Goal: Task Accomplishment & Management: Manage account settings

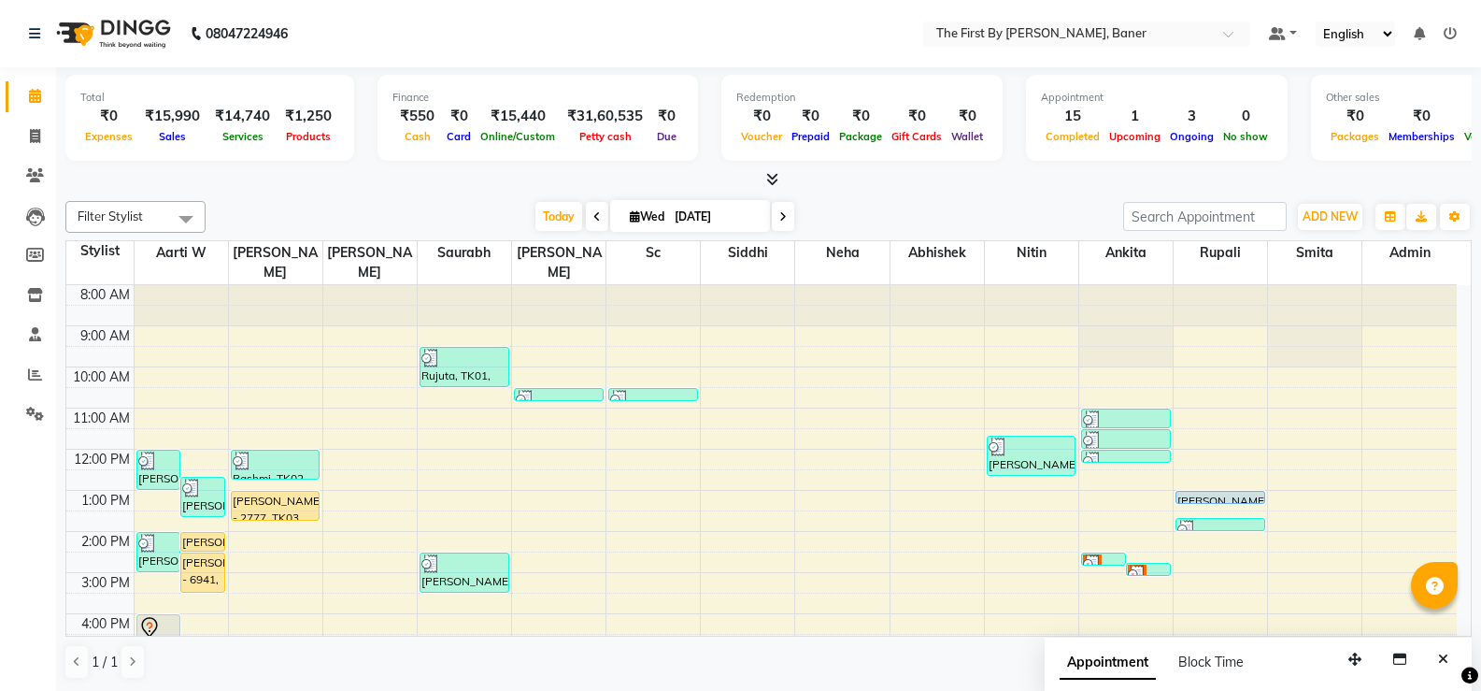
scroll to position [164, 0]
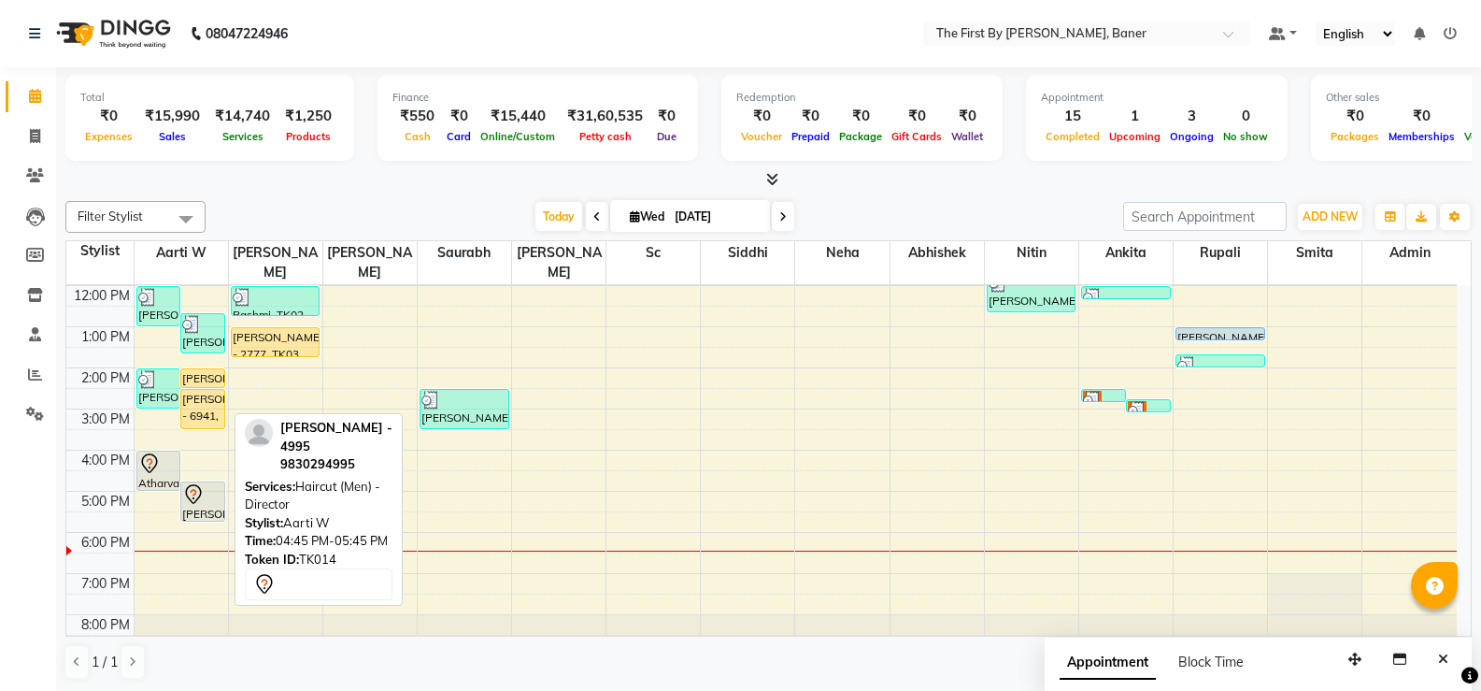
click at [212, 483] on div at bounding box center [202, 494] width 41 height 22
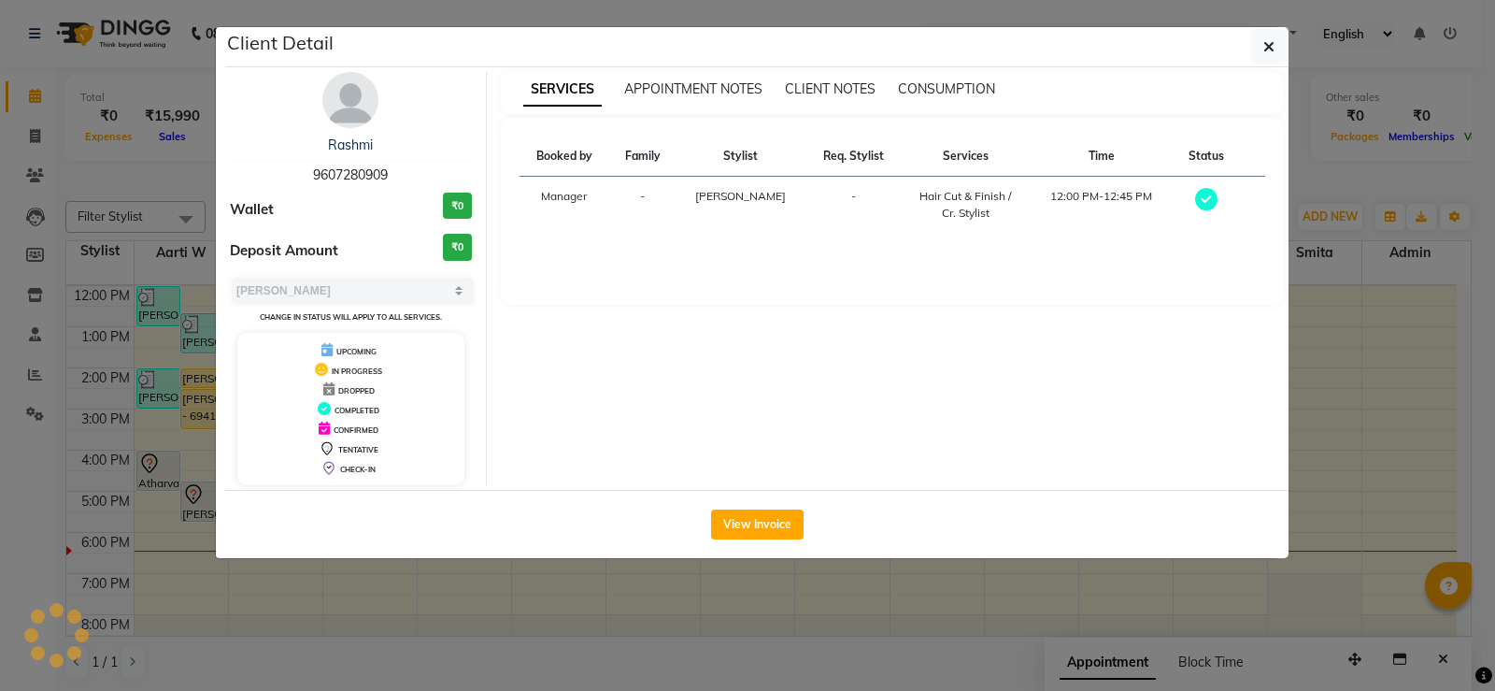
select select "7"
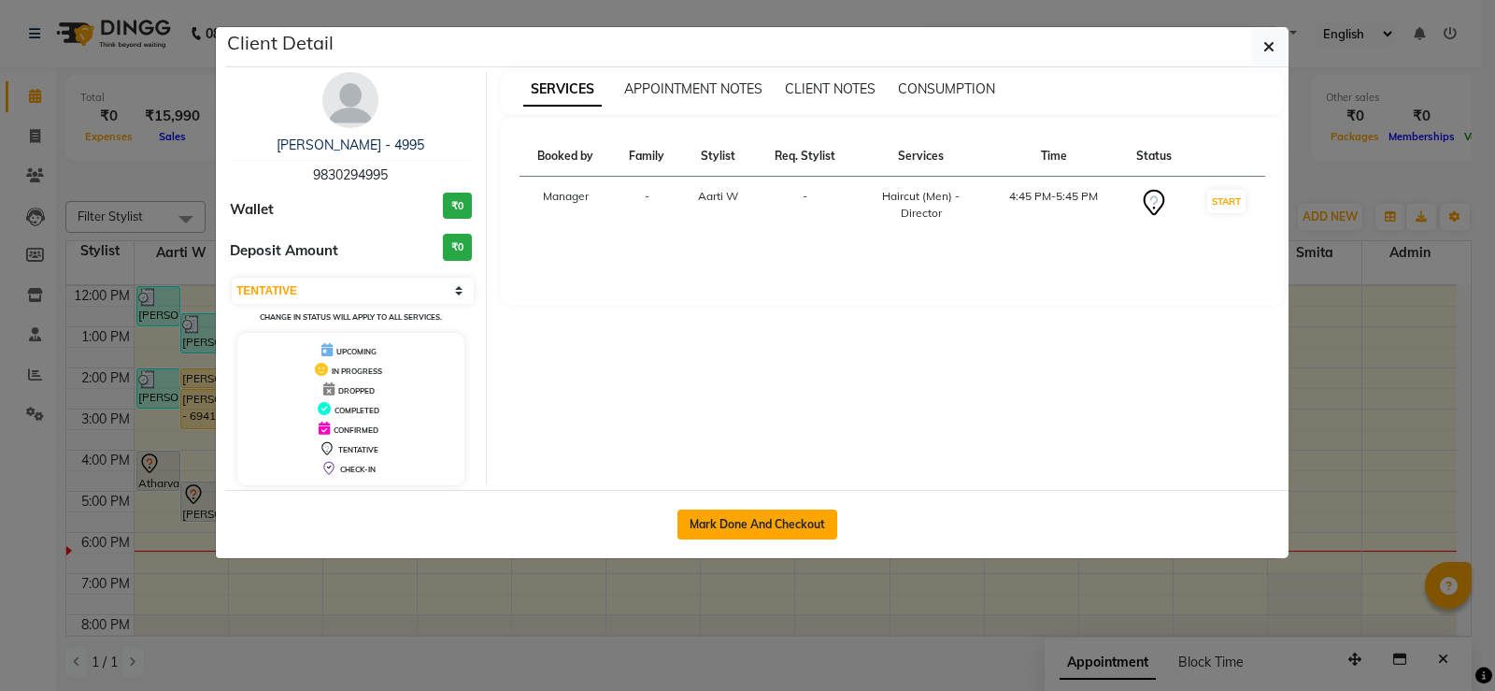
drag, startPoint x: 716, startPoint y: 541, endPoint x: 714, endPoint y: 529, distance: 12.3
click at [716, 540] on div "Mark Done And Checkout" at bounding box center [757, 524] width 1064 height 68
click at [713, 529] on button "Mark Done And Checkout" at bounding box center [758, 524] width 160 height 30
select select "service"
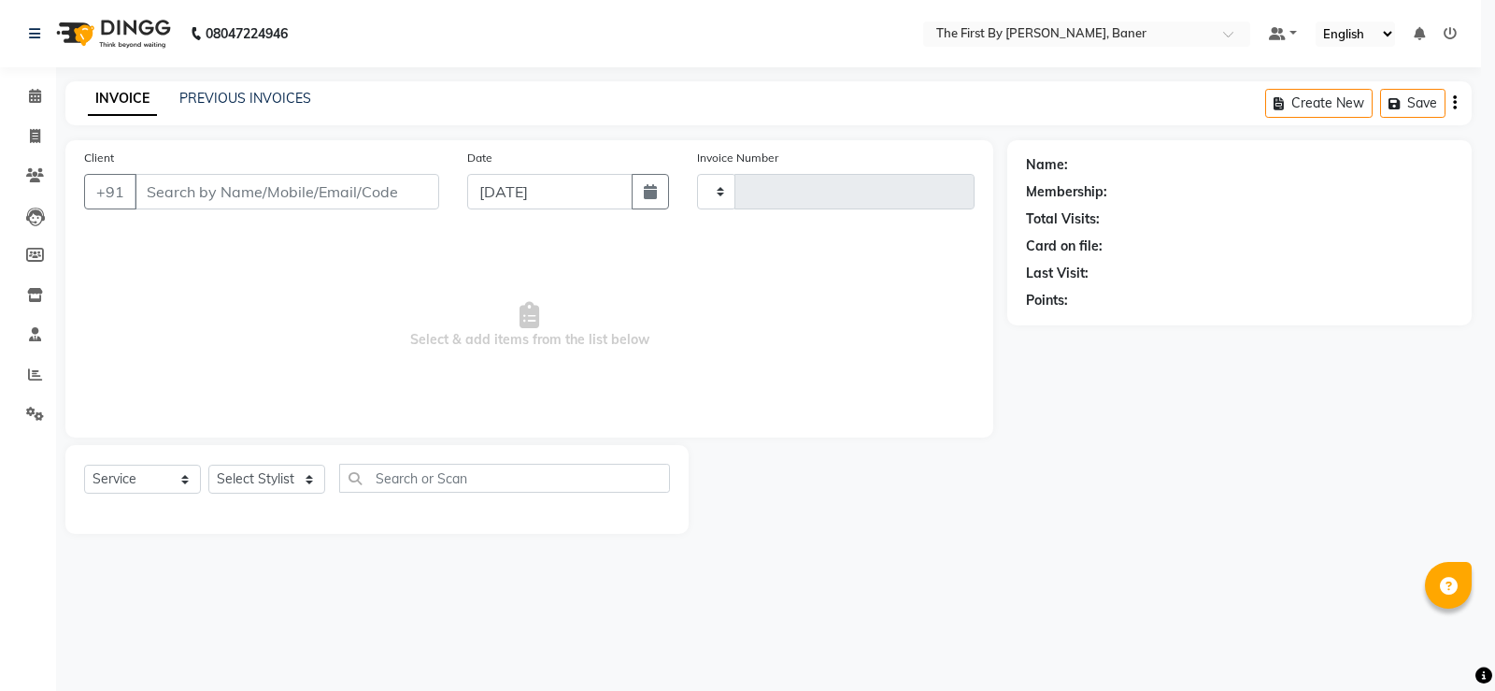
type input "2374"
select select "6411"
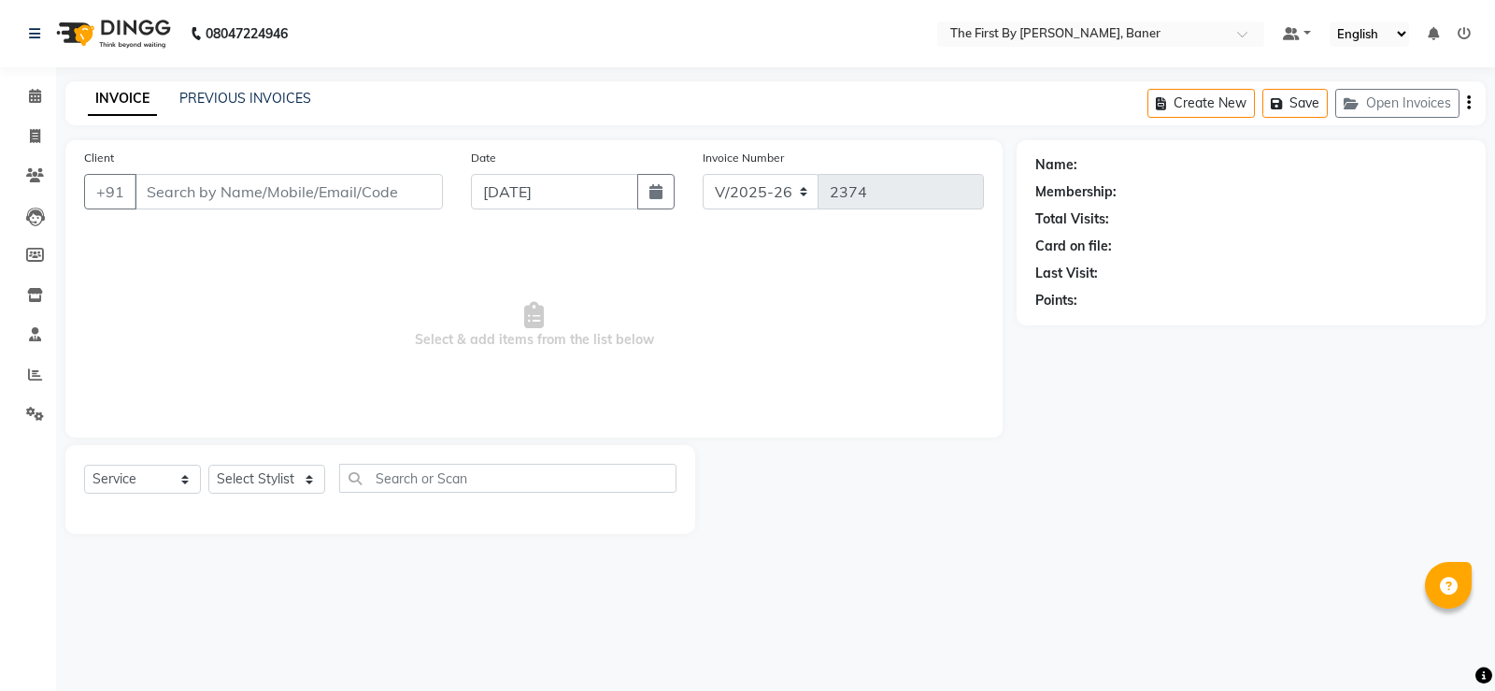
type input "98******95"
select select "49005"
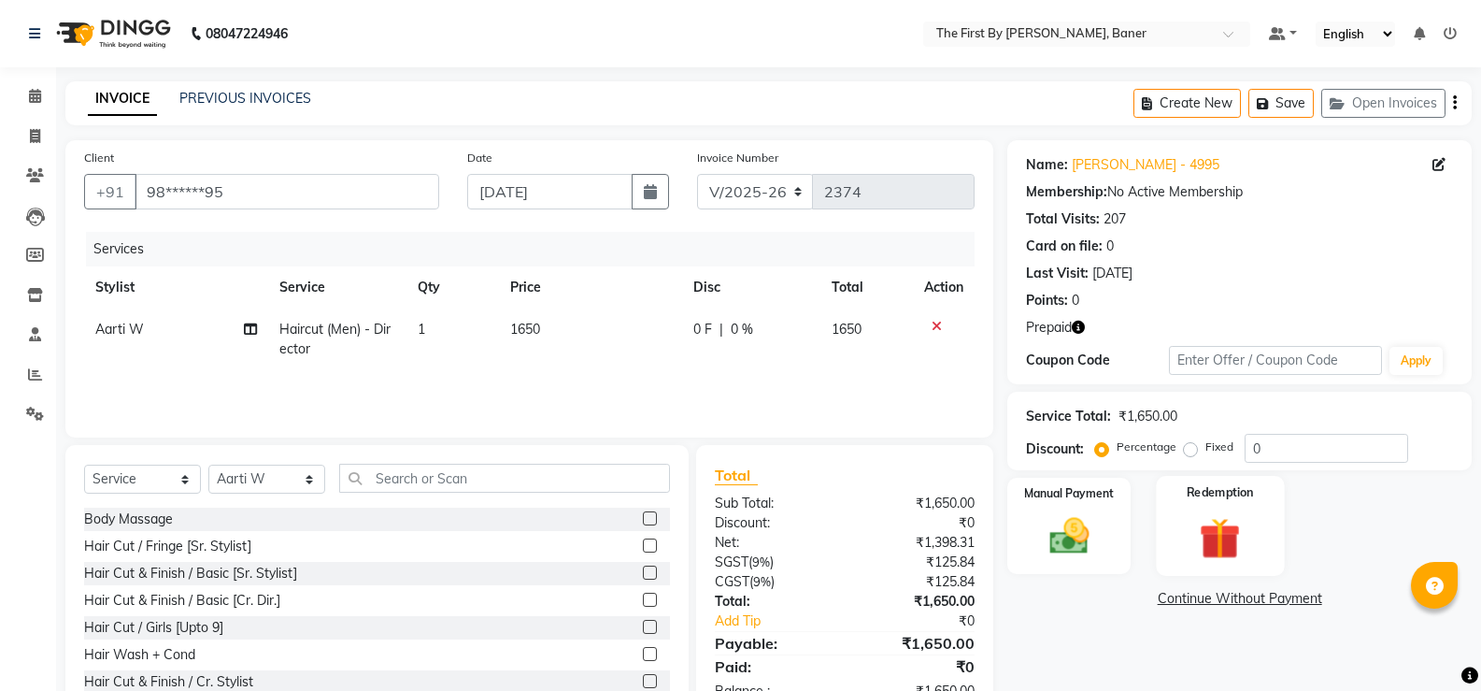
click at [1210, 526] on img at bounding box center [1220, 537] width 66 height 51
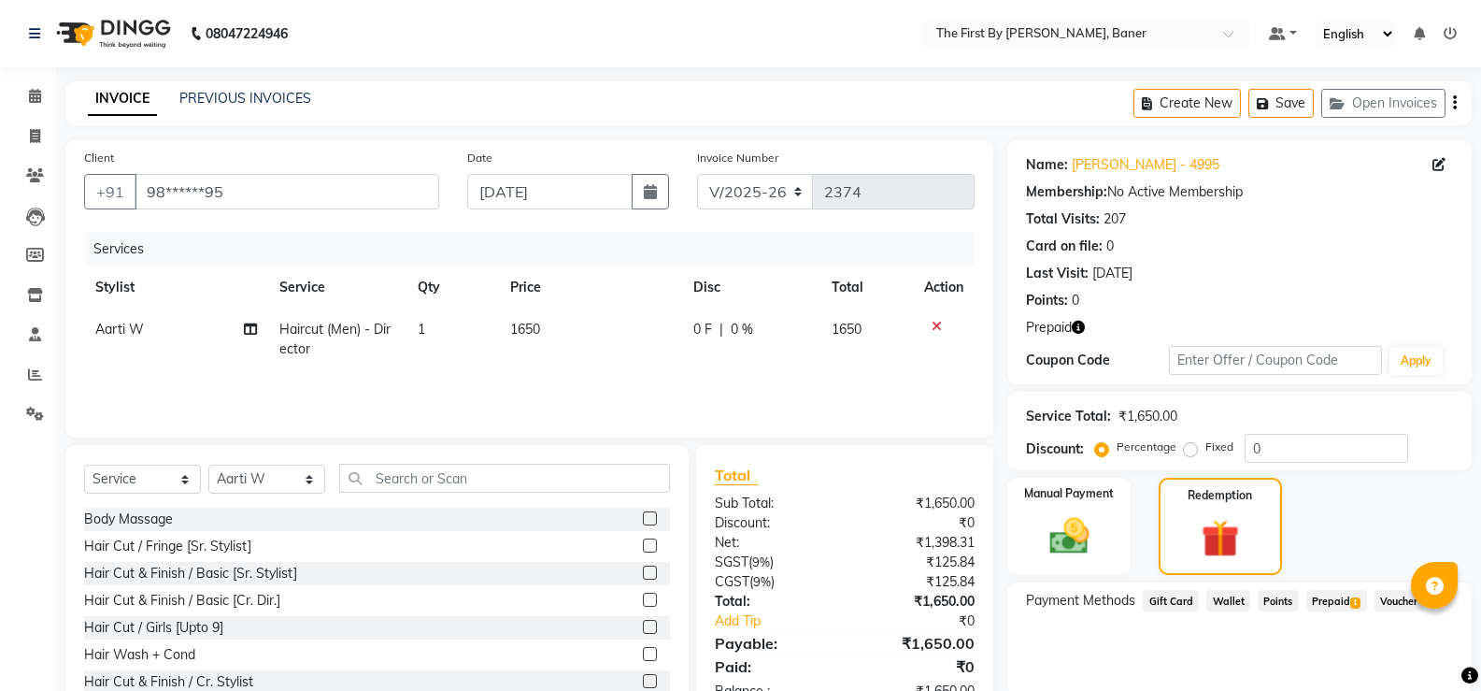
click at [1322, 594] on span "Prepaid 1" at bounding box center [1337, 600] width 61 height 21
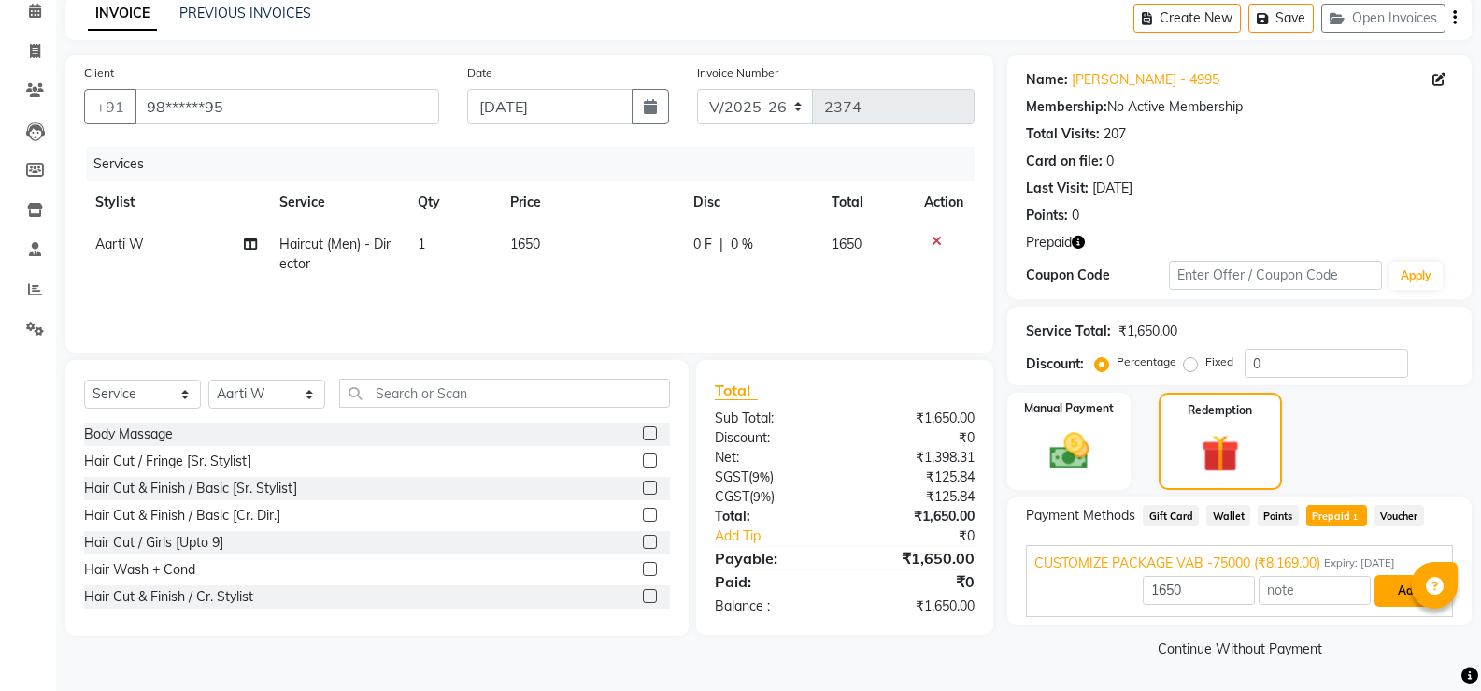
click at [1387, 585] on button "Add" at bounding box center [1409, 591] width 68 height 32
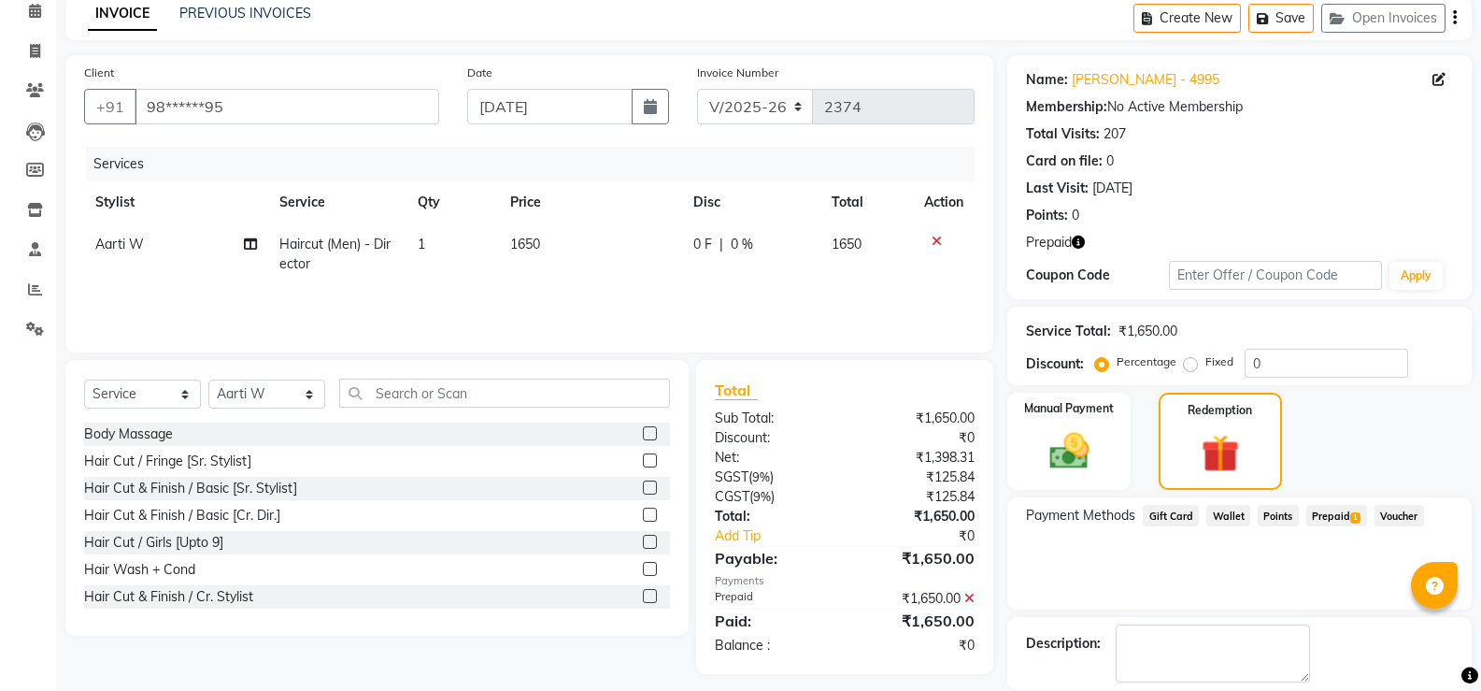
scroll to position [176, 0]
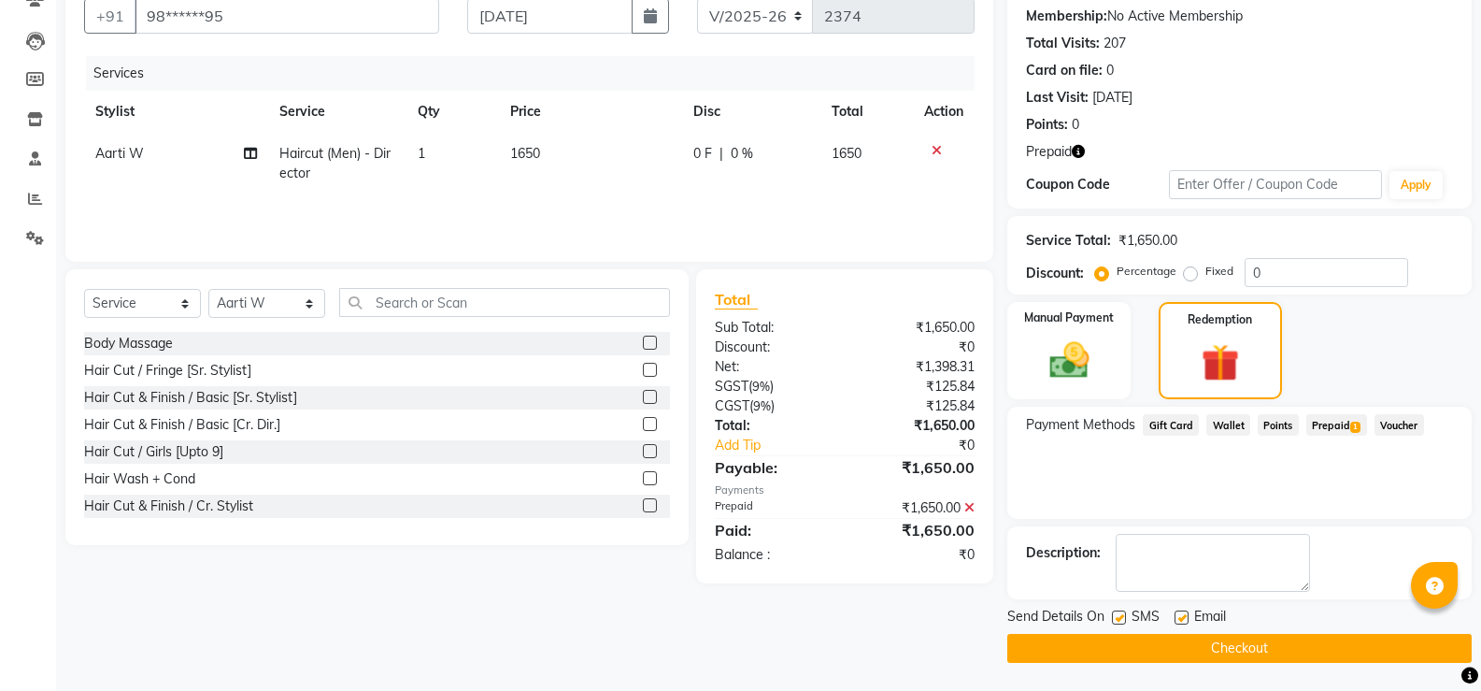
click at [1371, 620] on div "Send Details On SMS Email" at bounding box center [1239, 618] width 464 height 23
click at [1364, 650] on button "Checkout" at bounding box center [1239, 648] width 464 height 29
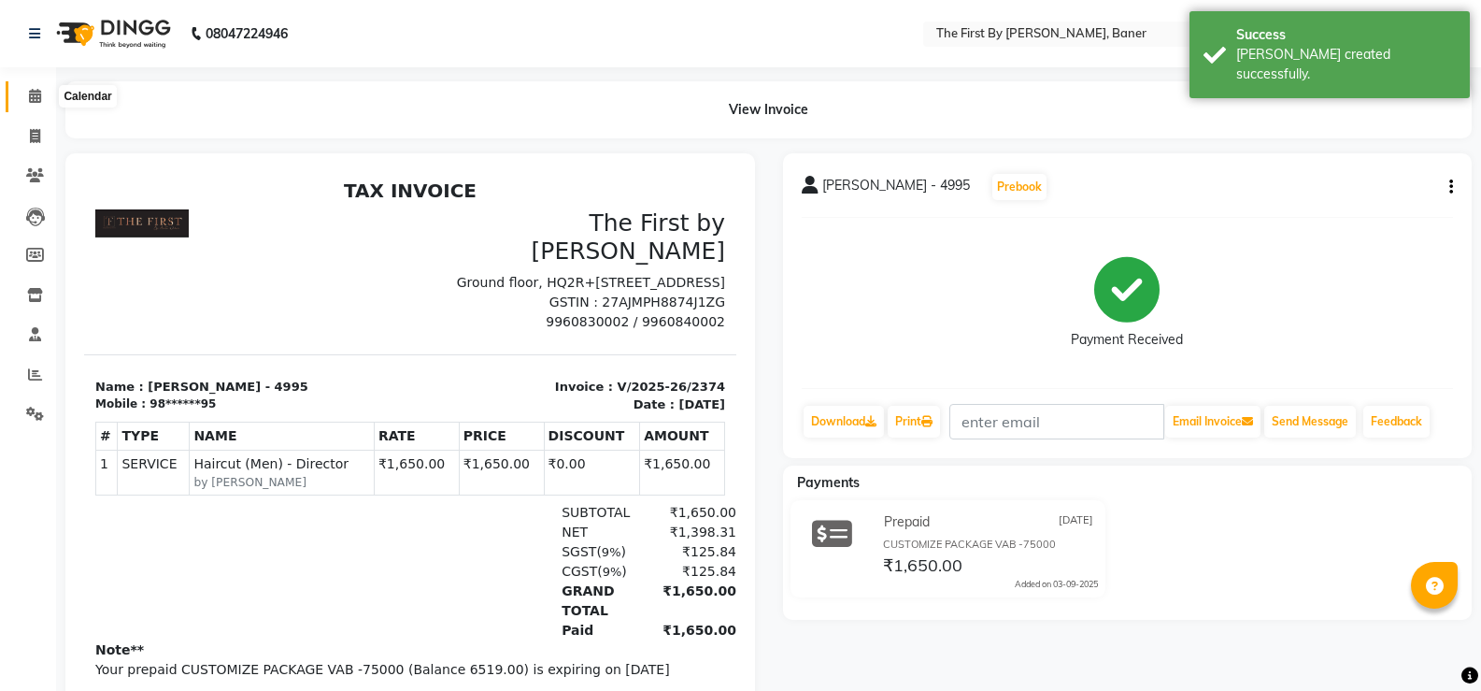
click at [26, 103] on span at bounding box center [35, 96] width 33 height 21
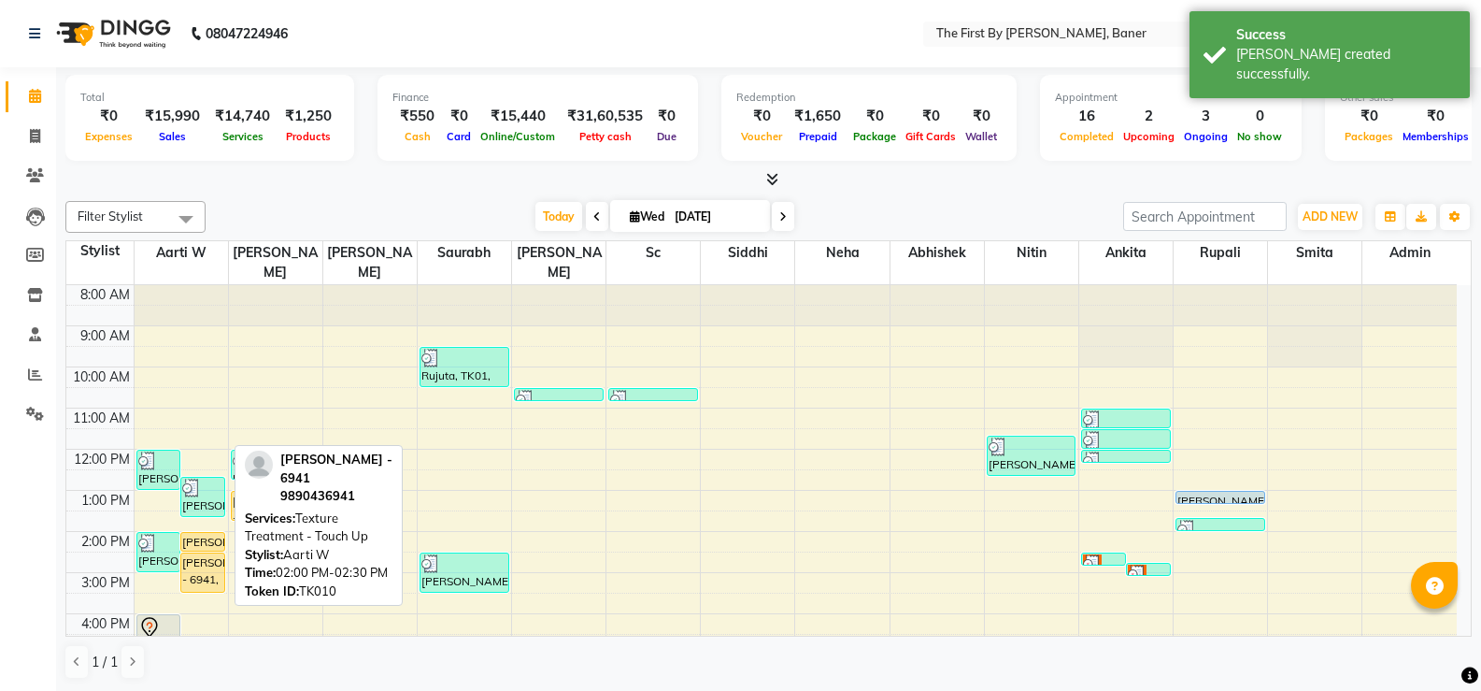
click at [207, 533] on div "[PERSON_NAME] - 6941, TK10, 02:00 PM-02:30 PM, Texture Treatment - Touch Up" at bounding box center [202, 542] width 43 height 18
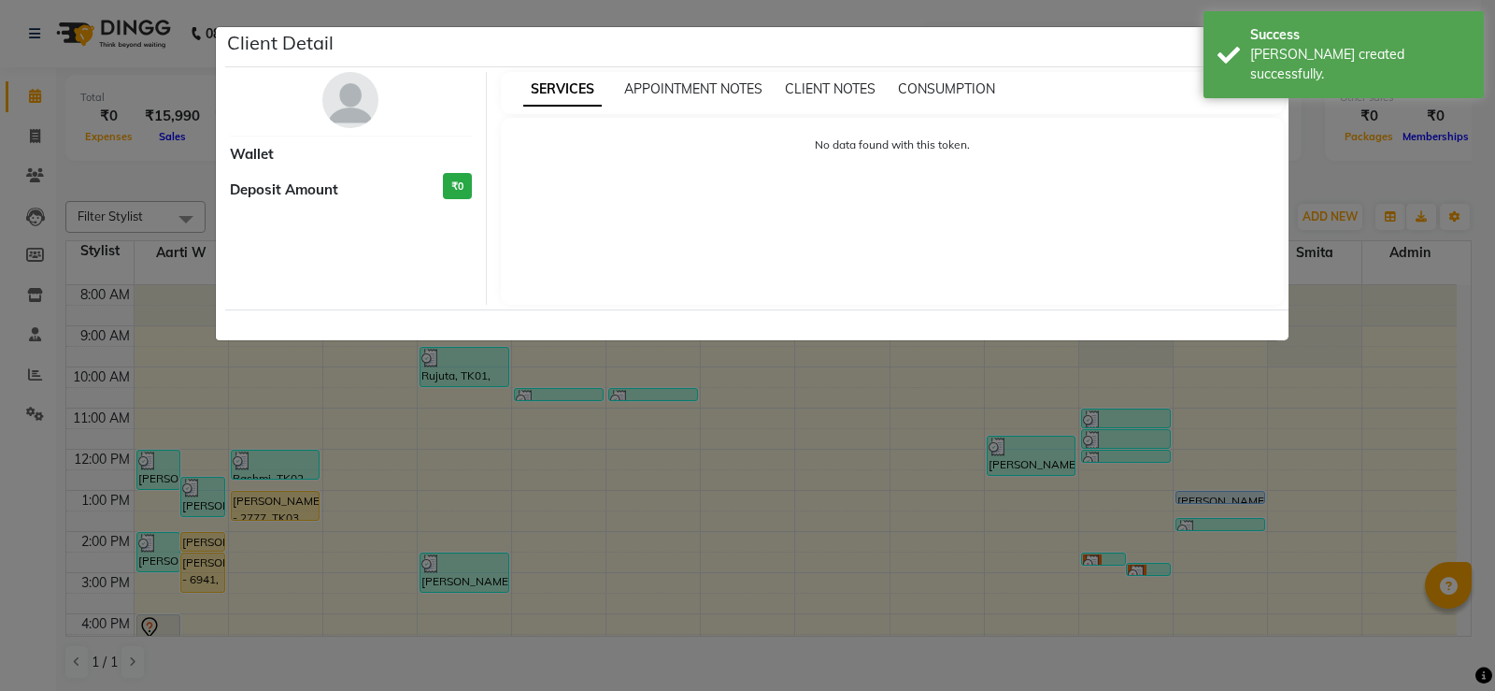
select select "1"
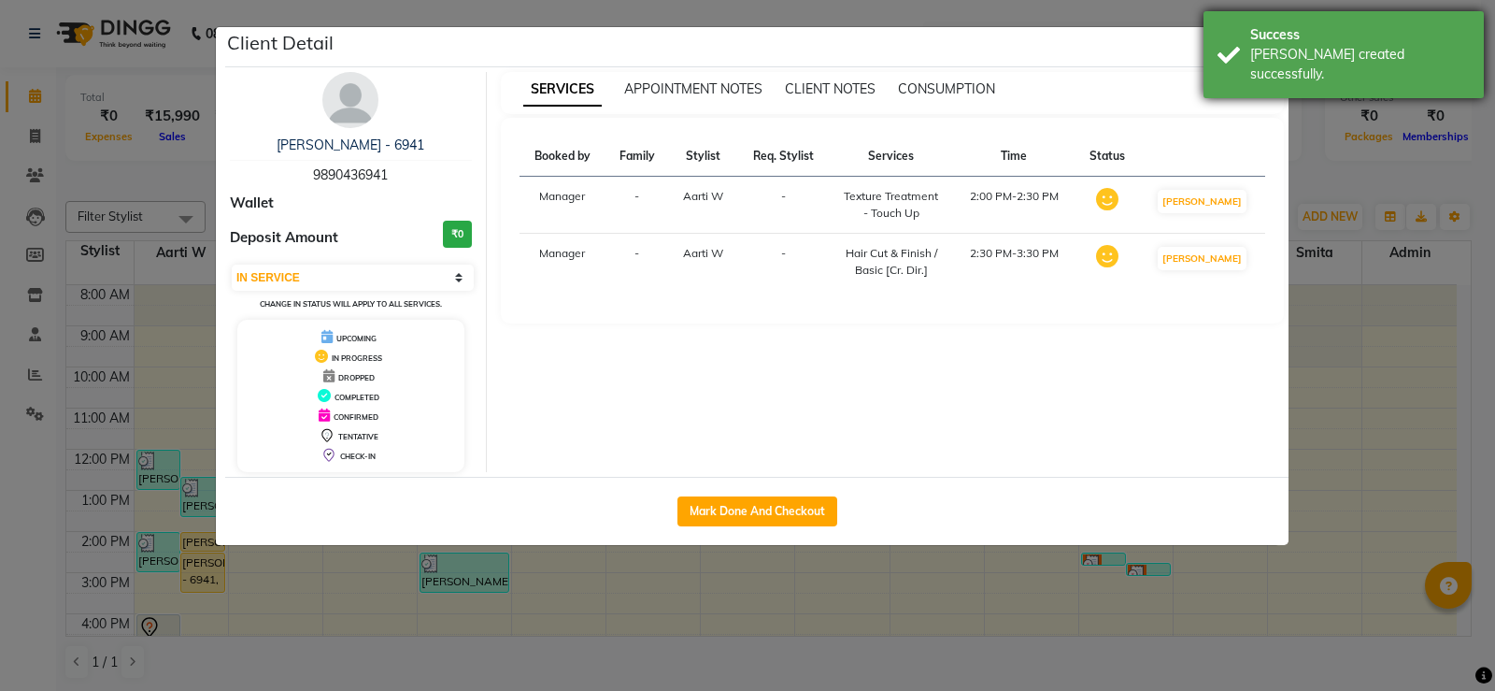
click at [1207, 49] on body "08047224946 Select Location × The First By [PERSON_NAME], Baner Default Panel M…" at bounding box center [747, 345] width 1495 height 691
click at [1251, 47] on div "[PERSON_NAME] created successfully." at bounding box center [1360, 64] width 220 height 39
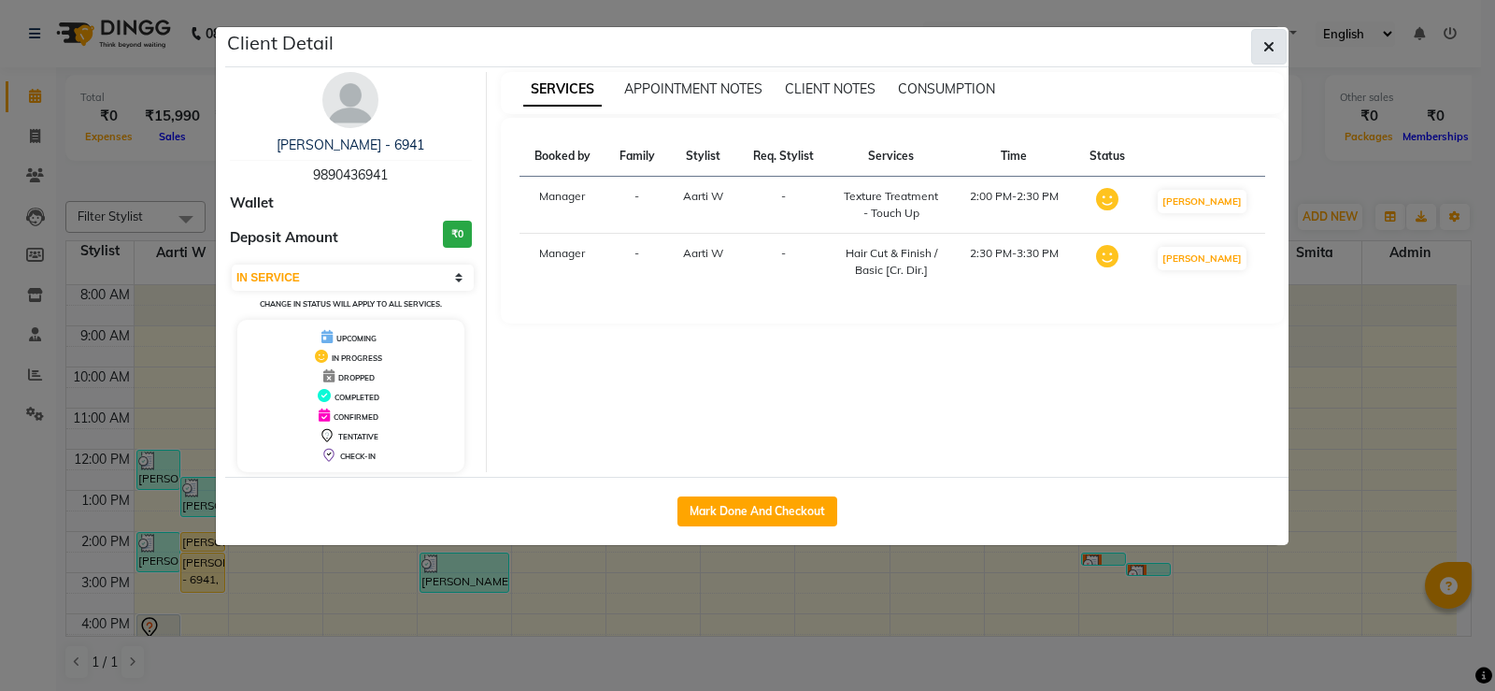
click at [1267, 43] on icon "button" at bounding box center [1269, 46] width 11 height 15
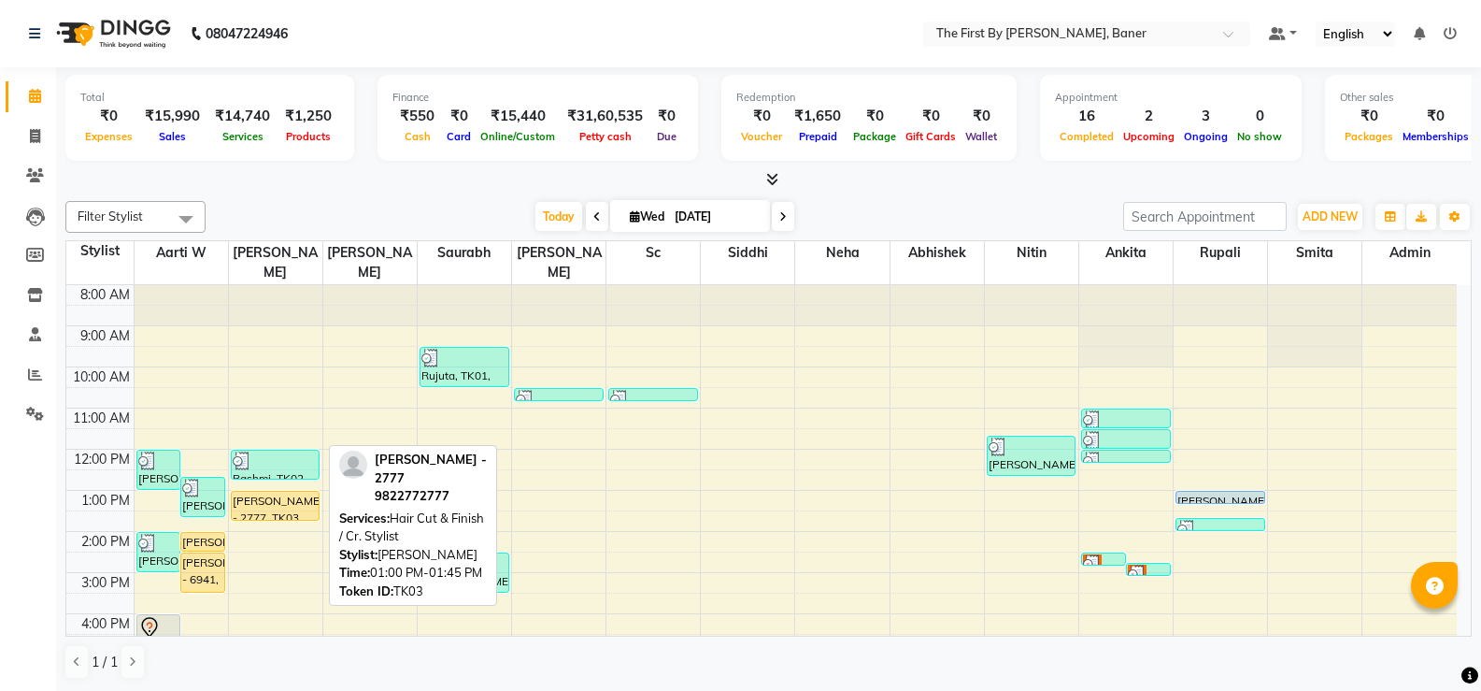
click at [295, 492] on div "[PERSON_NAME] - 2777, TK03, 01:00 PM-01:45 PM, Hair Cut & Finish / Cr. Stylist" at bounding box center [276, 506] width 88 height 28
select select "1"
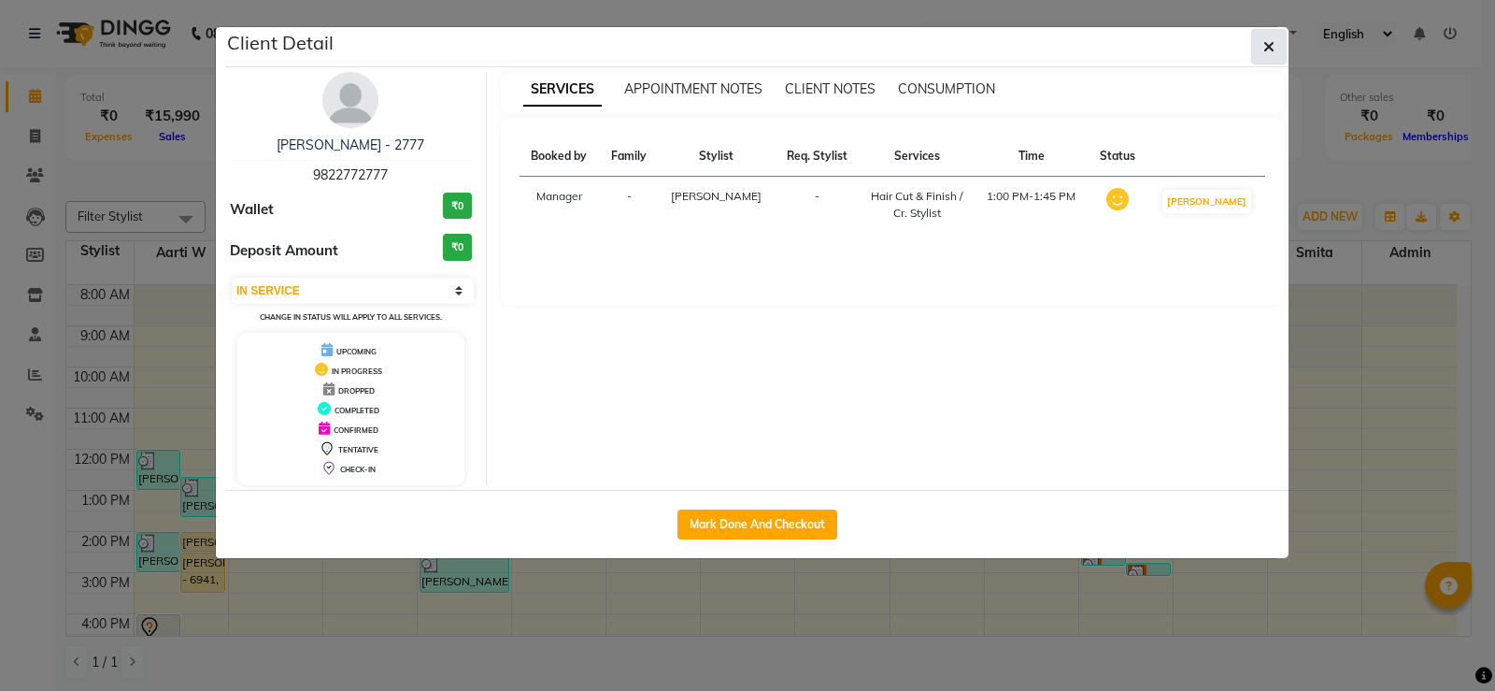
click at [1264, 51] on icon "button" at bounding box center [1269, 46] width 11 height 15
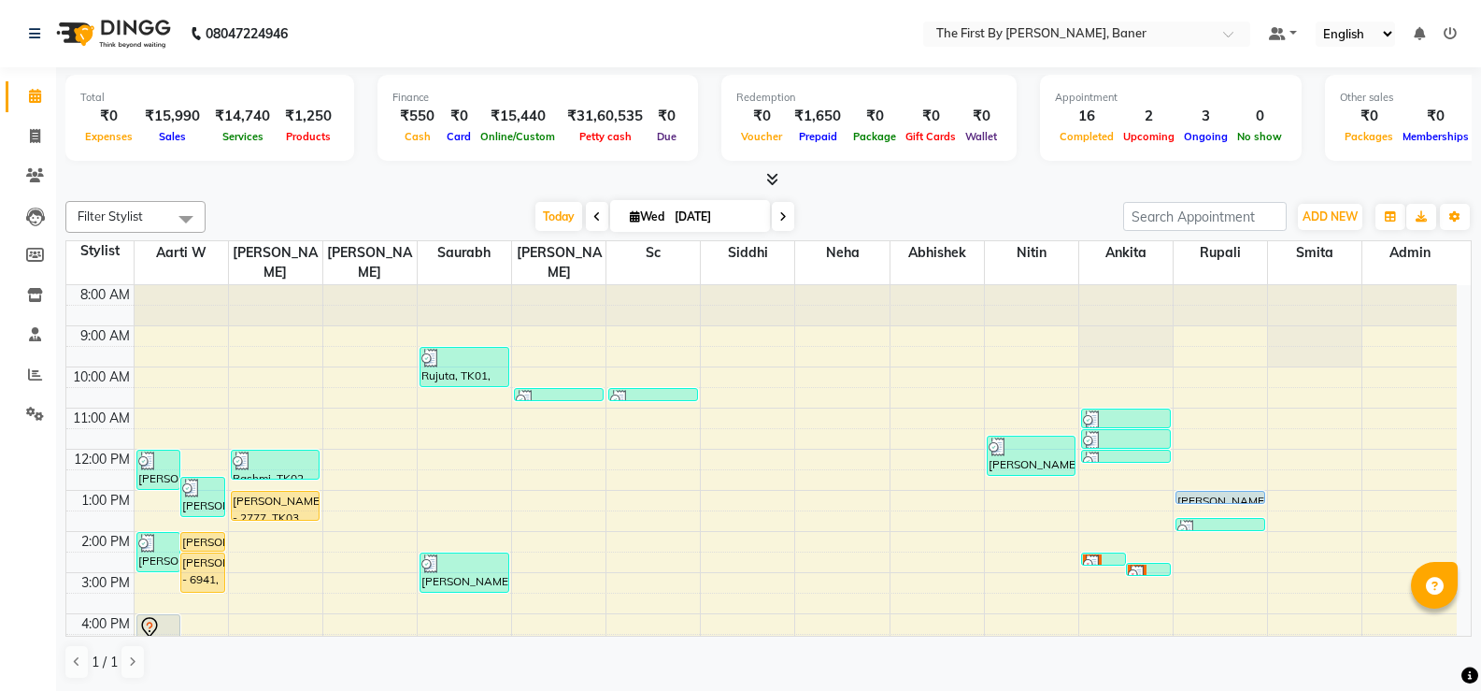
click at [262, 506] on div "8:00 AM 9:00 AM 10:00 AM 11:00 AM 12:00 PM 1:00 PM 2:00 PM 3:00 PM 4:00 PM 5:00…" at bounding box center [761, 552] width 1391 height 534
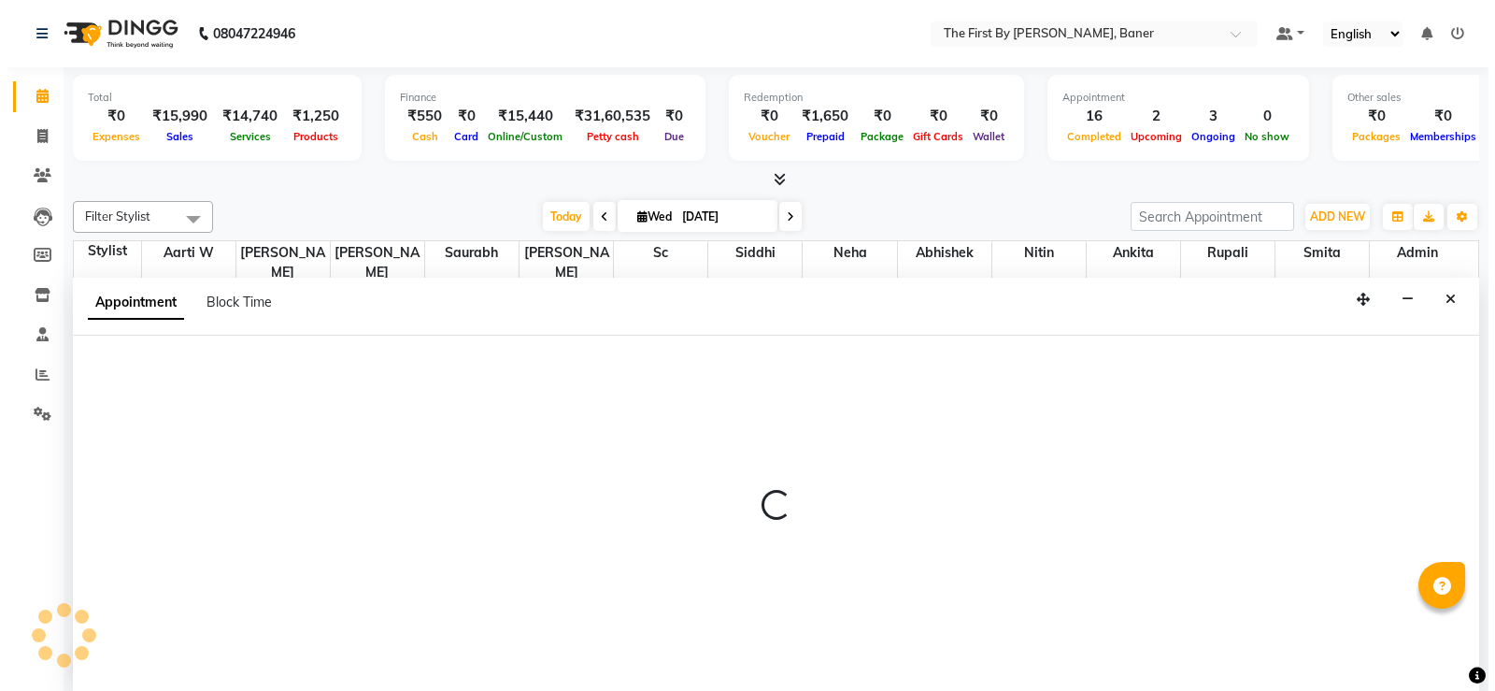
scroll to position [1, 0]
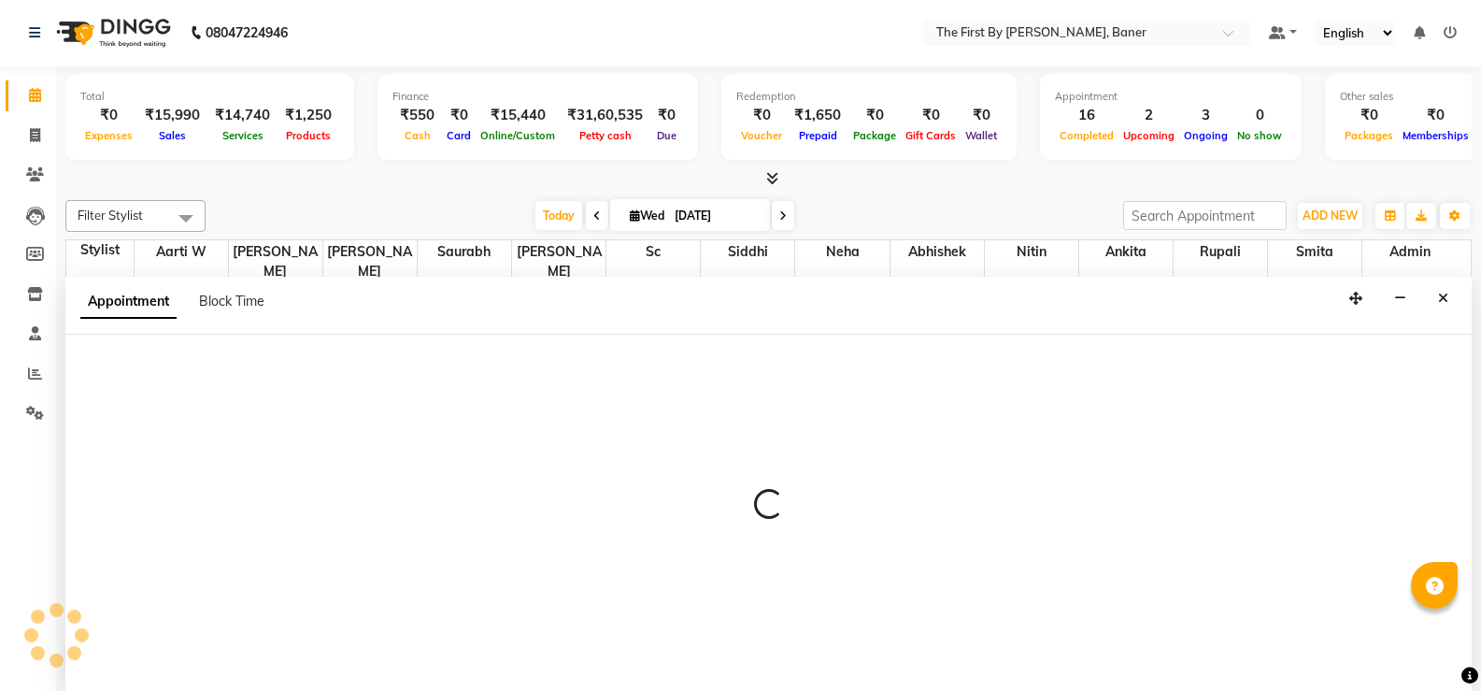
select select "49038"
select select "810"
select select "tentative"
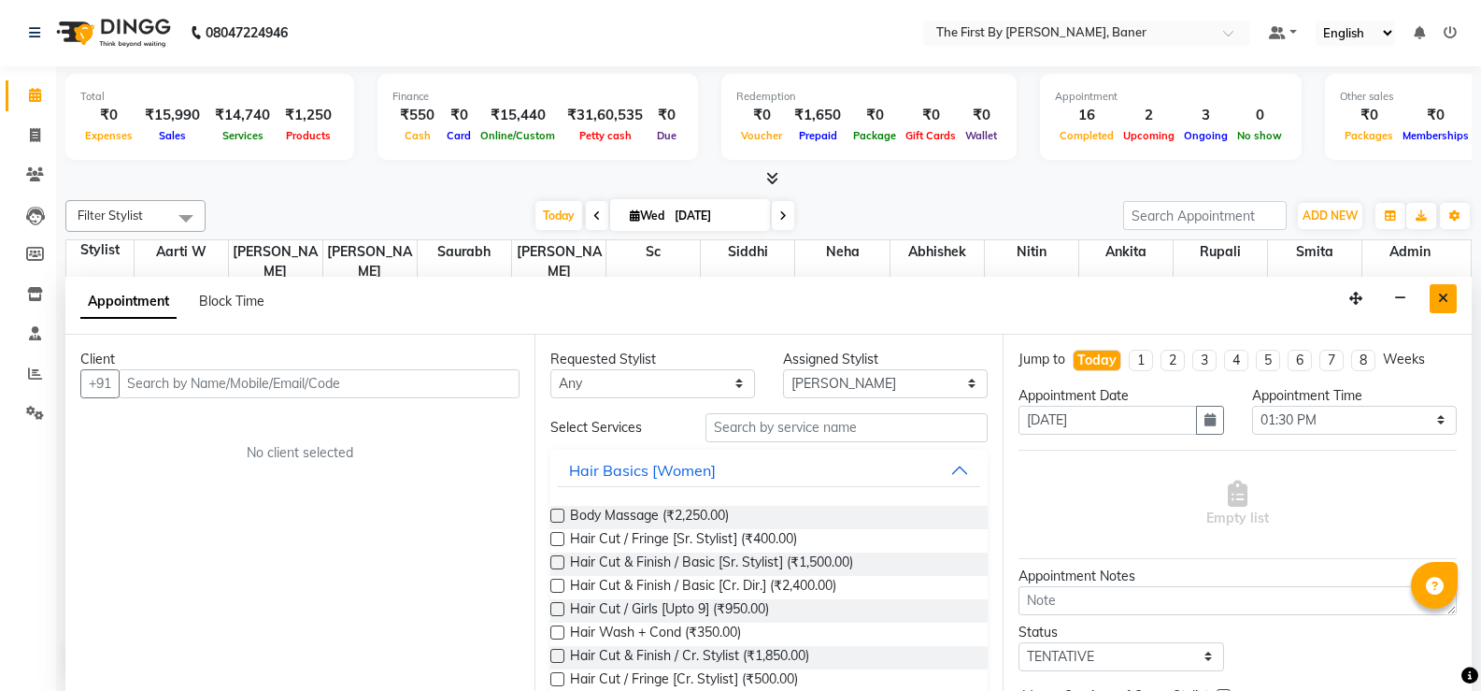
click at [1447, 294] on icon "Close" at bounding box center [1443, 298] width 10 height 13
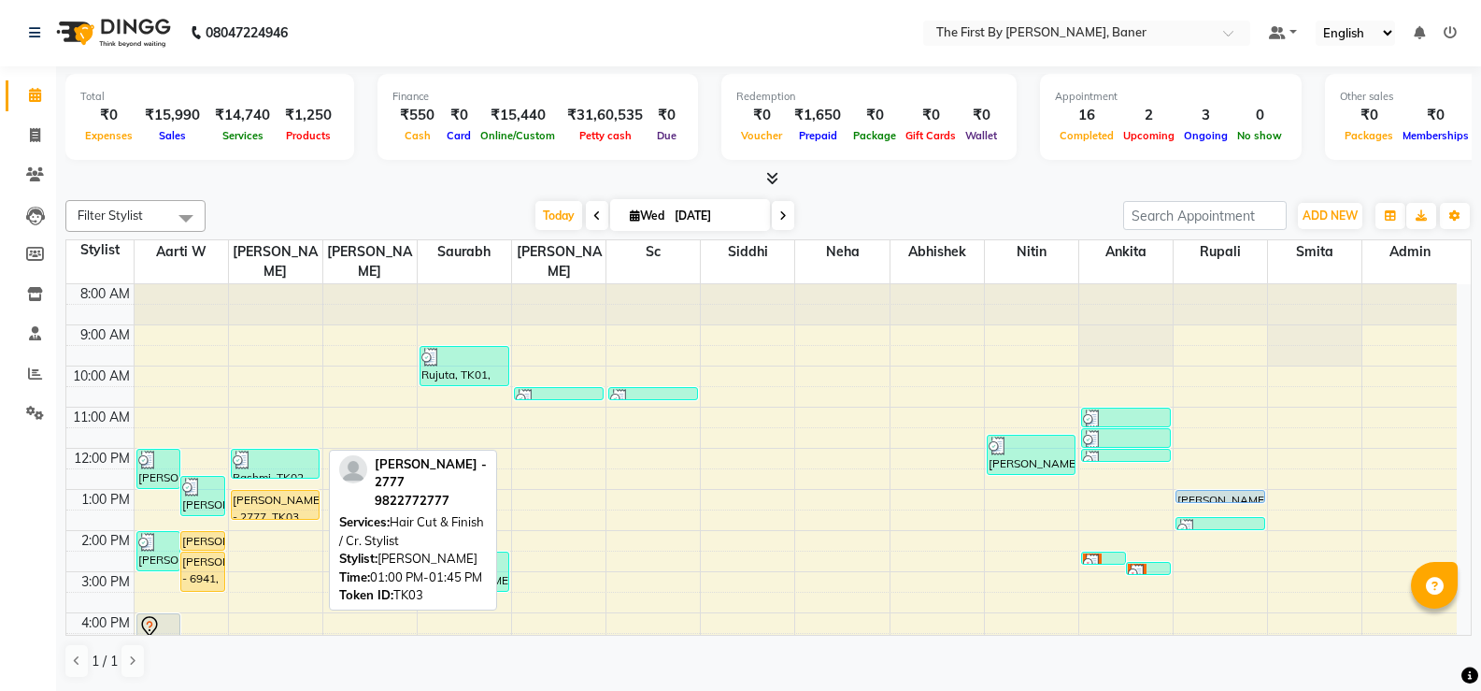
click at [295, 491] on div "[PERSON_NAME] - 2777, TK03, 01:00 PM-01:45 PM, Hair Cut & Finish / Cr. Stylist" at bounding box center [276, 505] width 88 height 28
select select "1"
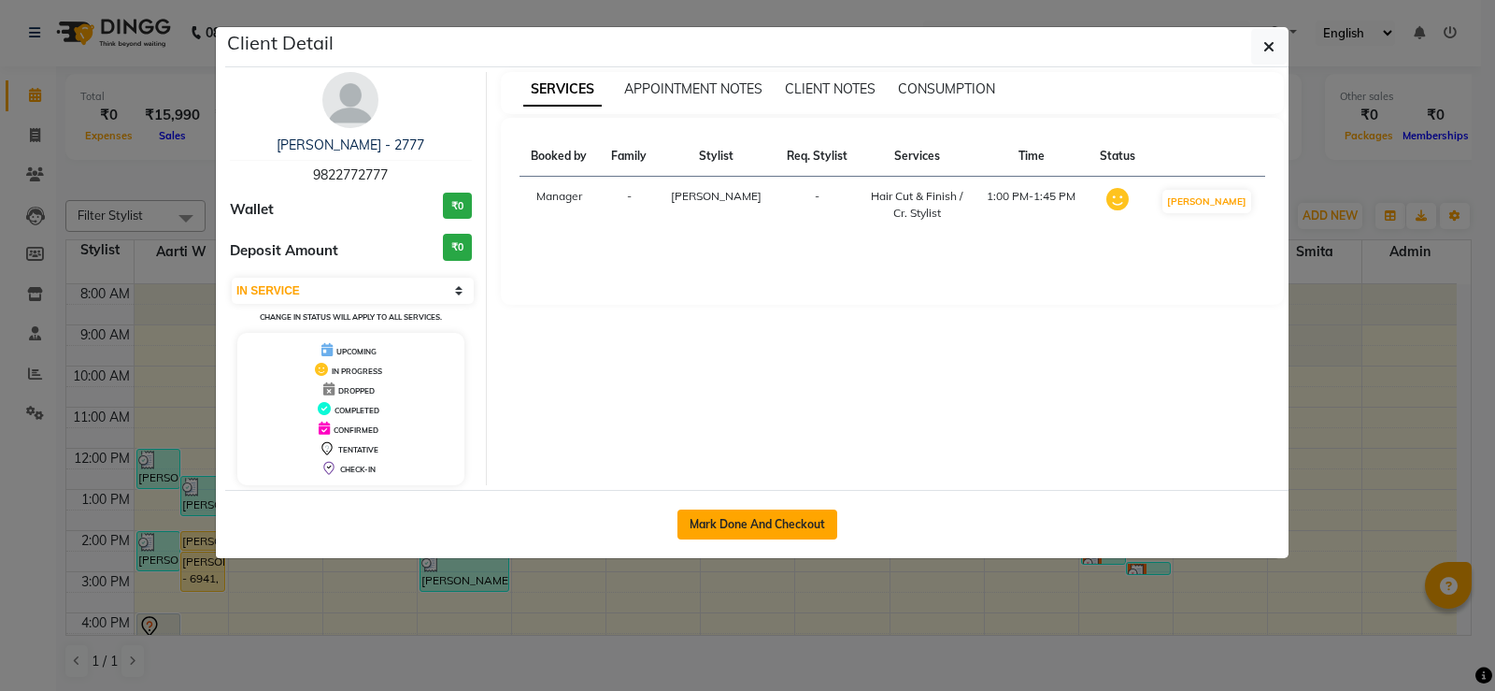
click at [787, 529] on button "Mark Done And Checkout" at bounding box center [758, 524] width 160 height 30
select select "6411"
select select "service"
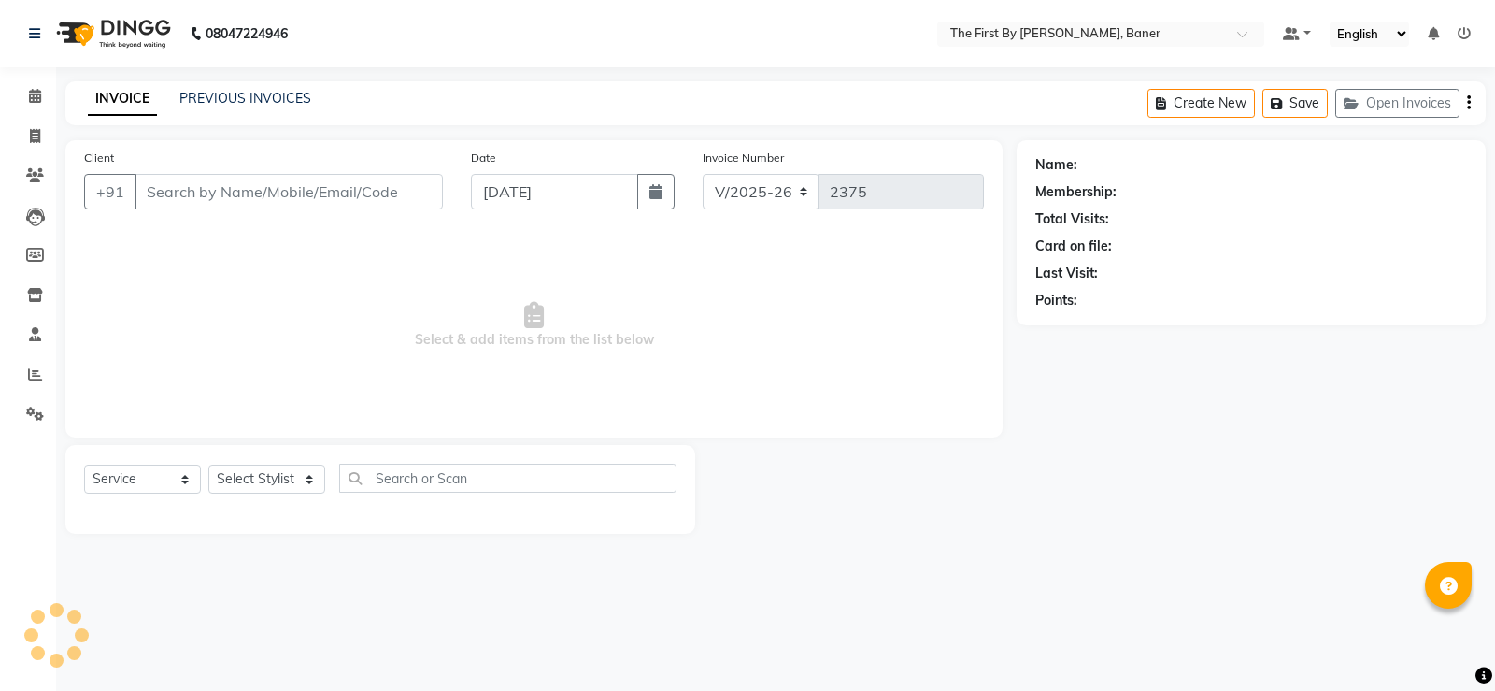
type input "98******77"
select select "49038"
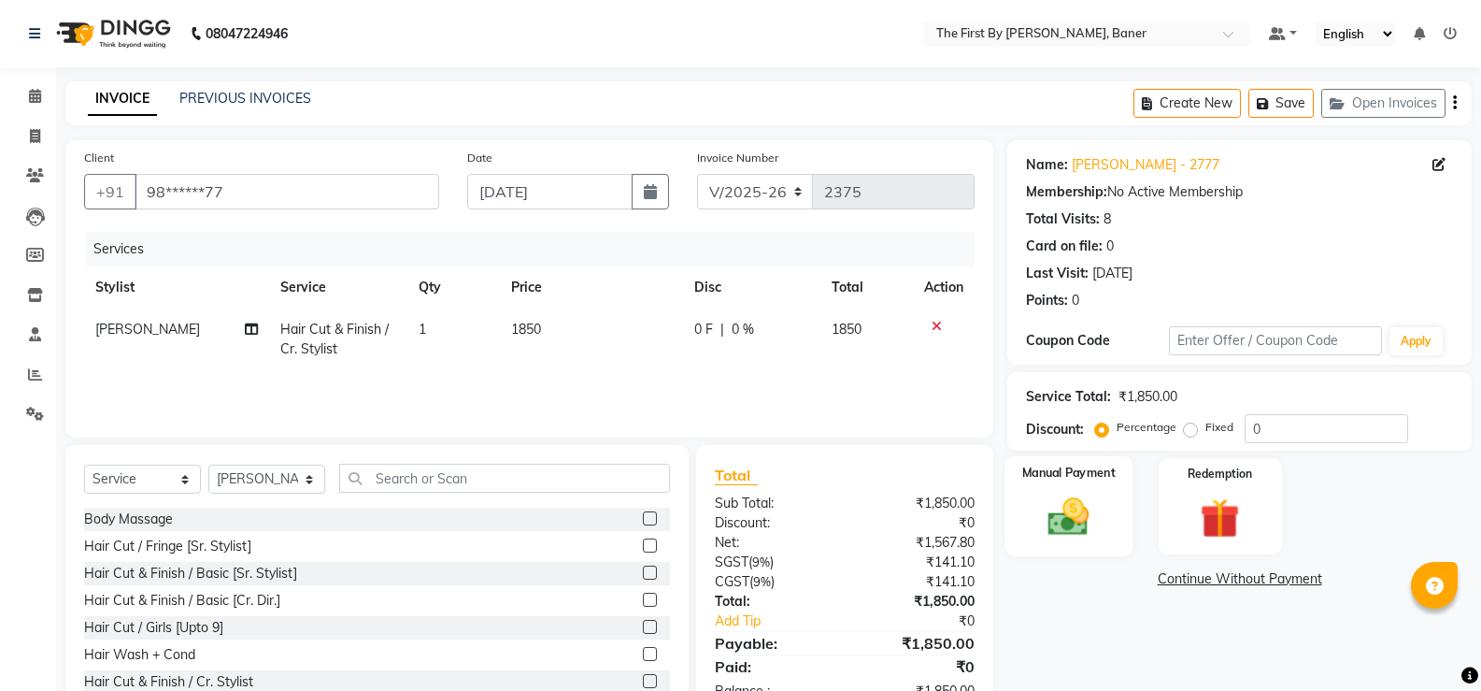
click at [1048, 519] on img at bounding box center [1068, 517] width 66 height 48
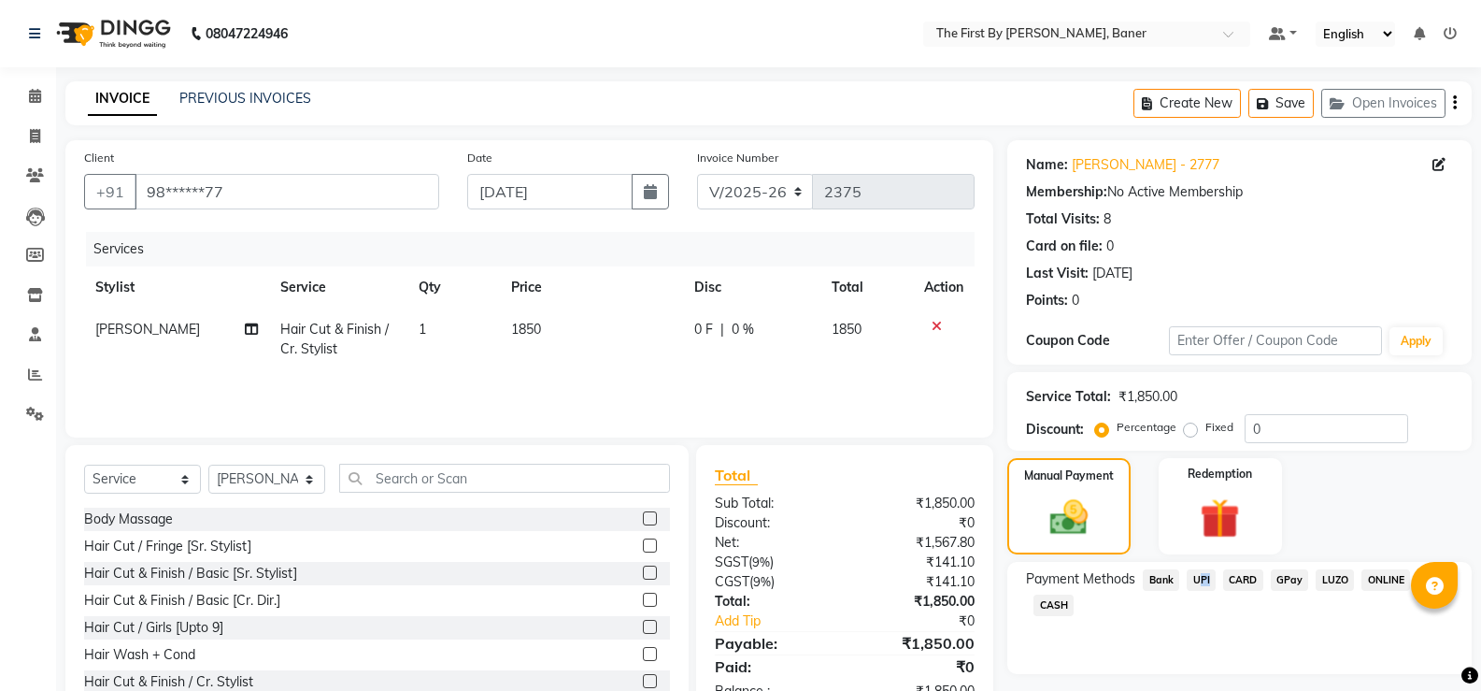
click at [1204, 570] on span "UPI" at bounding box center [1201, 579] width 29 height 21
click at [1218, 690] on button "Add Payment" at bounding box center [1315, 704] width 275 height 29
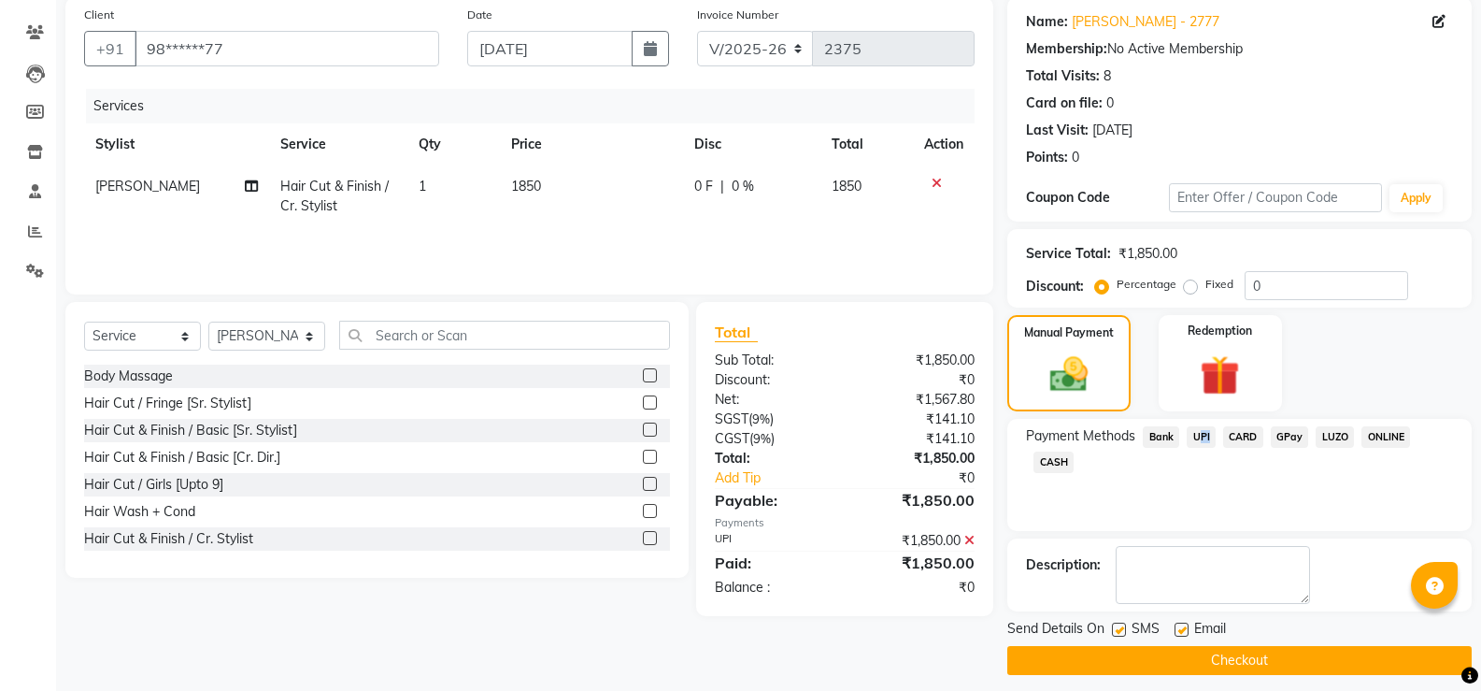
click at [1220, 649] on button "Checkout" at bounding box center [1239, 660] width 464 height 29
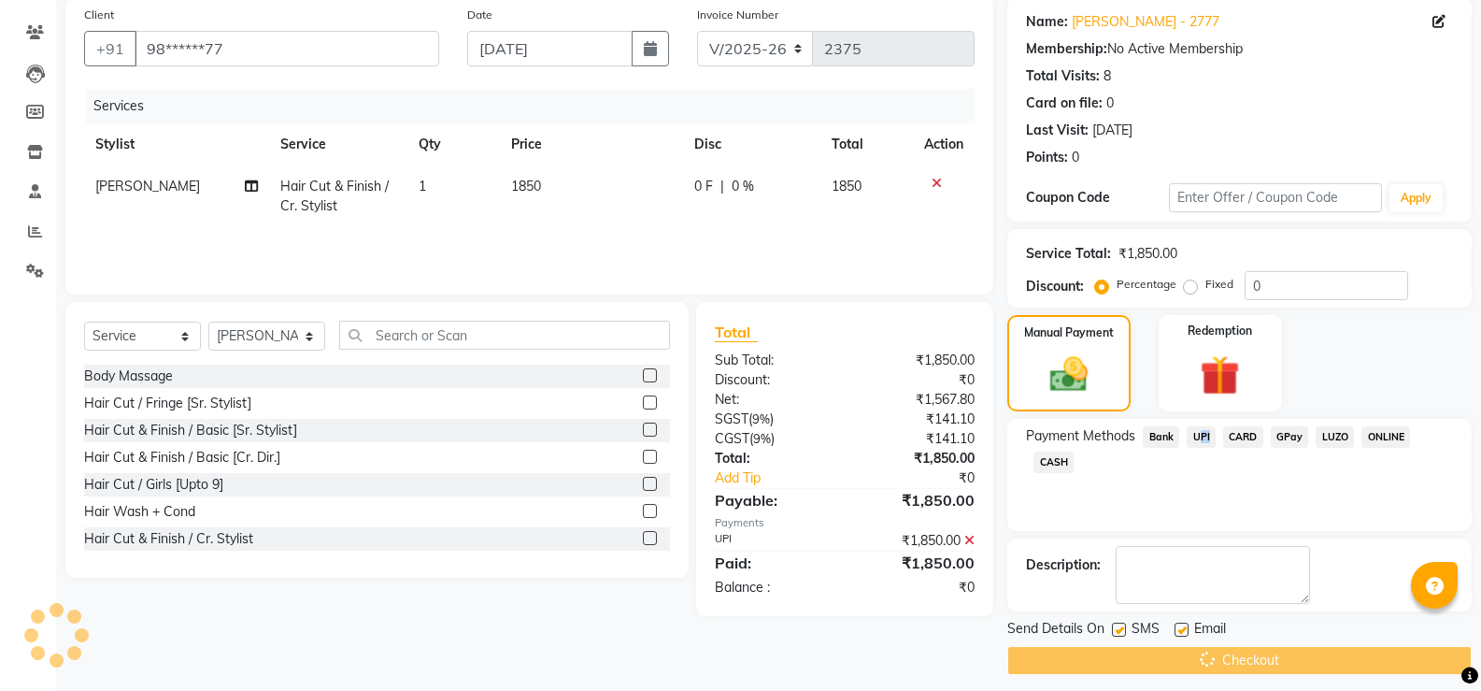
scroll to position [155, 0]
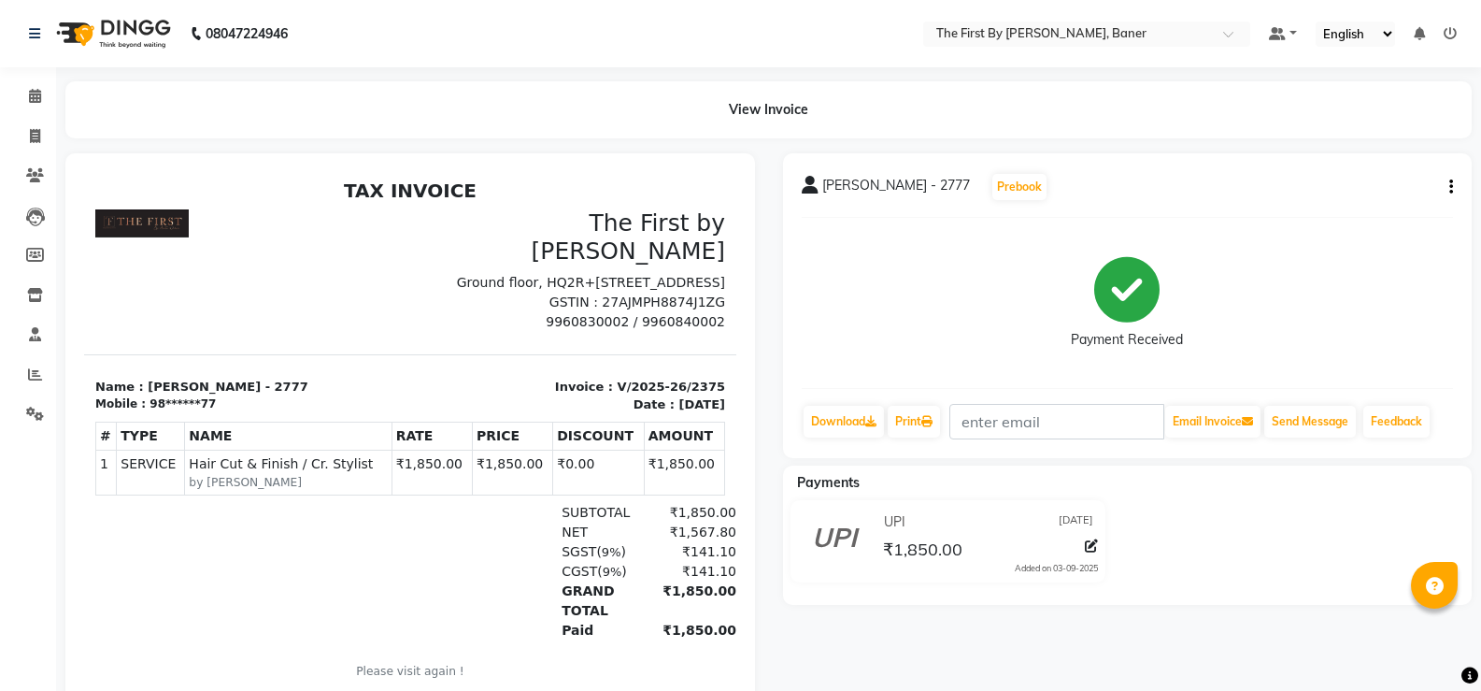
click at [14, 79] on li "Calendar" at bounding box center [28, 97] width 56 height 40
drag, startPoint x: 35, startPoint y: 295, endPoint x: 65, endPoint y: 287, distance: 32.0
click at [35, 294] on icon at bounding box center [35, 295] width 16 height 14
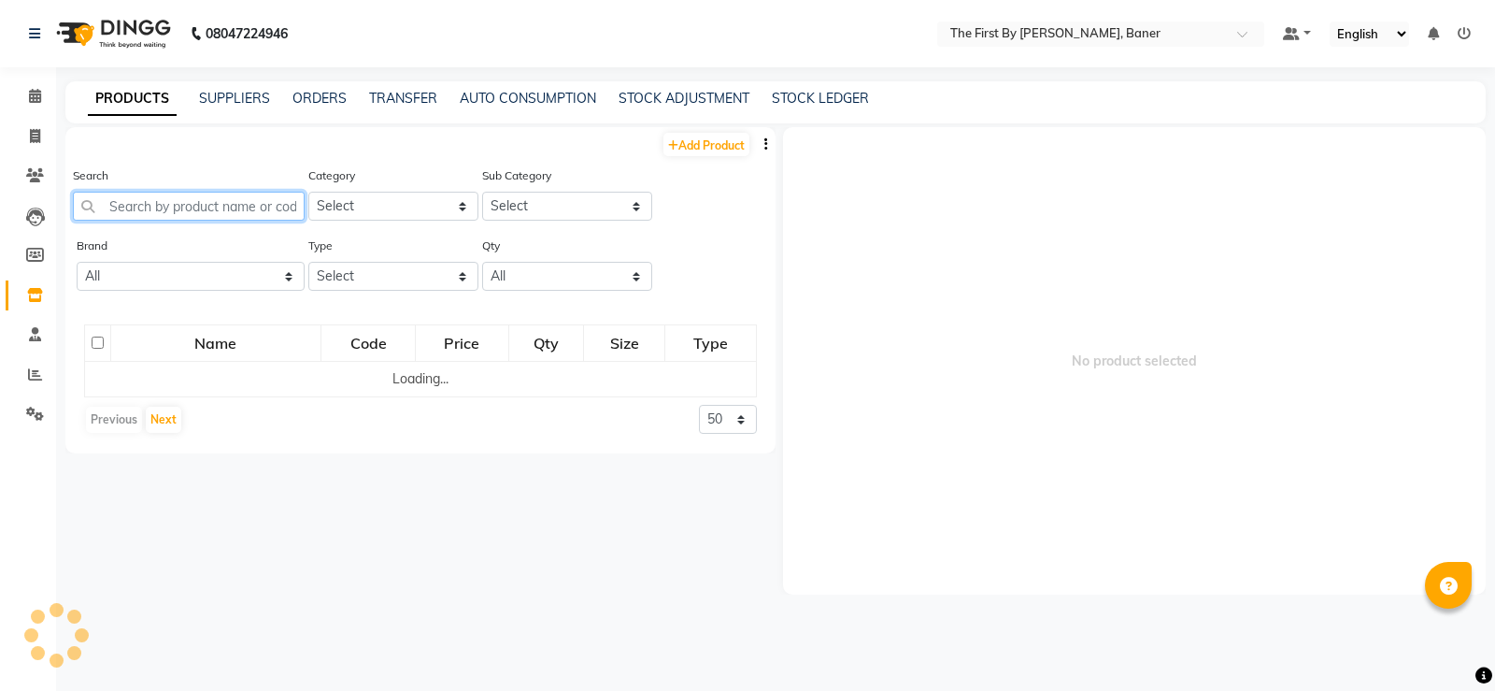
click at [237, 201] on input "text" at bounding box center [189, 206] width 232 height 29
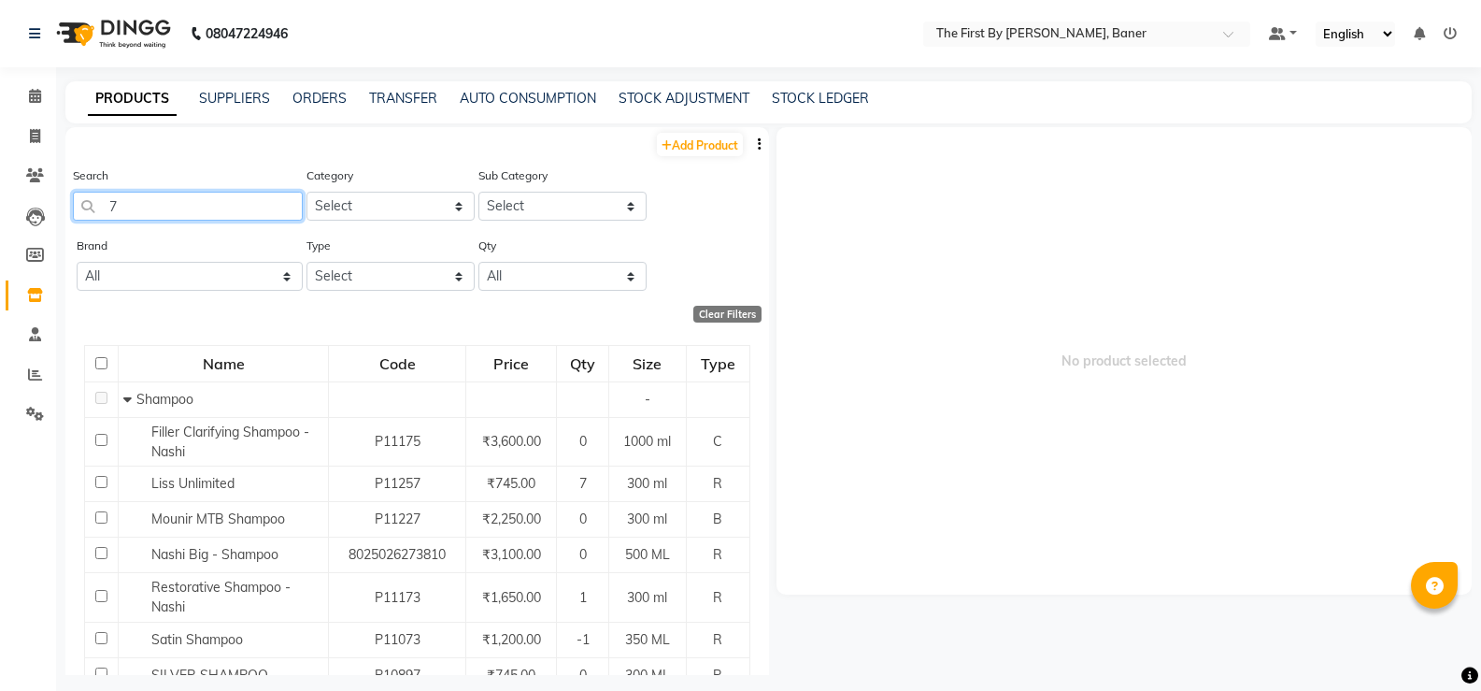
click at [129, 210] on input "7" at bounding box center [188, 206] width 230 height 29
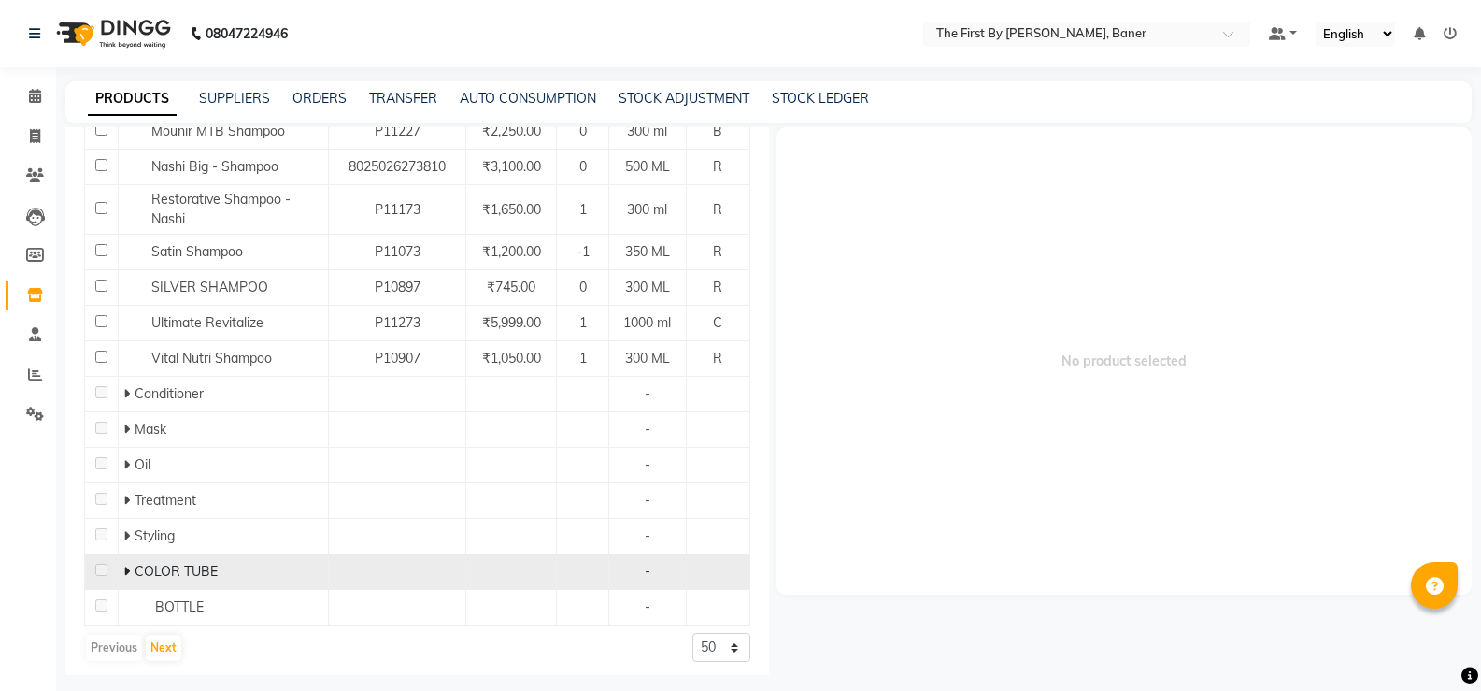
scroll to position [394, 0]
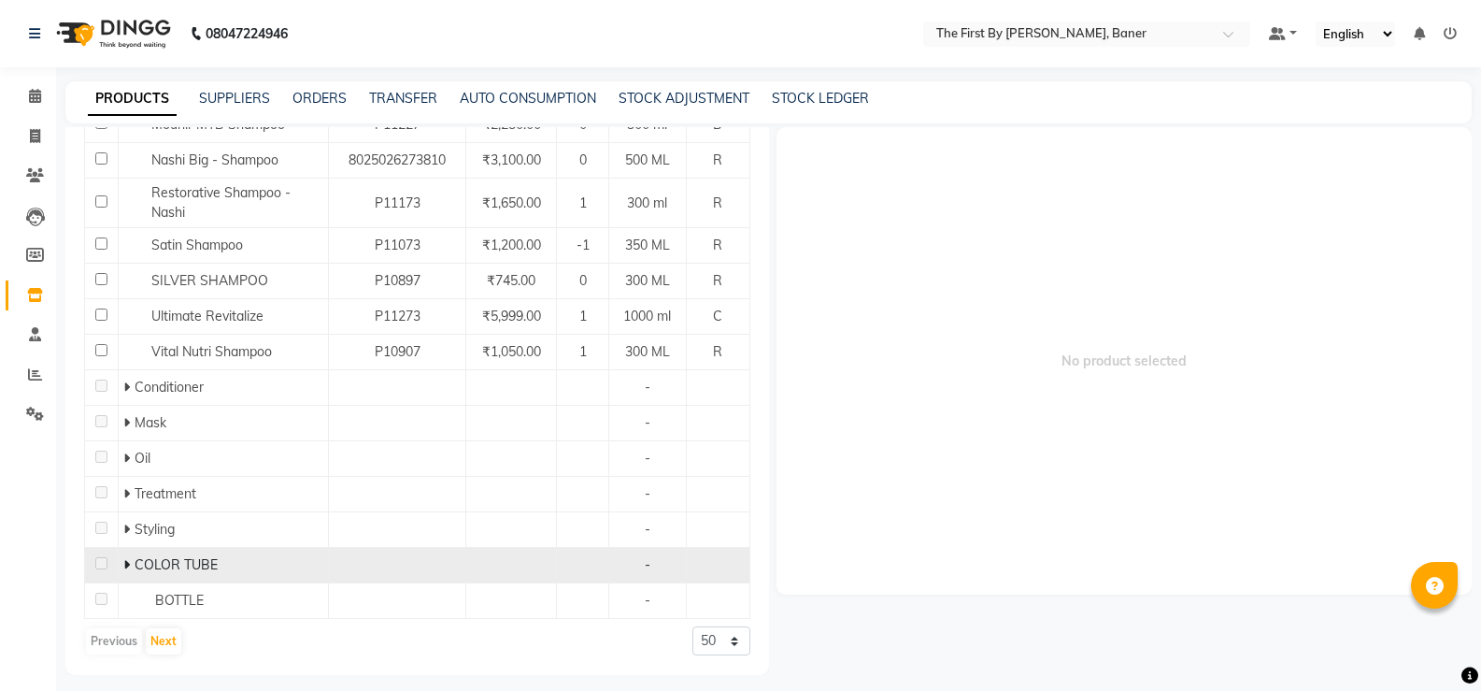
type input "7"
click at [121, 561] on td "COLOR TUBE" at bounding box center [224, 566] width 210 height 36
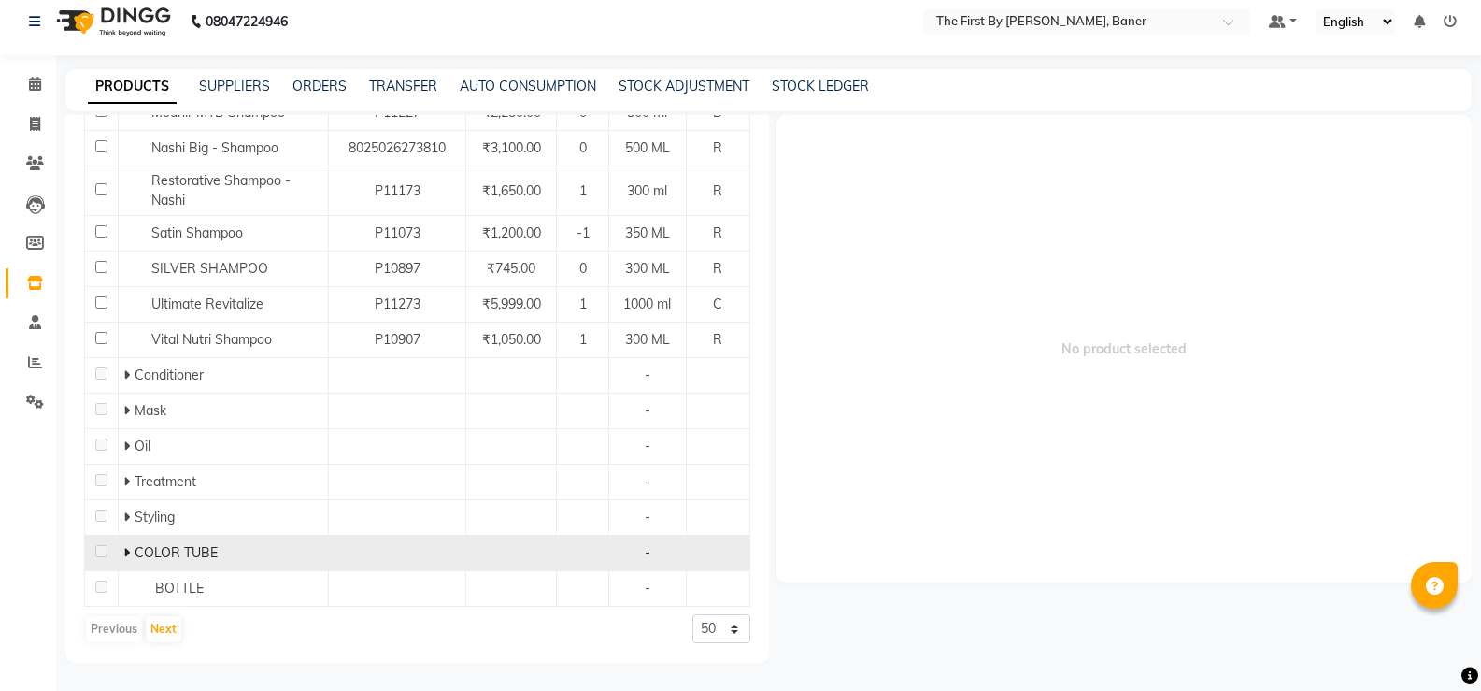
click at [123, 551] on icon at bounding box center [126, 552] width 7 height 13
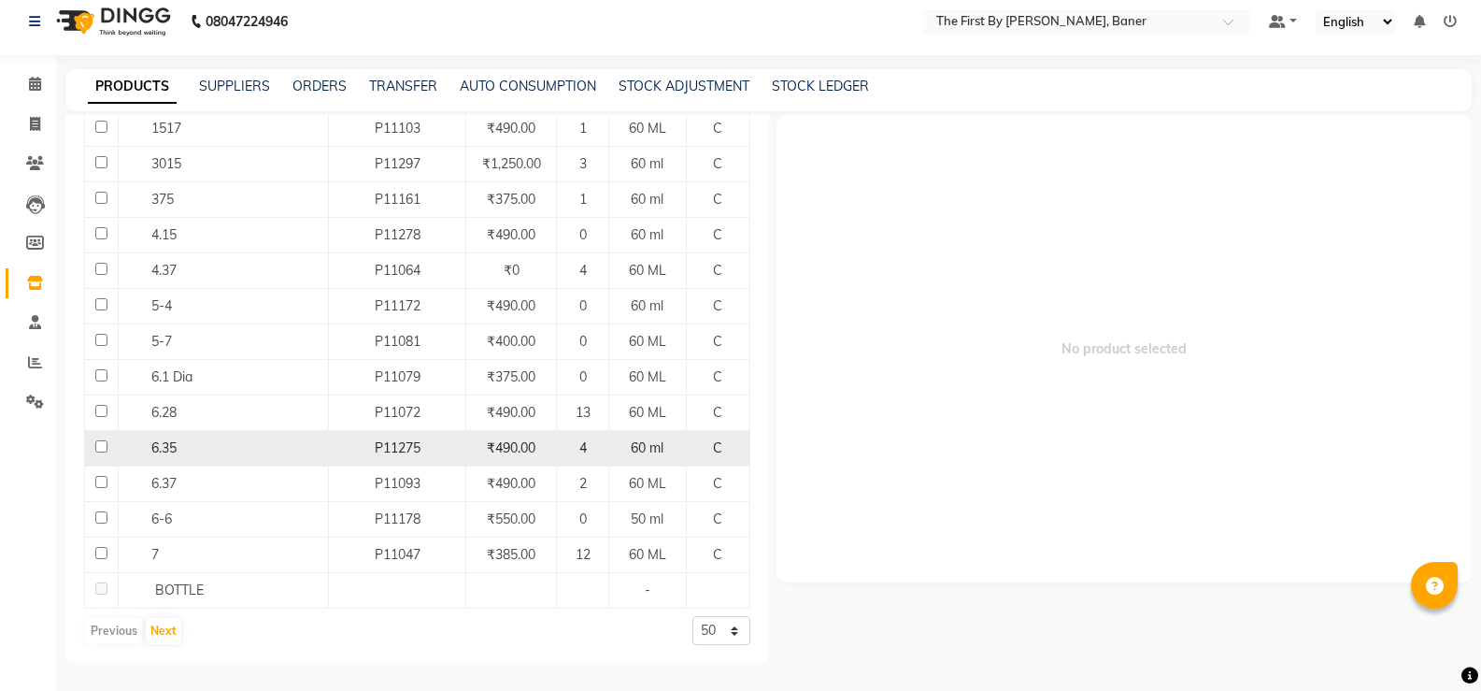
scroll to position [998, 0]
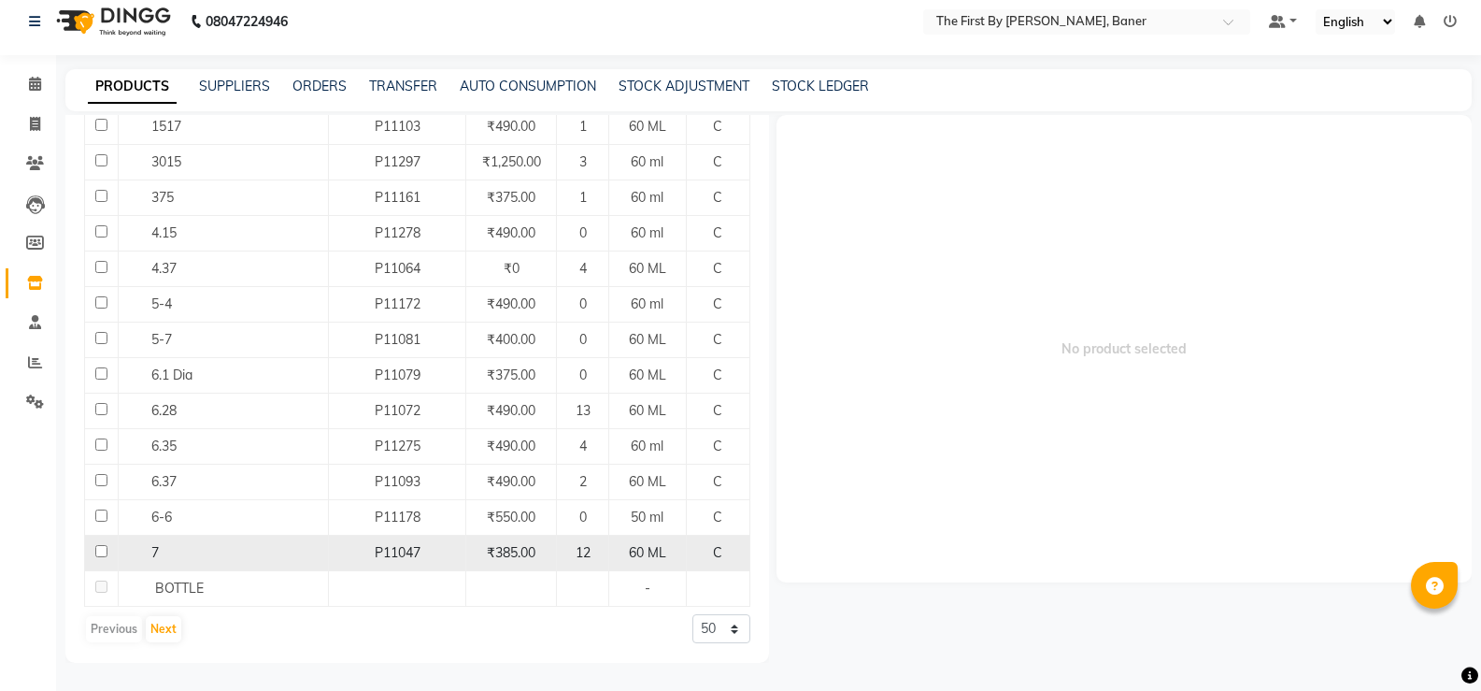
click at [156, 550] on span "7" at bounding box center [154, 552] width 7 height 17
select select
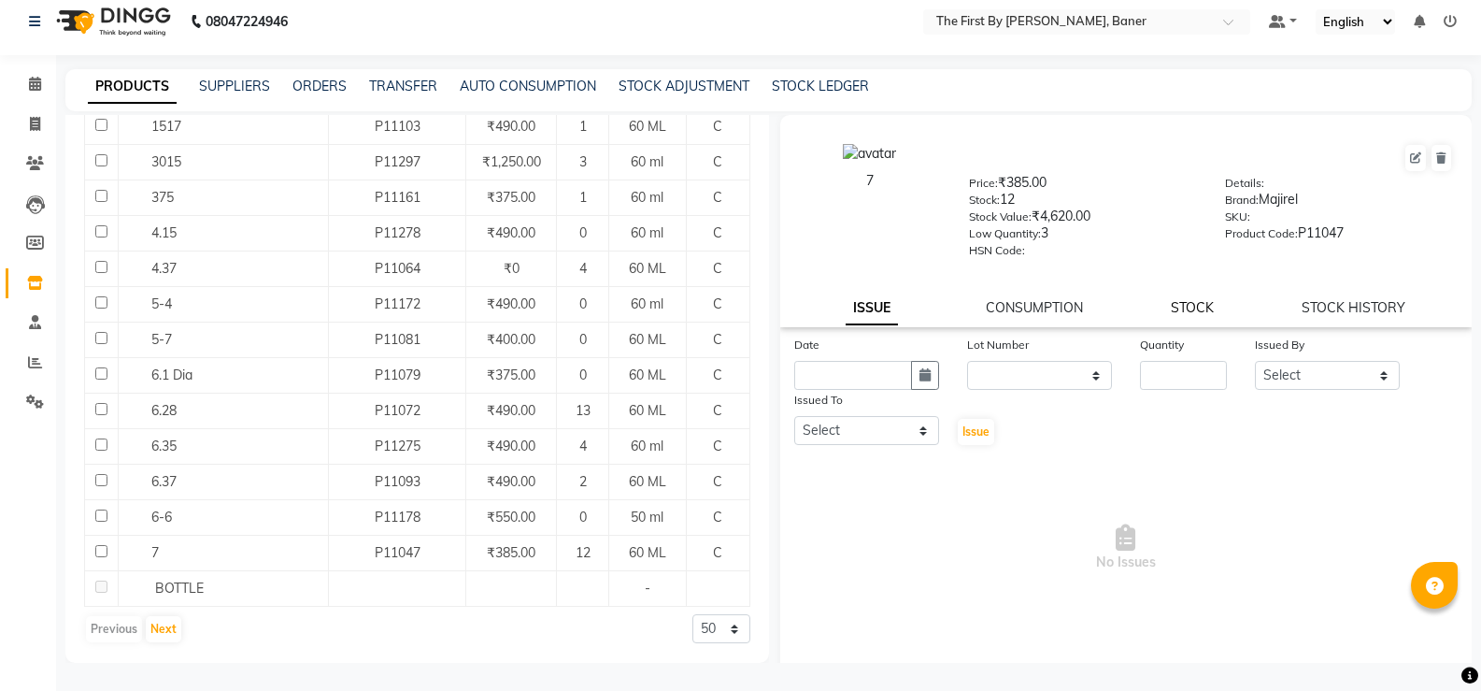
click at [1196, 302] on link "STOCK" at bounding box center [1192, 307] width 43 height 17
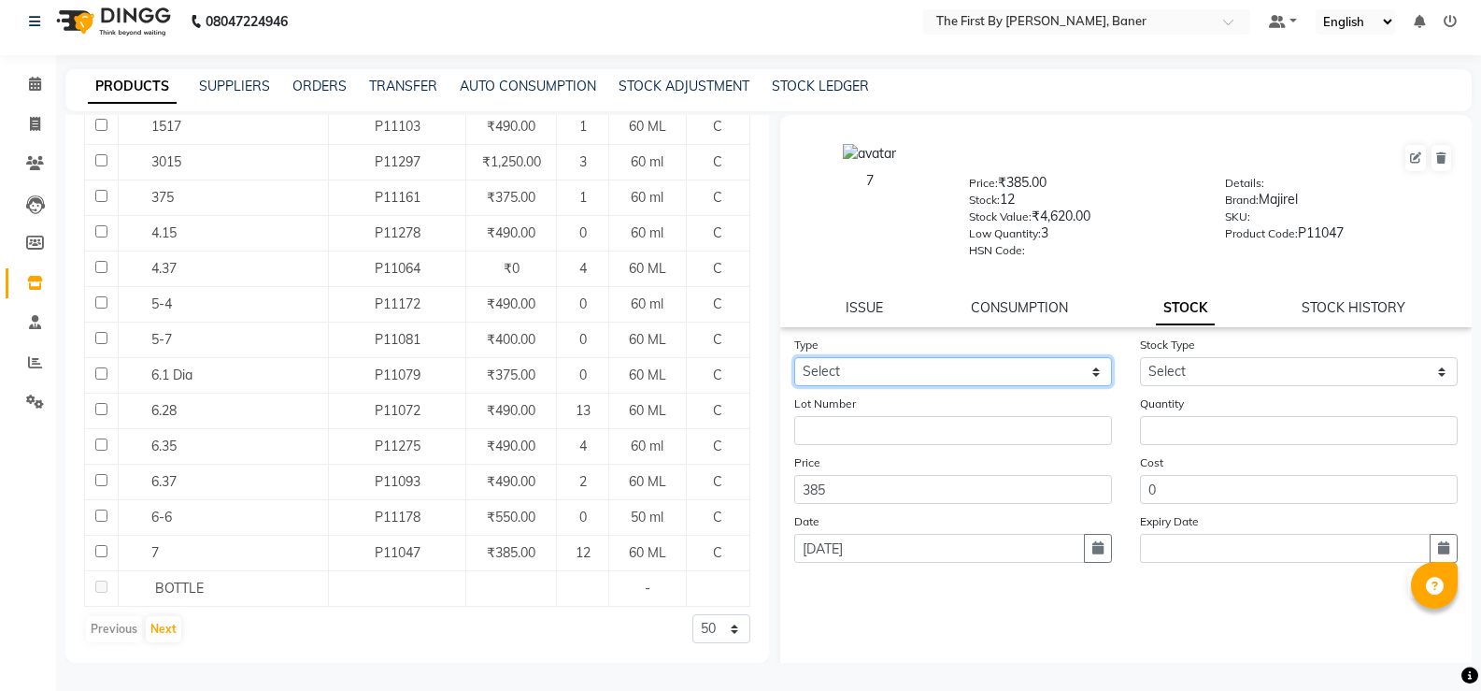
click at [906, 361] on select "Select In Out" at bounding box center [953, 371] width 318 height 29
select select "out"
click at [794, 357] on select "Select In Out" at bounding box center [953, 371] width 318 height 29
select select
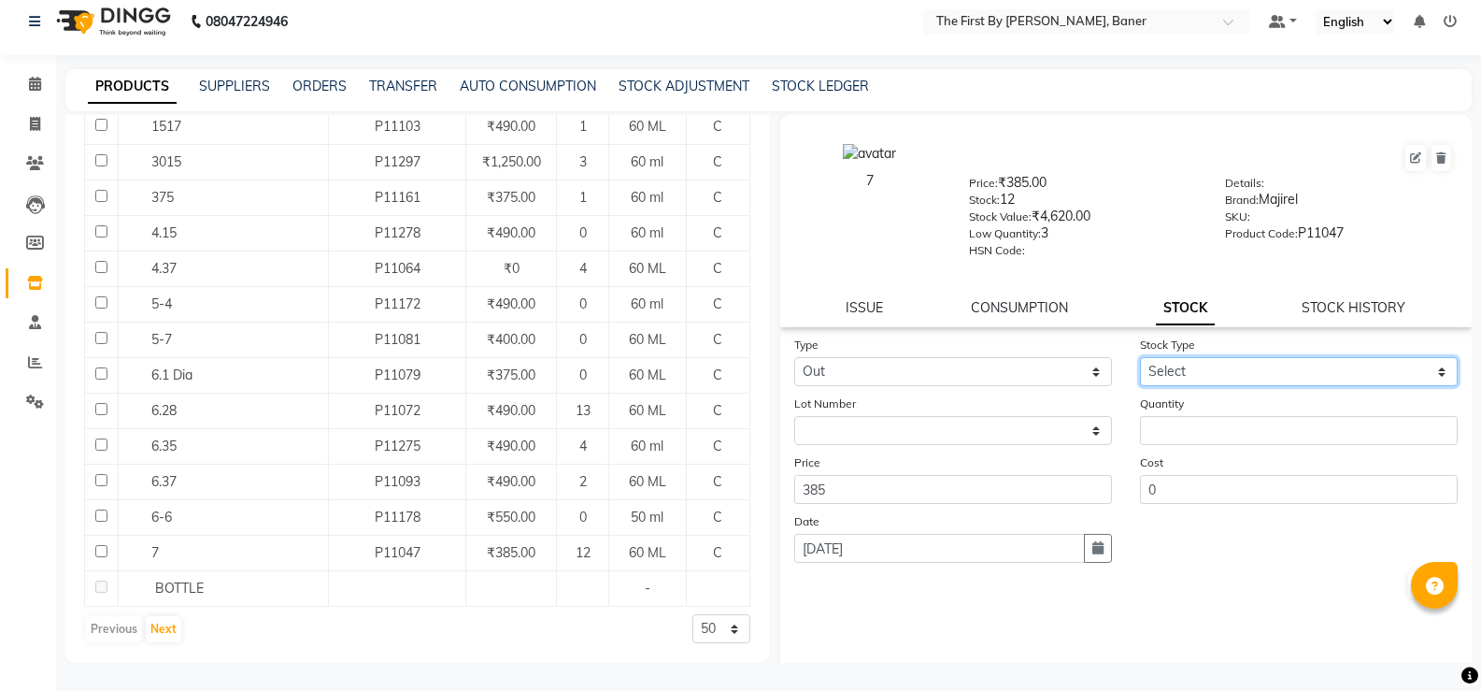
click at [1209, 382] on select "Select Internal Use Damaged Expired Adjustment Return Other" at bounding box center [1299, 371] width 318 height 29
click at [1207, 377] on select "Select Internal Use Damaged Expired Adjustment Return Other" at bounding box center [1299, 371] width 318 height 29
click at [1180, 377] on select "Select Internal Use Damaged Expired Adjustment Return Other" at bounding box center [1299, 371] width 318 height 29
select select "internal use"
click at [1140, 357] on select "Select Internal Use Damaged Expired Adjustment Return Other" at bounding box center [1299, 371] width 318 height 29
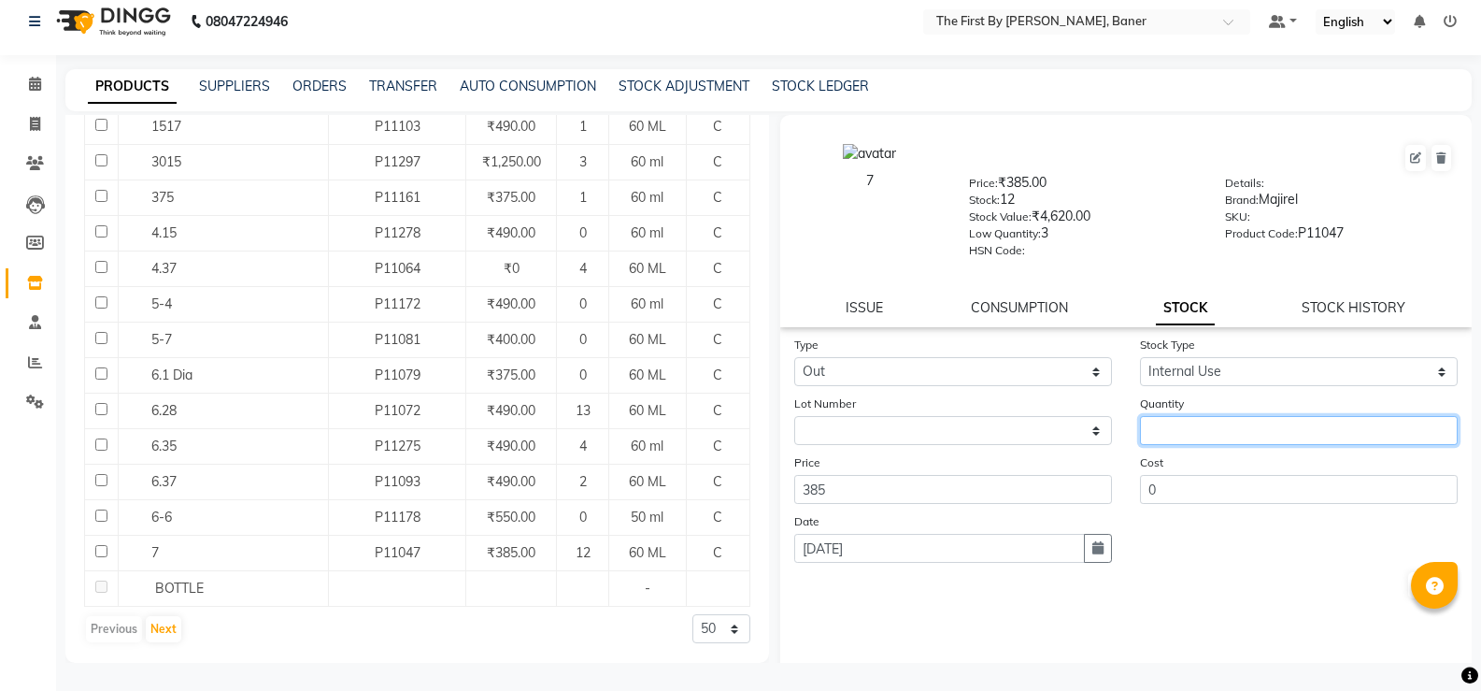
click at [1170, 436] on input "number" at bounding box center [1299, 430] width 318 height 29
click at [1231, 433] on input "number" at bounding box center [1299, 430] width 318 height 29
type input "4"
click at [1408, 584] on button "Submit" at bounding box center [1432, 585] width 48 height 26
select select
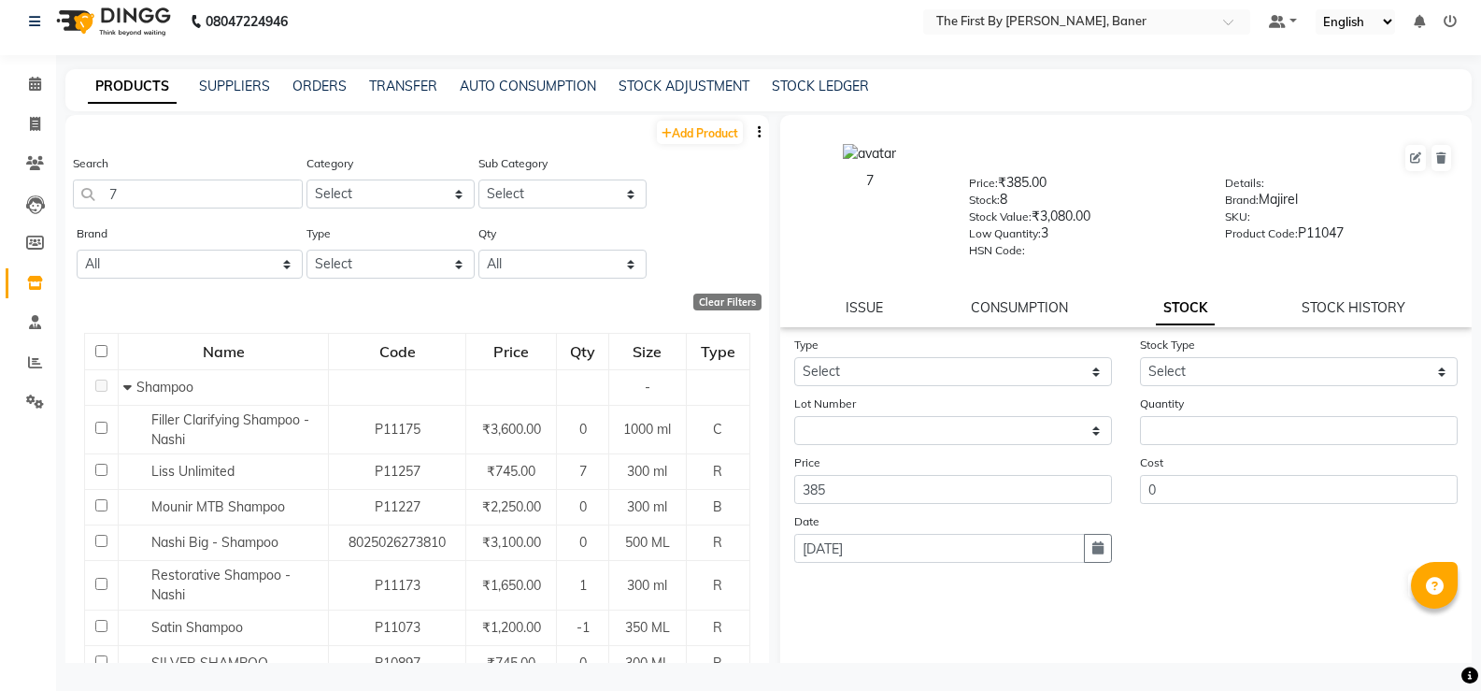
scroll to position [0, 0]
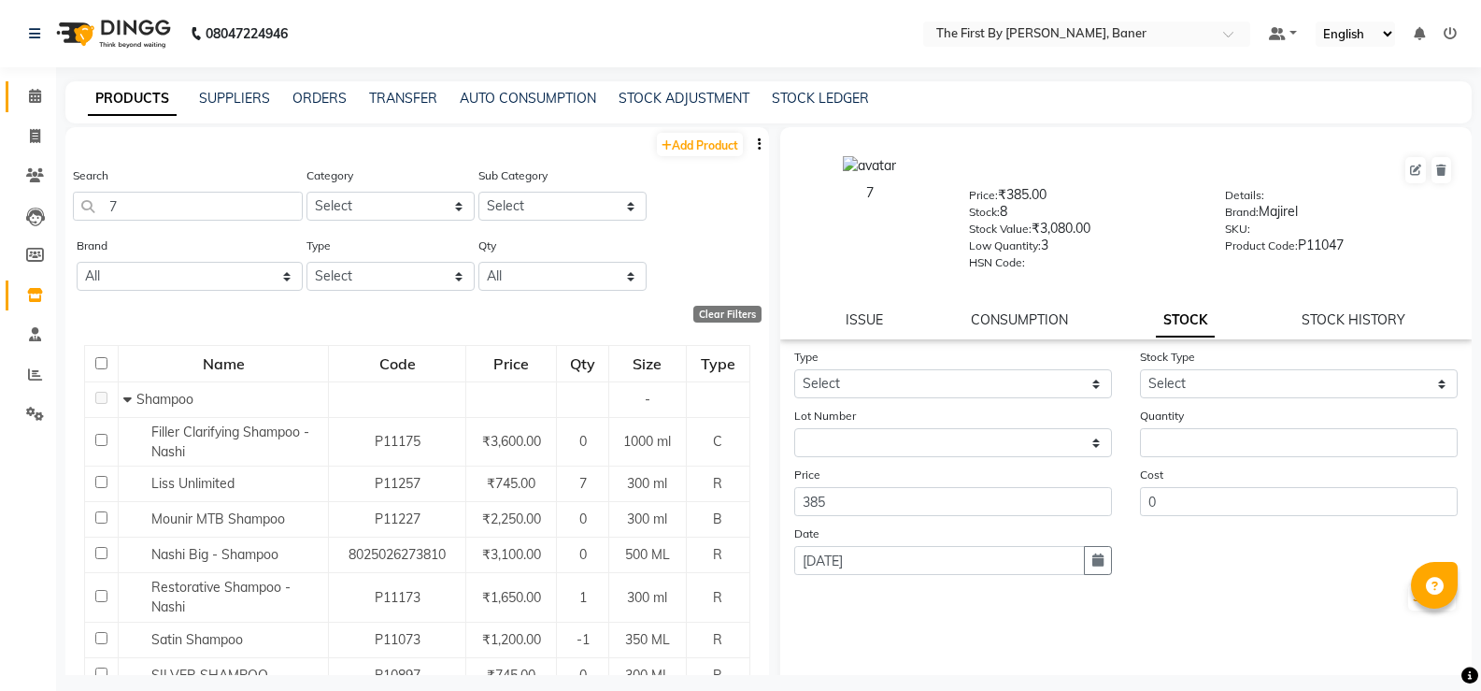
click at [26, 102] on span at bounding box center [35, 96] width 33 height 21
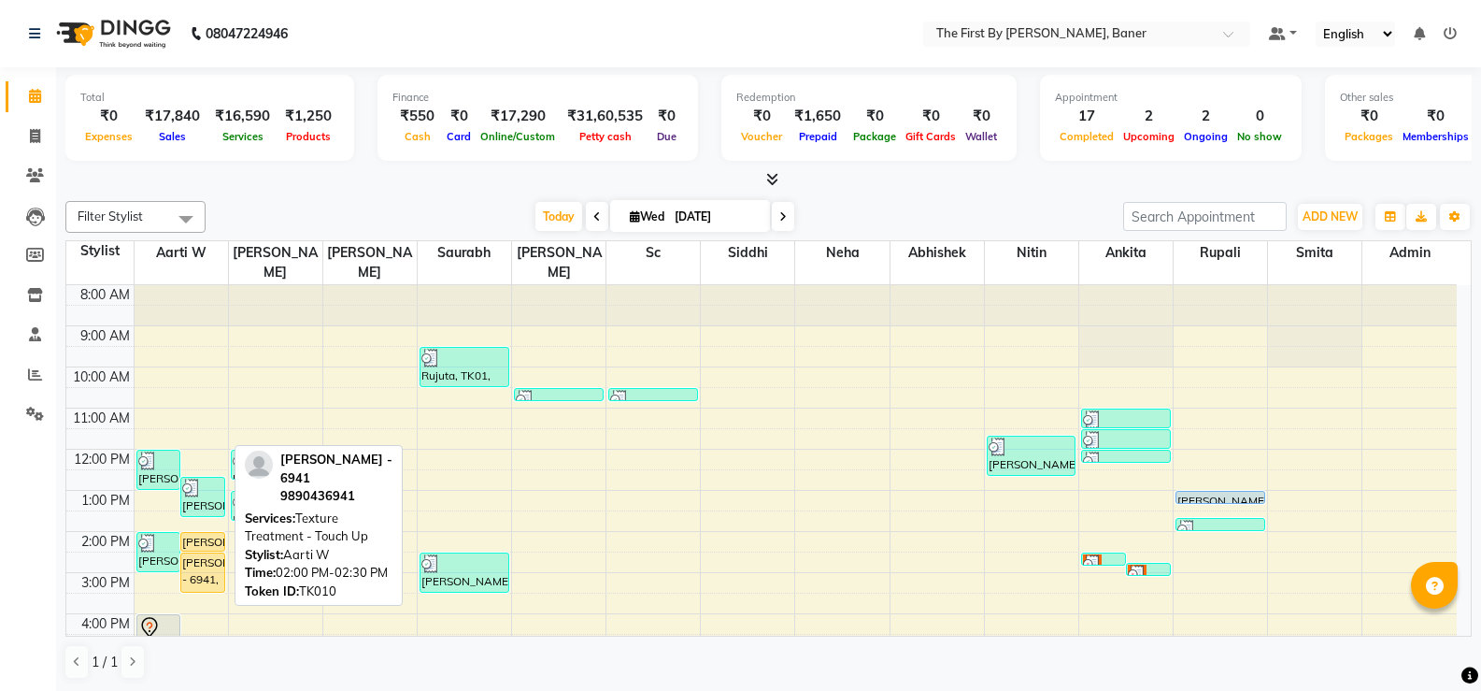
click at [198, 533] on div "[PERSON_NAME] - 6941, TK10, 02:00 PM-02:30 PM, Texture Treatment - Touch Up" at bounding box center [202, 542] width 43 height 18
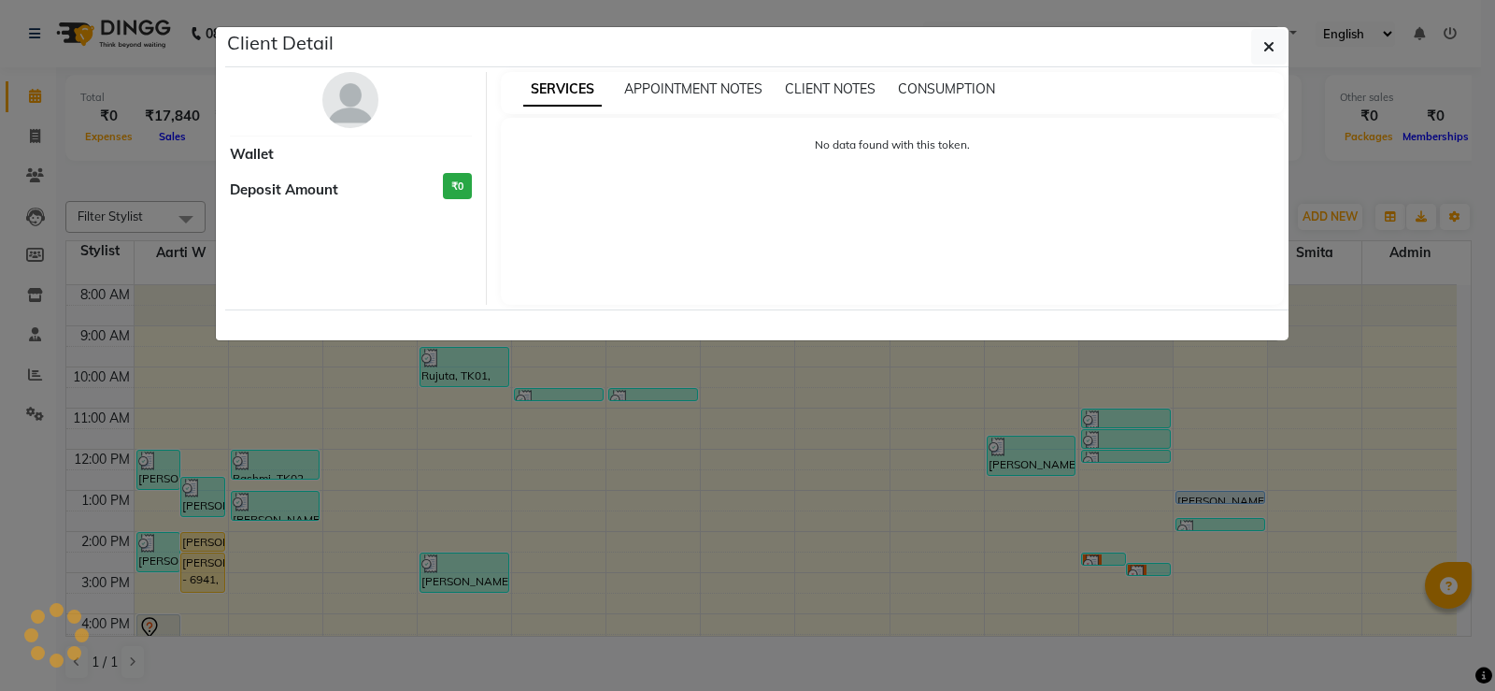
select select "1"
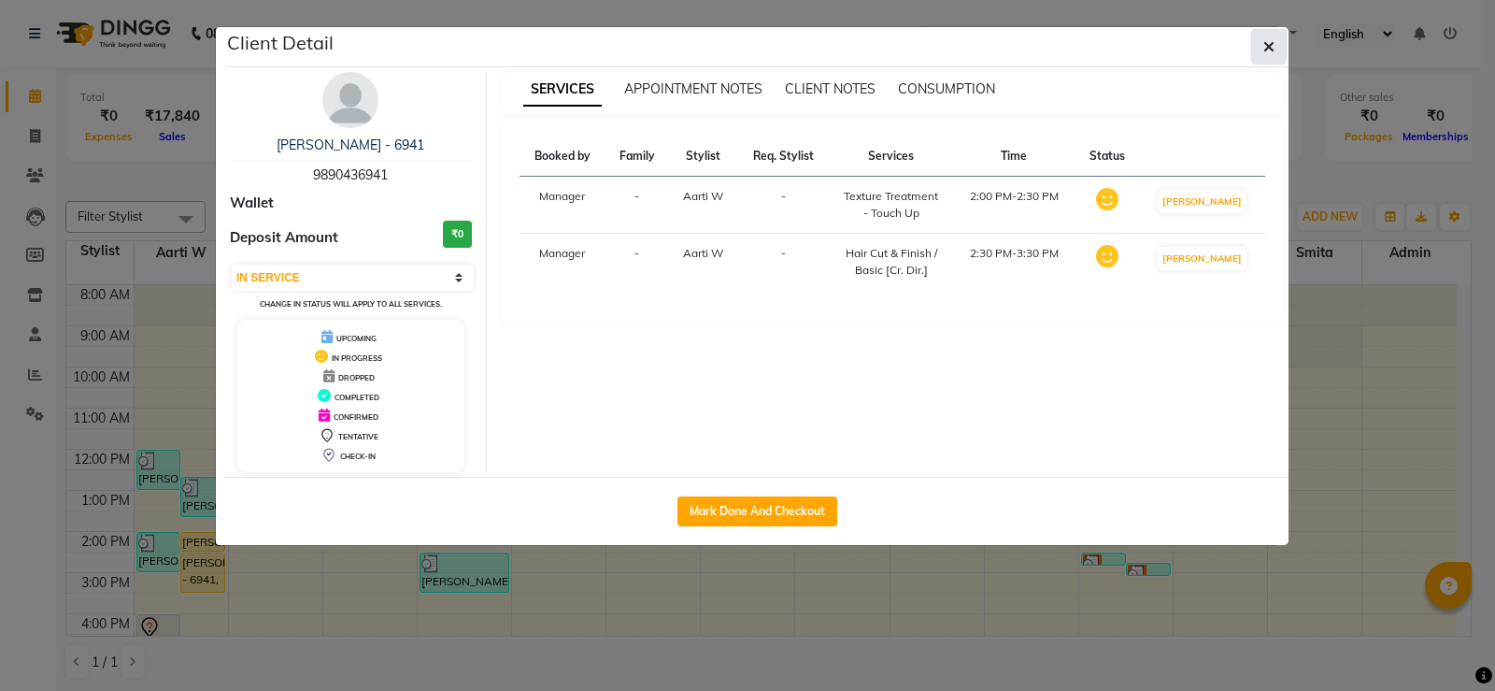
click at [1263, 50] on button "button" at bounding box center [1269, 47] width 36 height 36
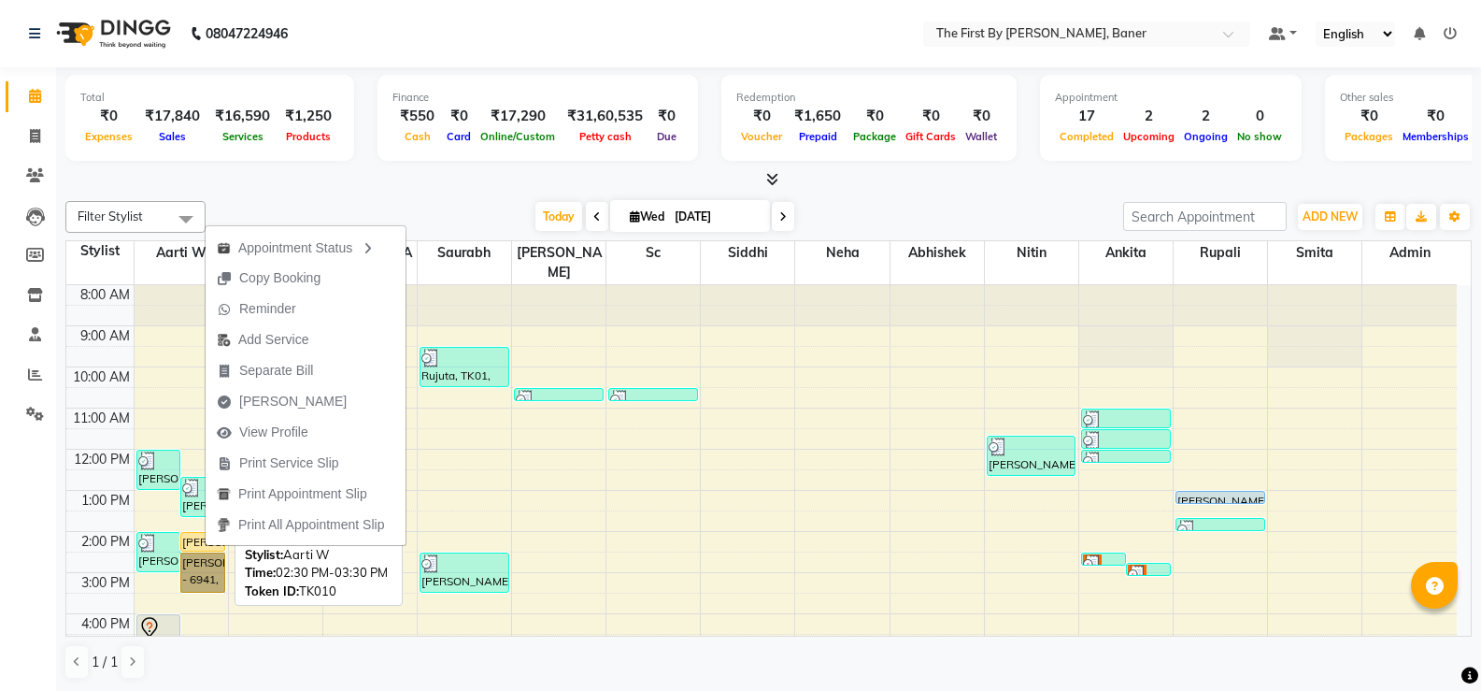
click at [199, 555] on link "[PERSON_NAME] - 6941, TK10, 02:30 PM-03:30 PM, Hair Cut & Finish / Basic [Cr. D…" at bounding box center [202, 572] width 45 height 40
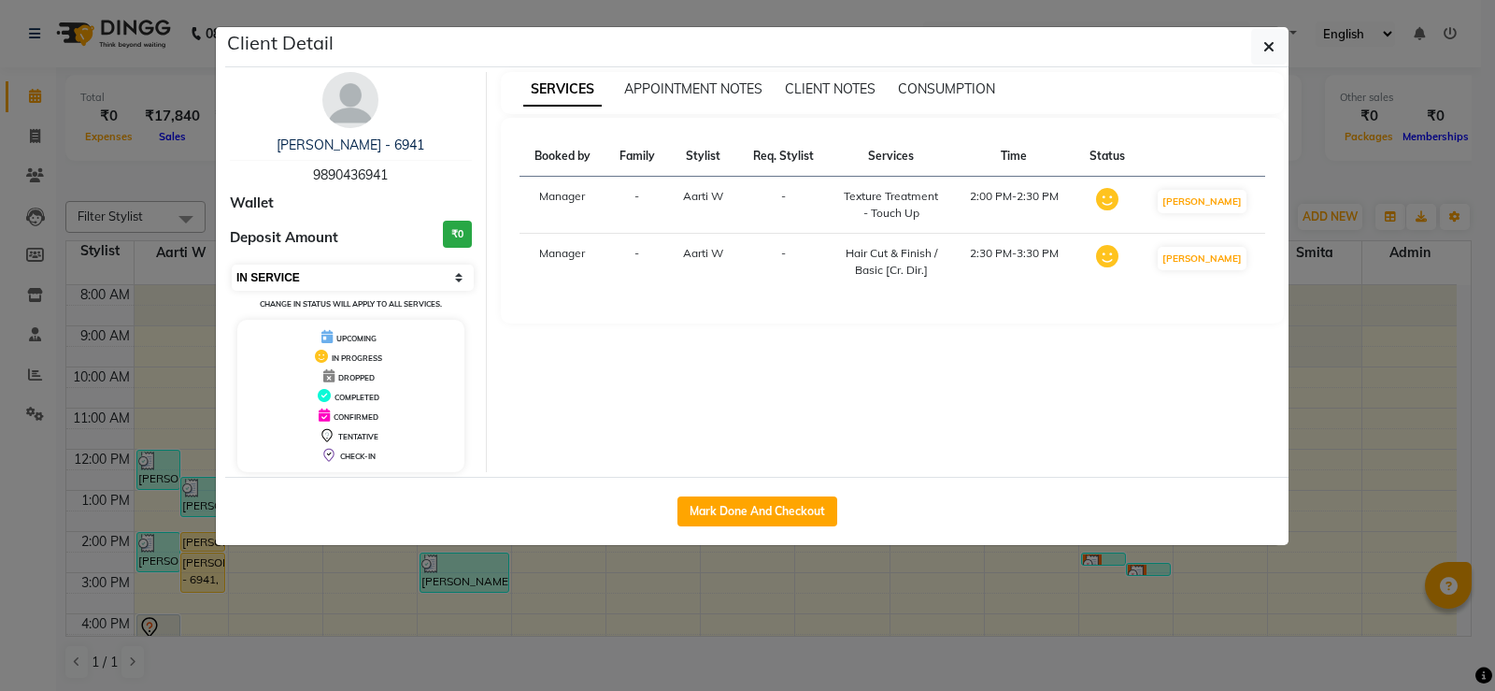
click at [425, 281] on select "Select IN SERVICE CONFIRMED TENTATIVE CHECK IN MARK DONE DROPPED UPCOMING" at bounding box center [353, 277] width 242 height 26
select select "7"
click at [232, 264] on select "Select IN SERVICE CONFIRMED TENTATIVE CHECK IN MARK DONE DROPPED UPCOMING" at bounding box center [353, 277] width 242 height 26
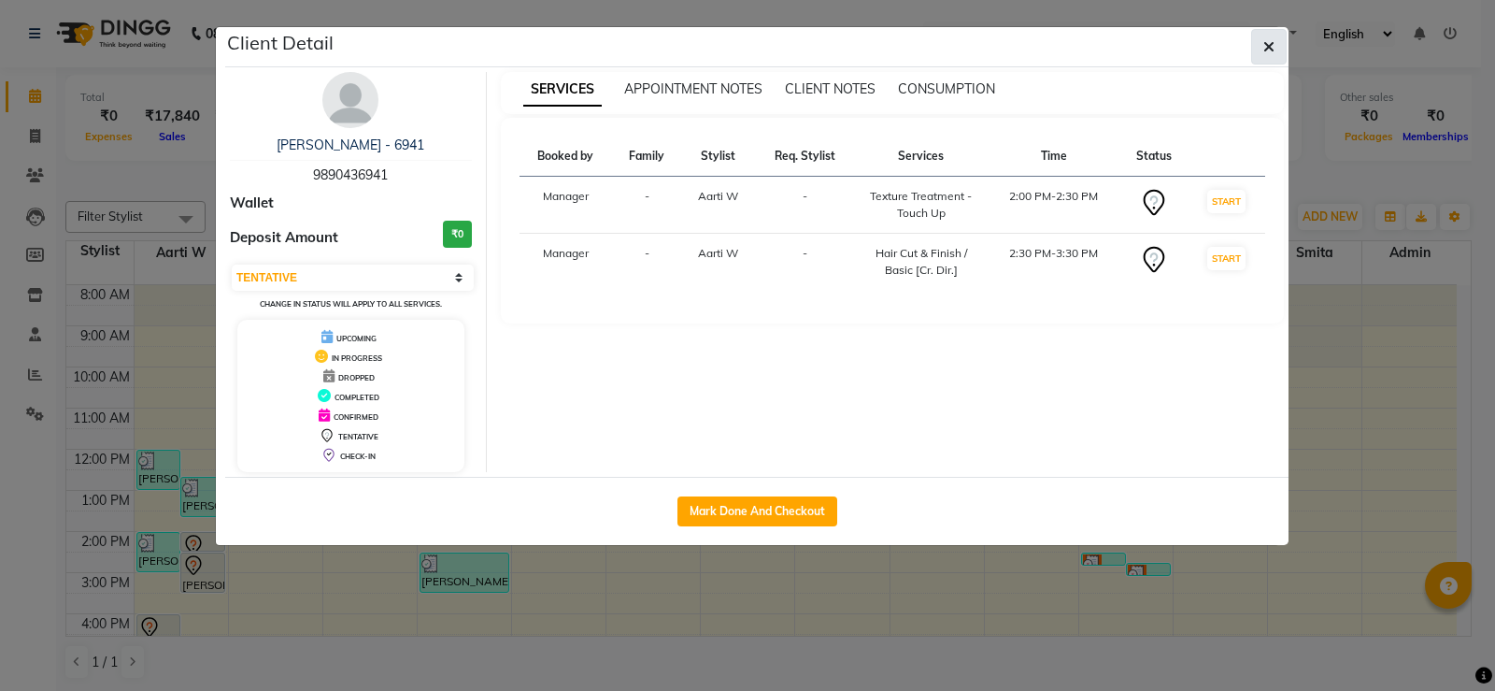
click at [1270, 47] on icon "button" at bounding box center [1269, 46] width 11 height 15
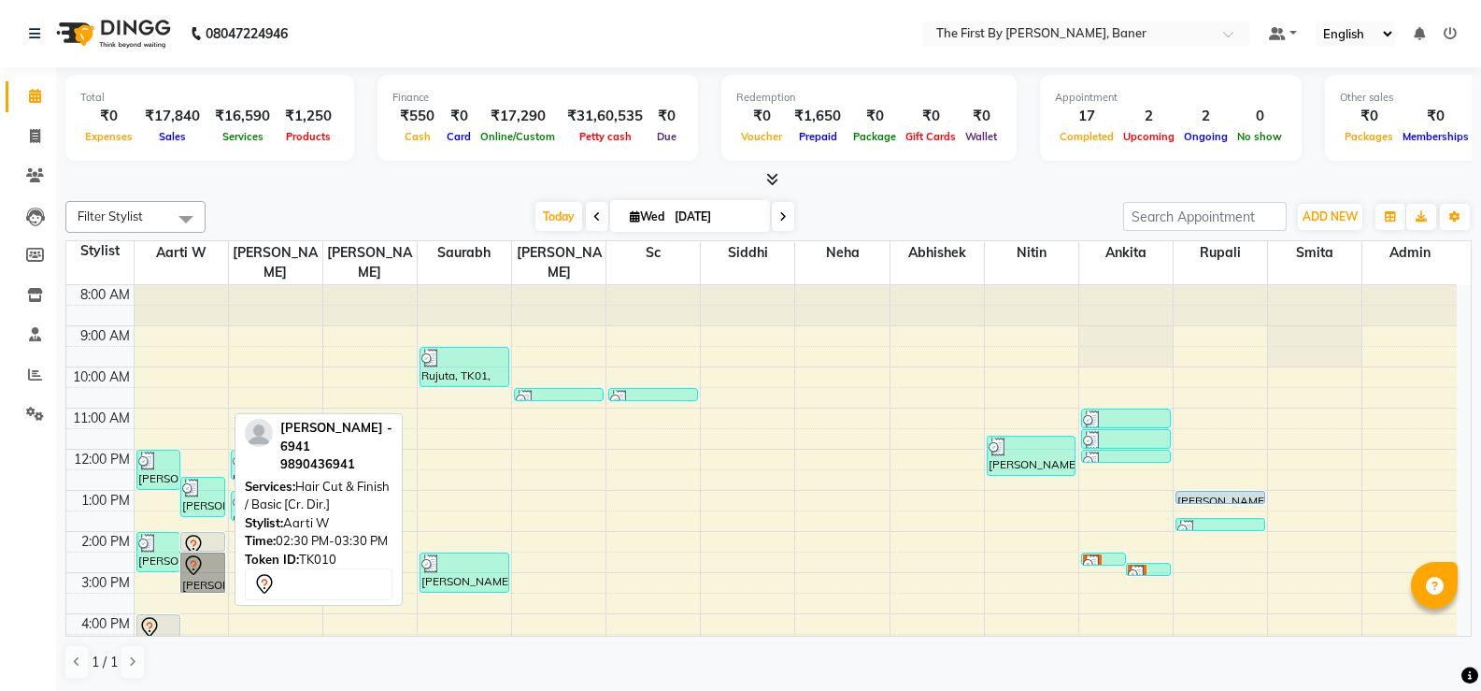
click at [190, 552] on link "[PERSON_NAME] - 6941, TK10, 02:30 PM-03:30 PM, Hair Cut & Finish / Basic [Cr. D…" at bounding box center [202, 572] width 45 height 40
select select "7"
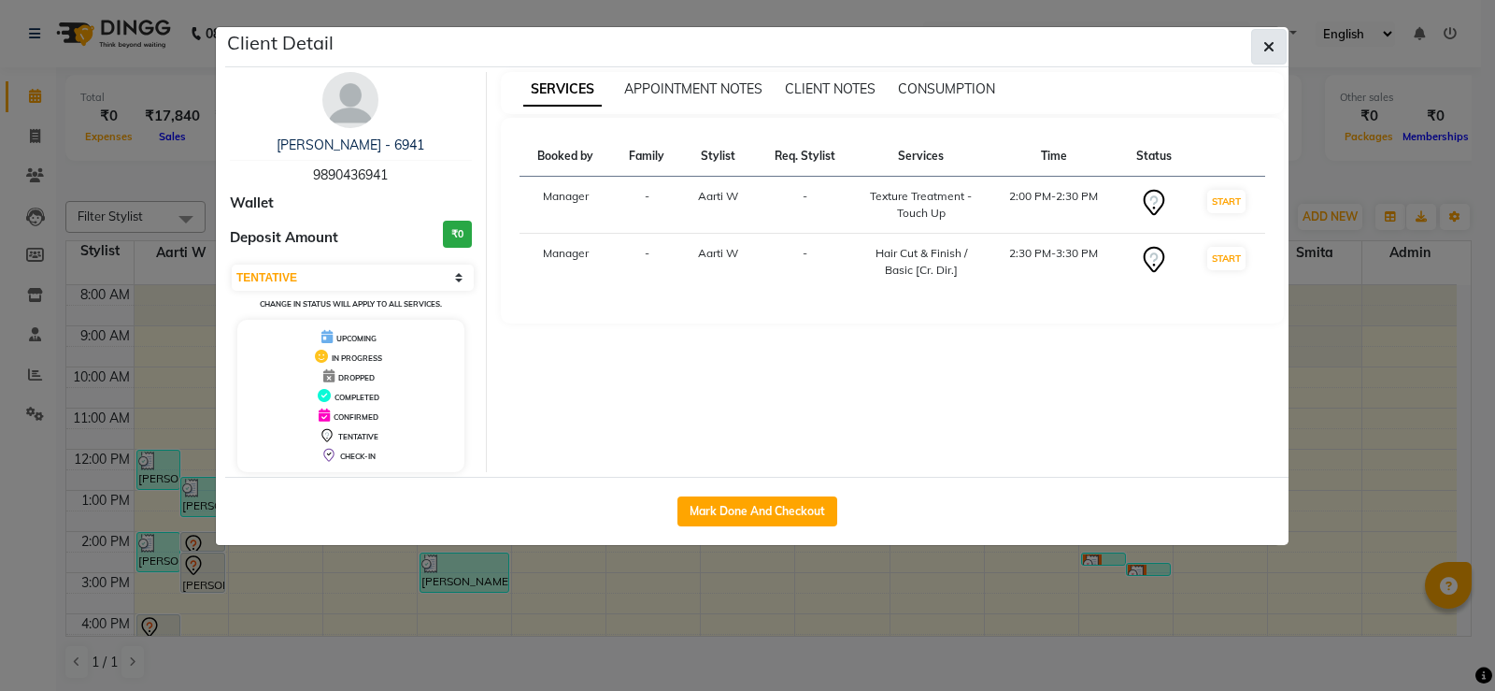
click at [1267, 44] on icon "button" at bounding box center [1269, 46] width 11 height 15
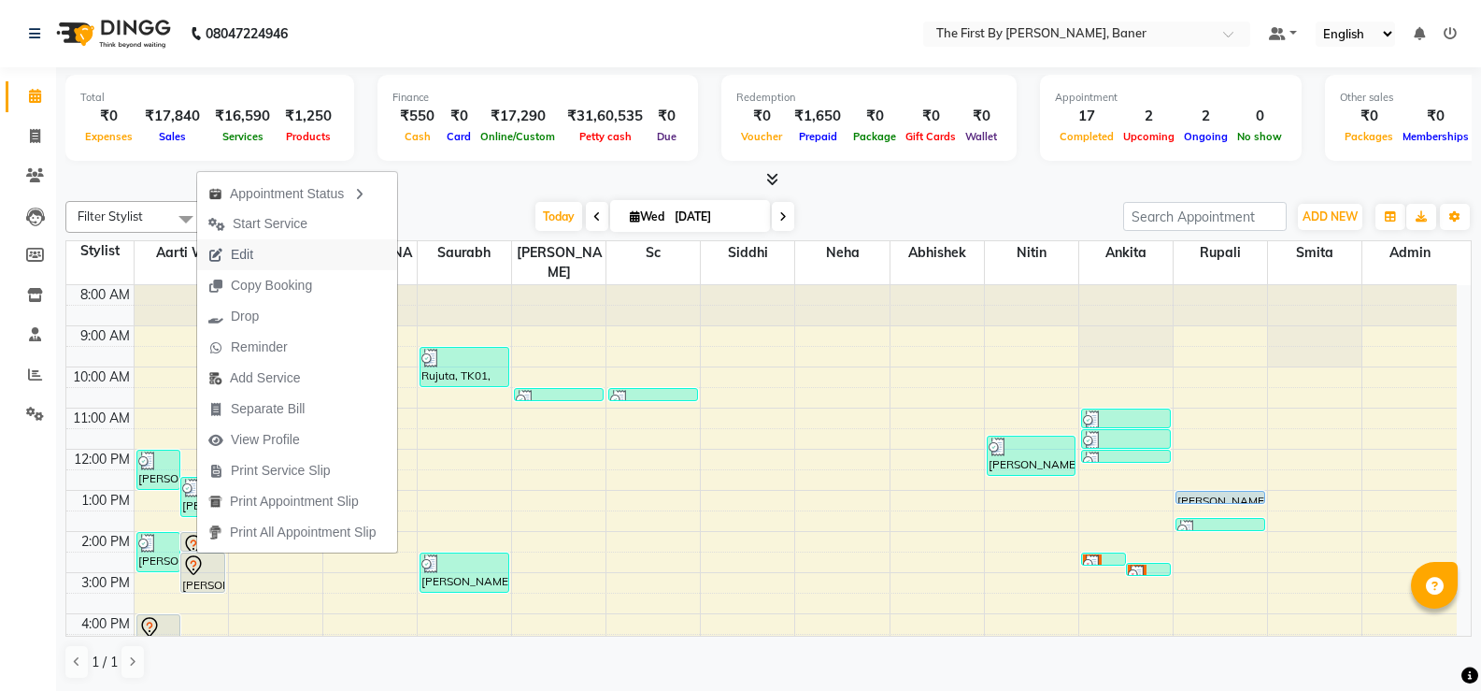
click at [242, 248] on span "Edit" at bounding box center [242, 255] width 22 height 20
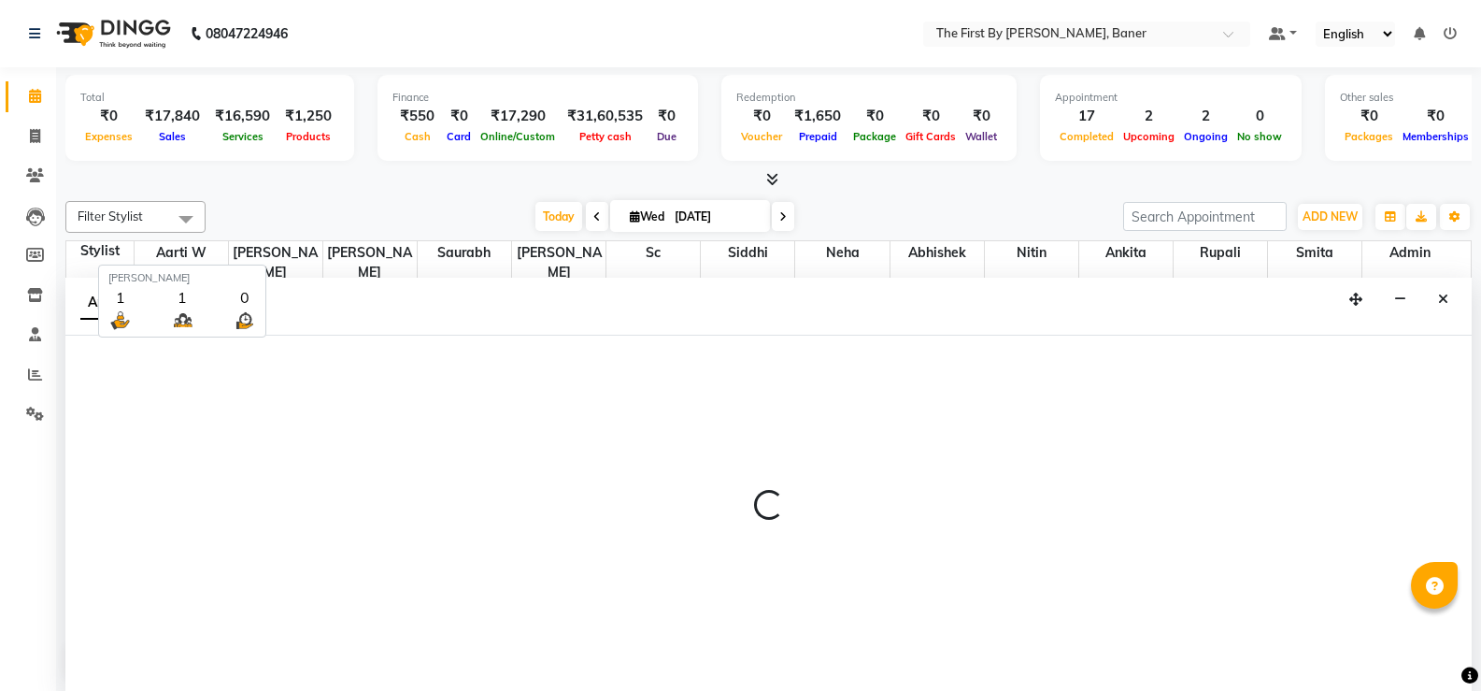
scroll to position [1, 0]
select select "49005"
select select "840"
select select "tentative"
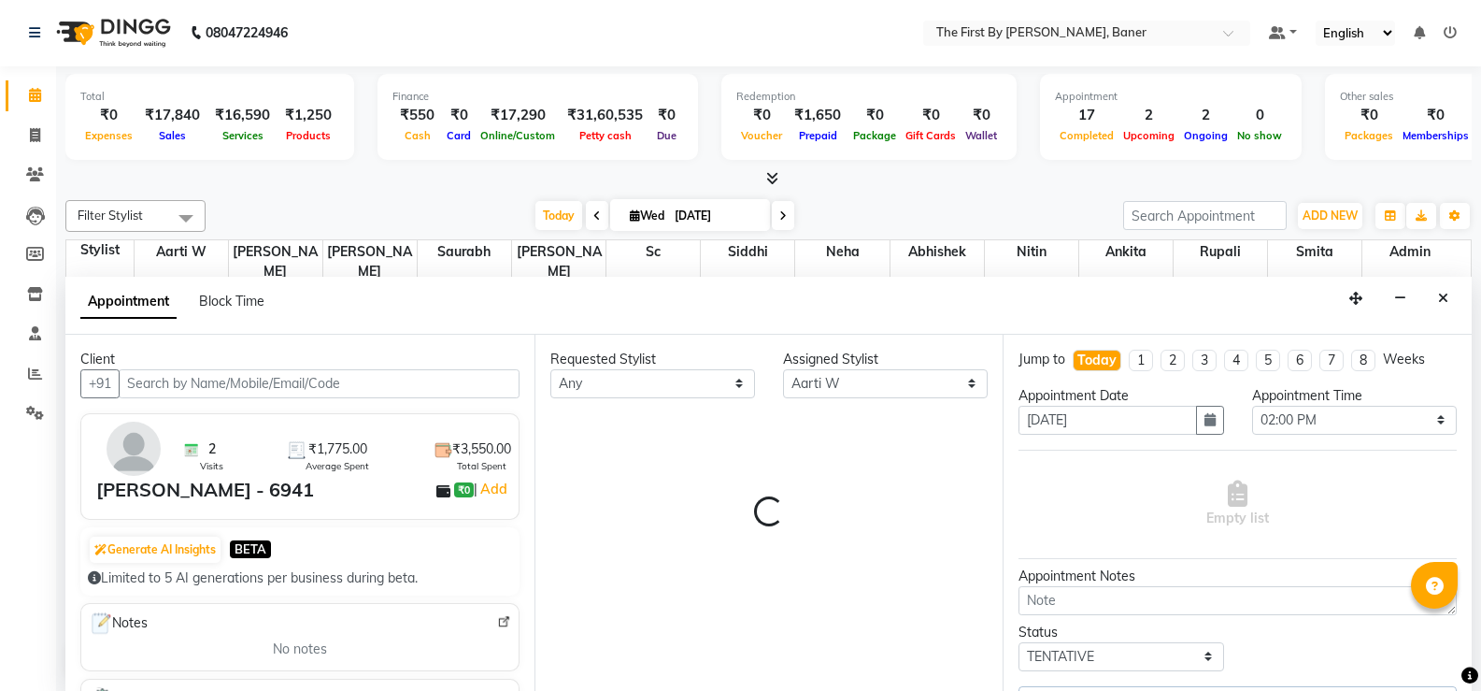
scroll to position [164, 0]
select select "3211"
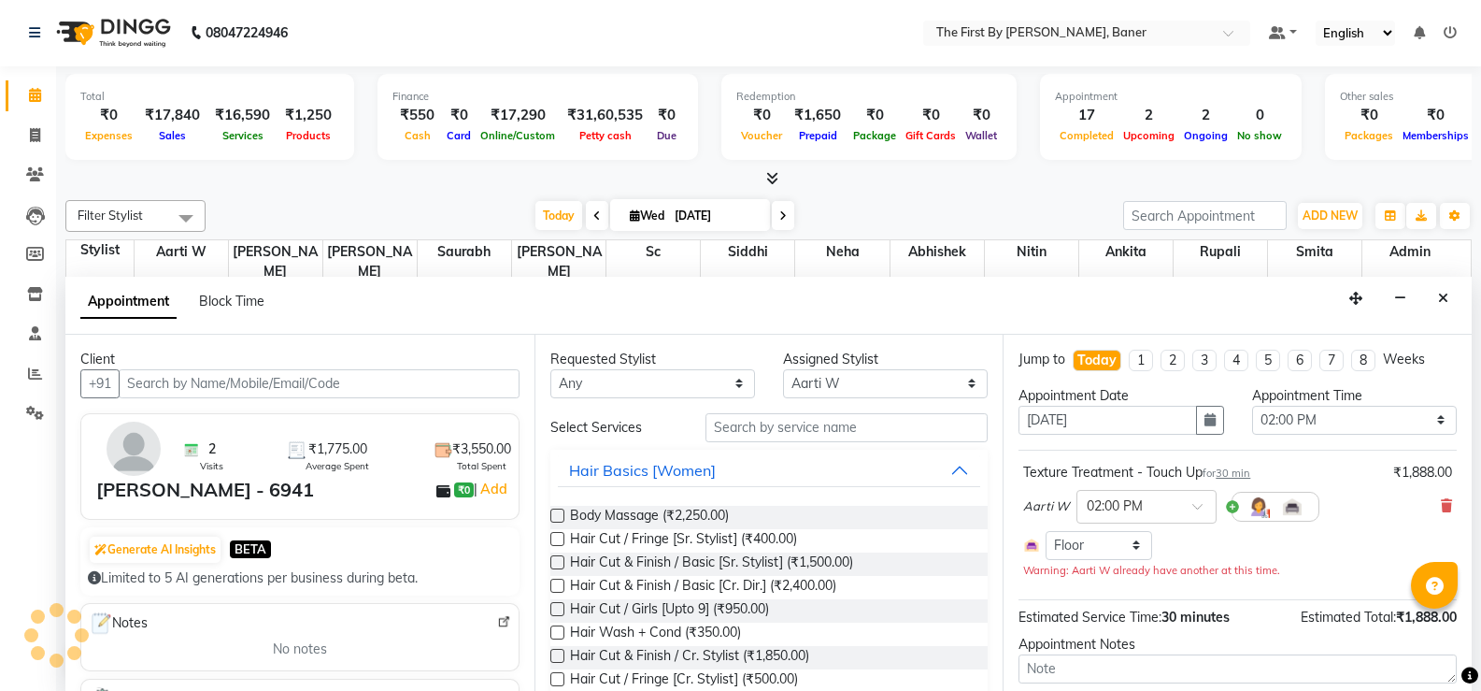
click at [419, 382] on input "text" at bounding box center [319, 383] width 401 height 29
select select "3211"
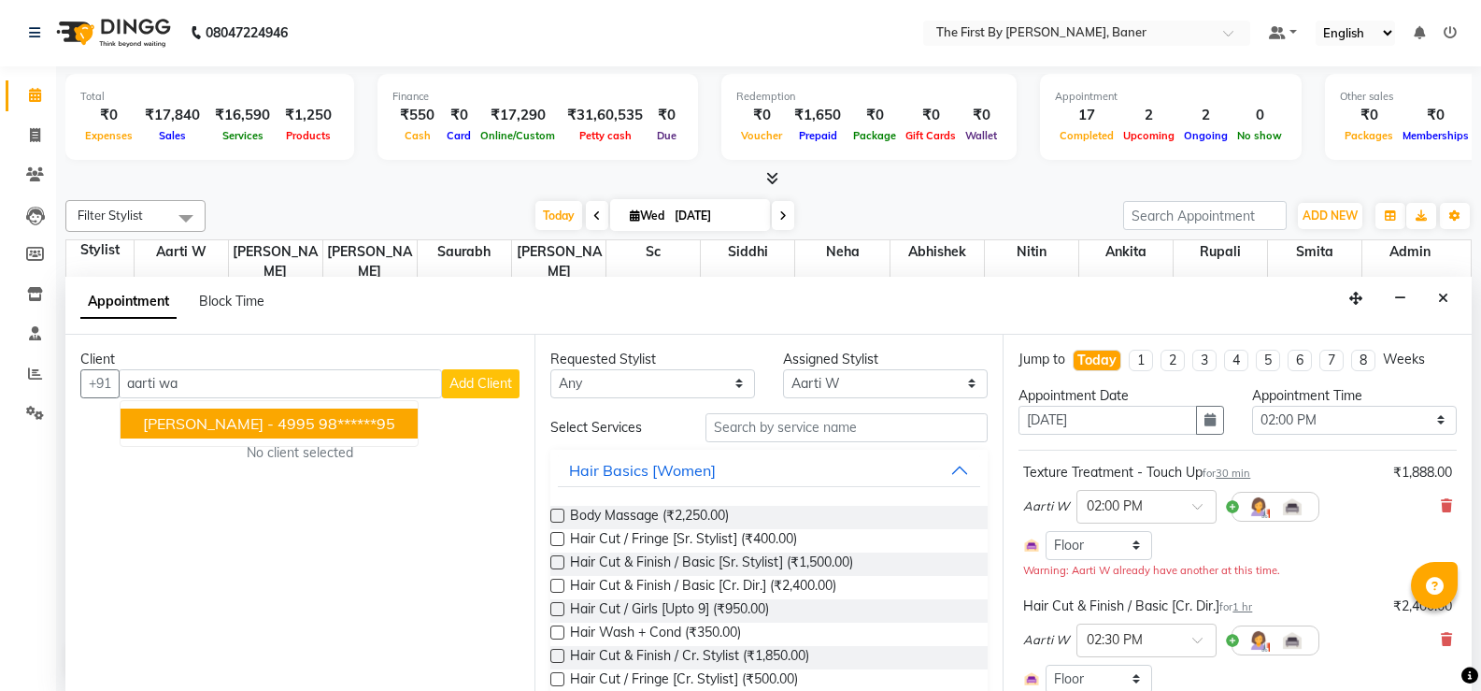
click at [324, 421] on ngb-highlight "98******95" at bounding box center [357, 423] width 77 height 19
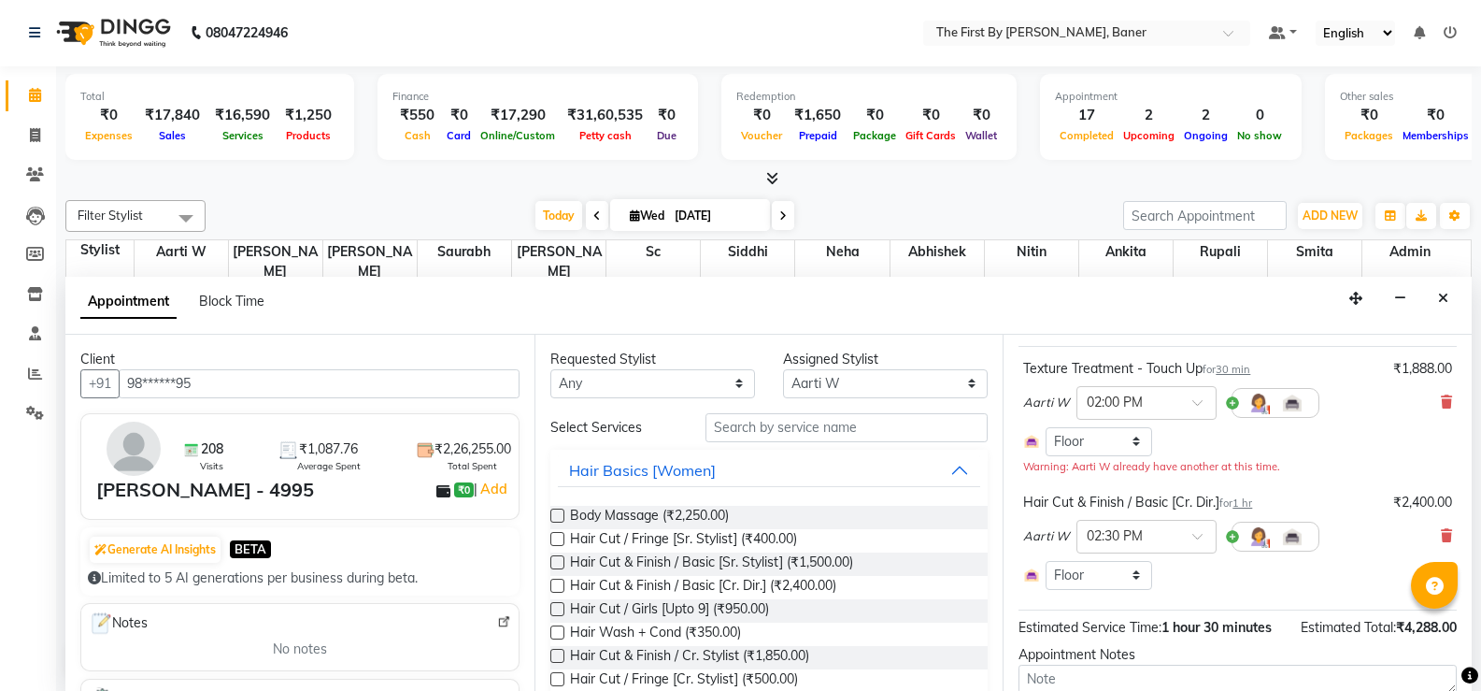
scroll to position [226, 0]
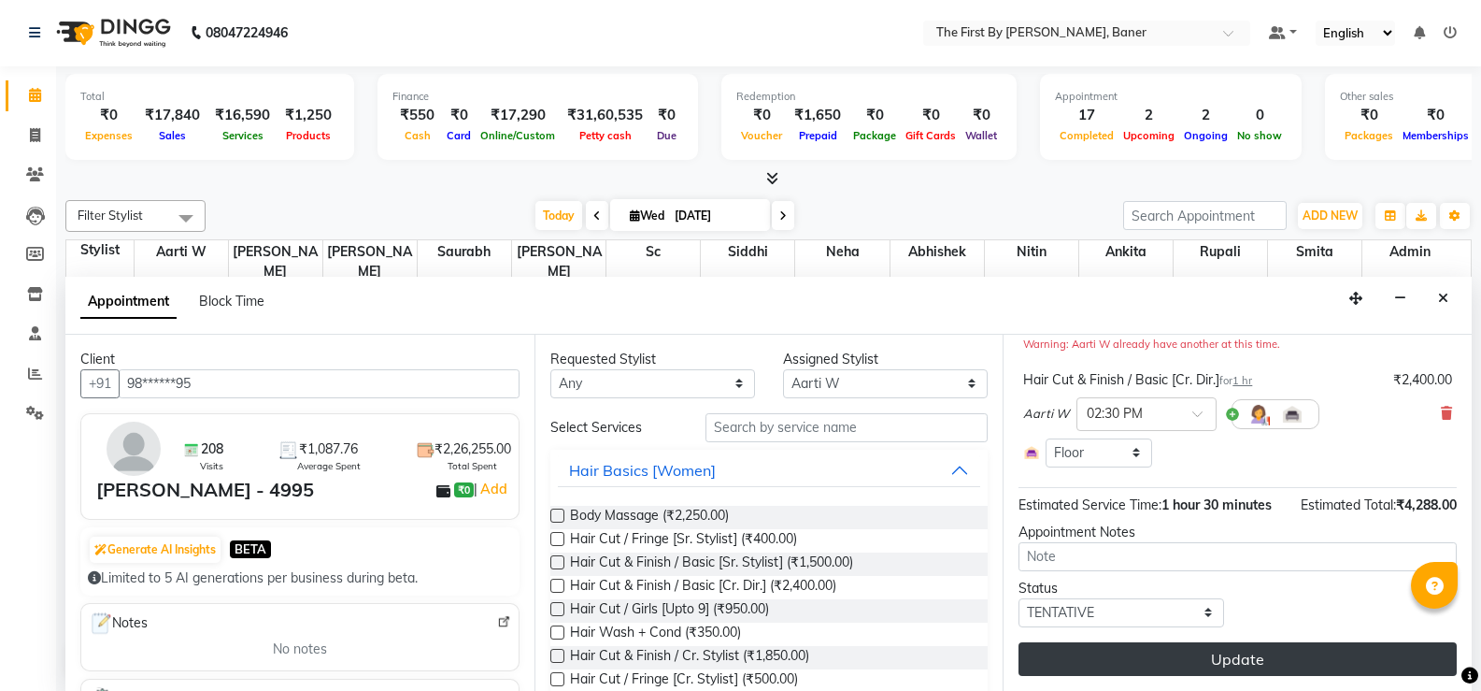
type input "98******95"
click at [1297, 651] on button "Update" at bounding box center [1238, 659] width 438 height 34
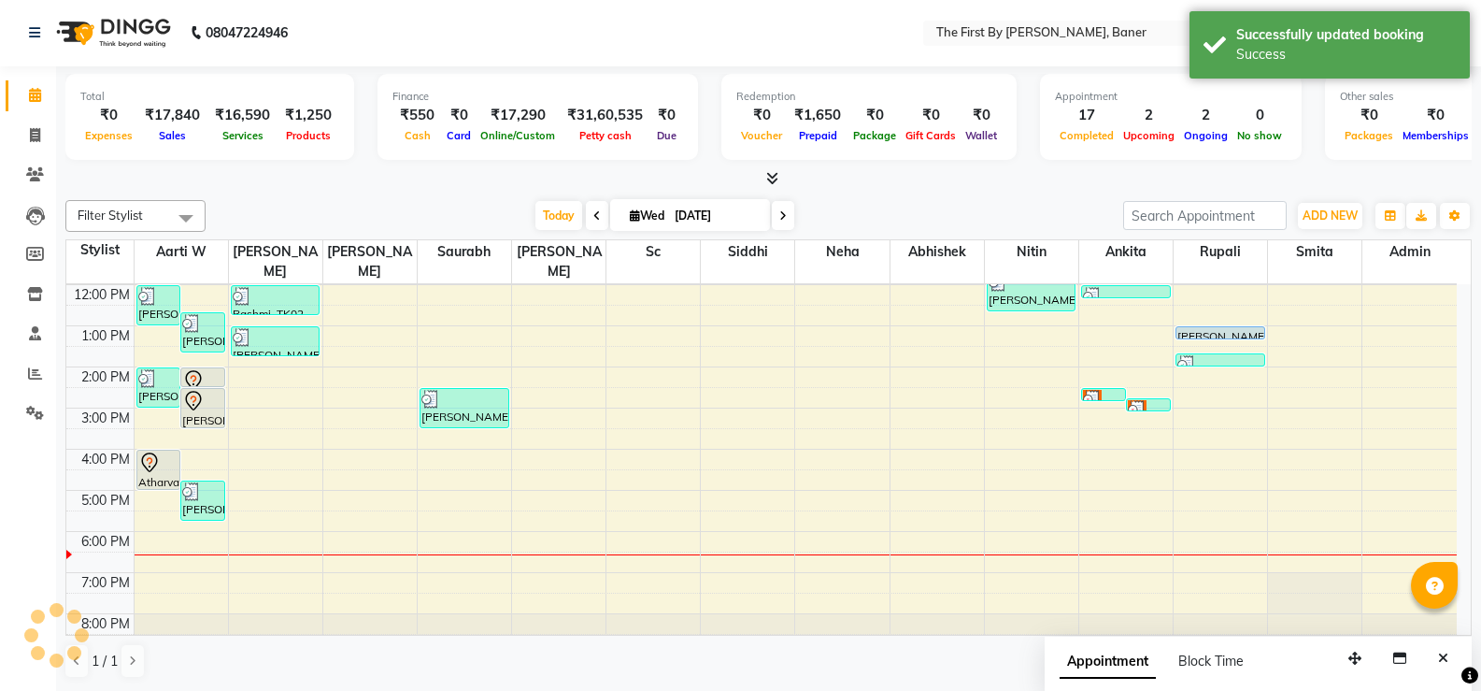
scroll to position [0, 0]
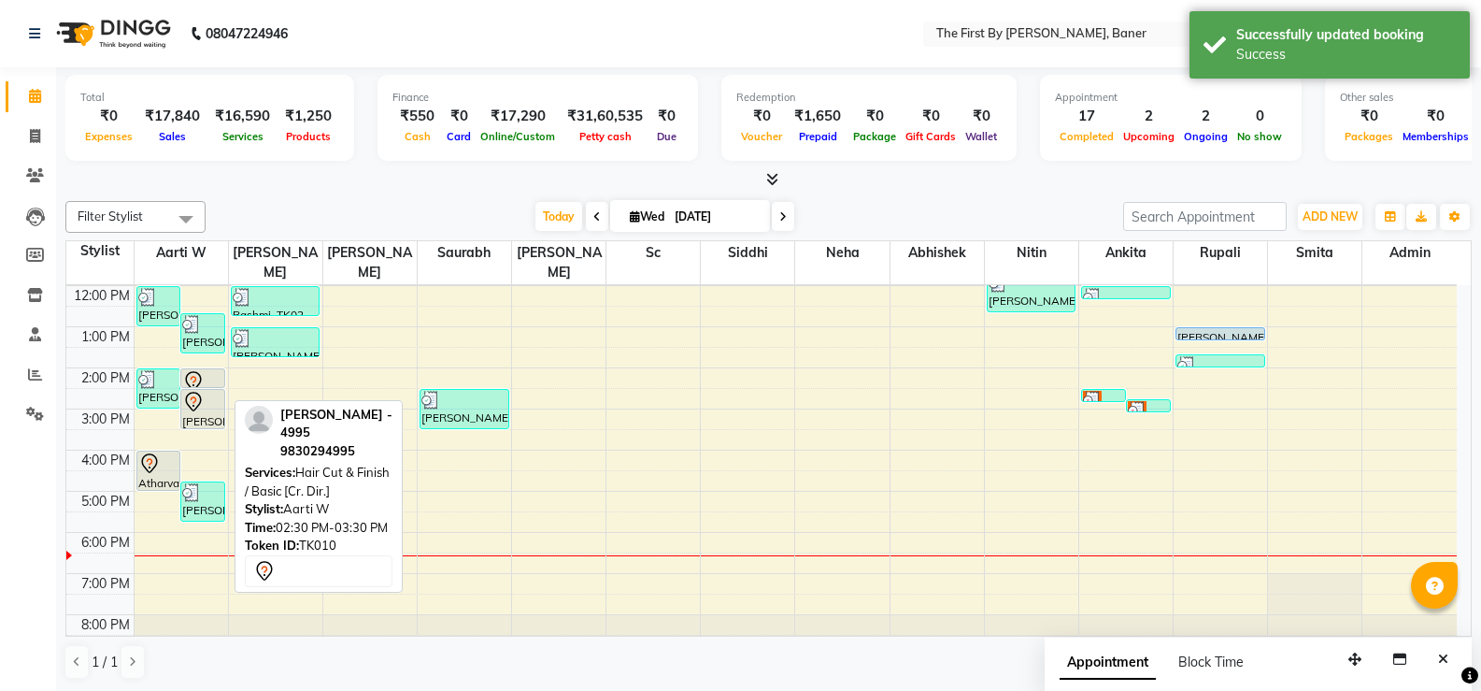
click at [192, 391] on icon at bounding box center [193, 402] width 22 height 22
select select "7"
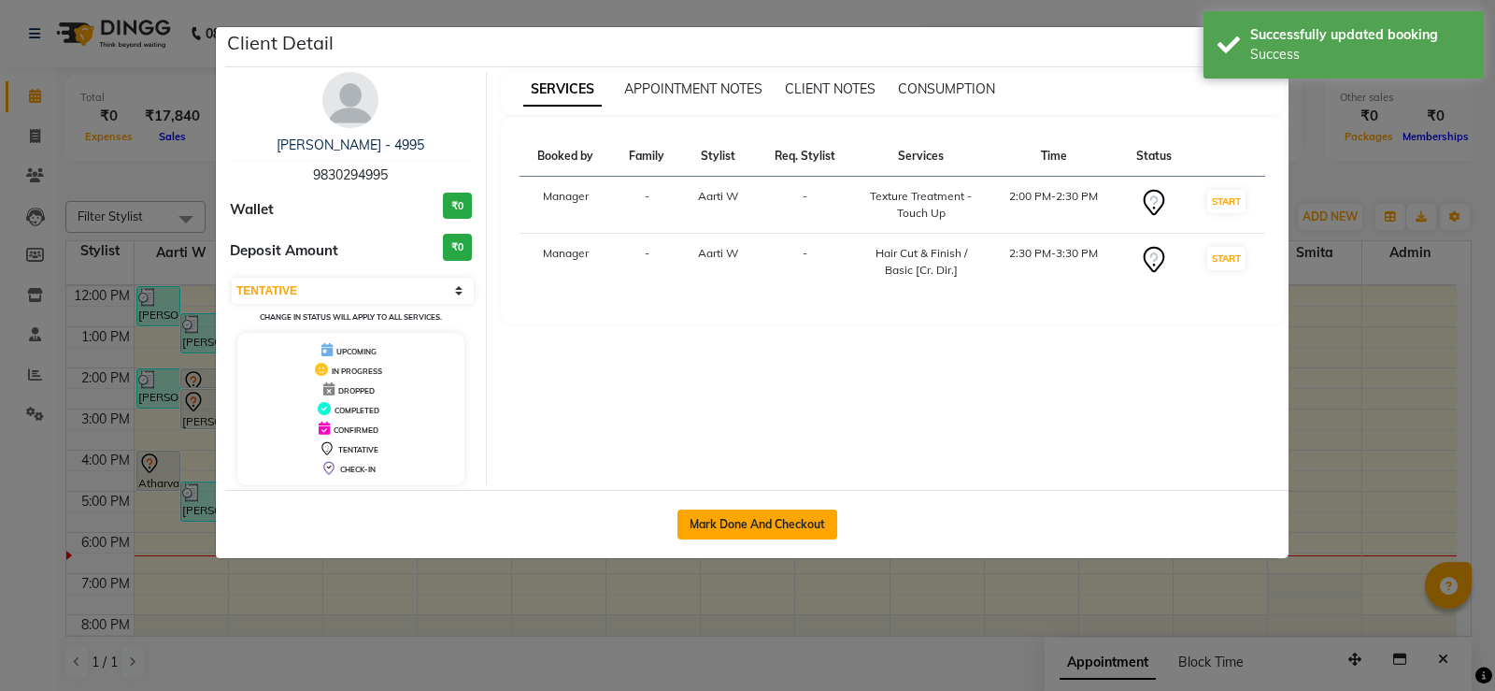
click at [746, 519] on button "Mark Done And Checkout" at bounding box center [758, 524] width 160 height 30
select select "6411"
select select "service"
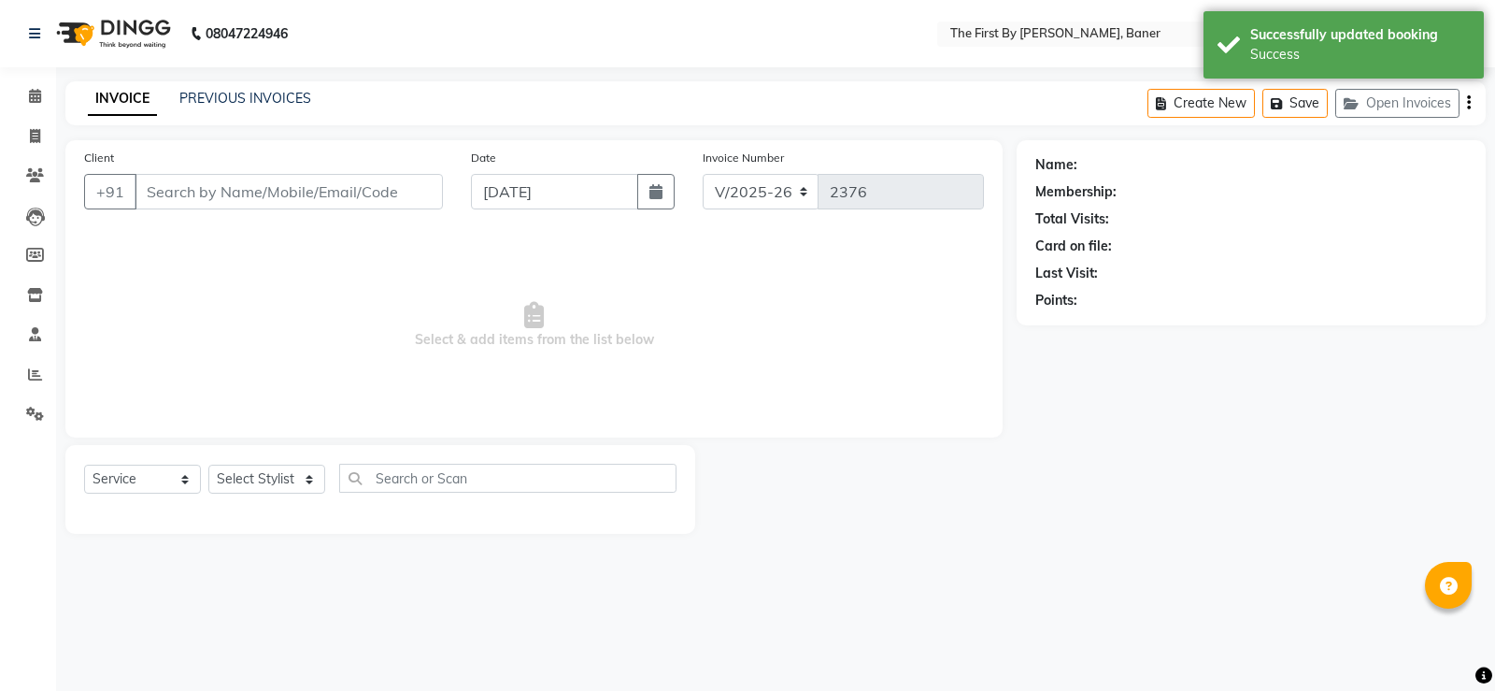
type input "98******95"
select select "49005"
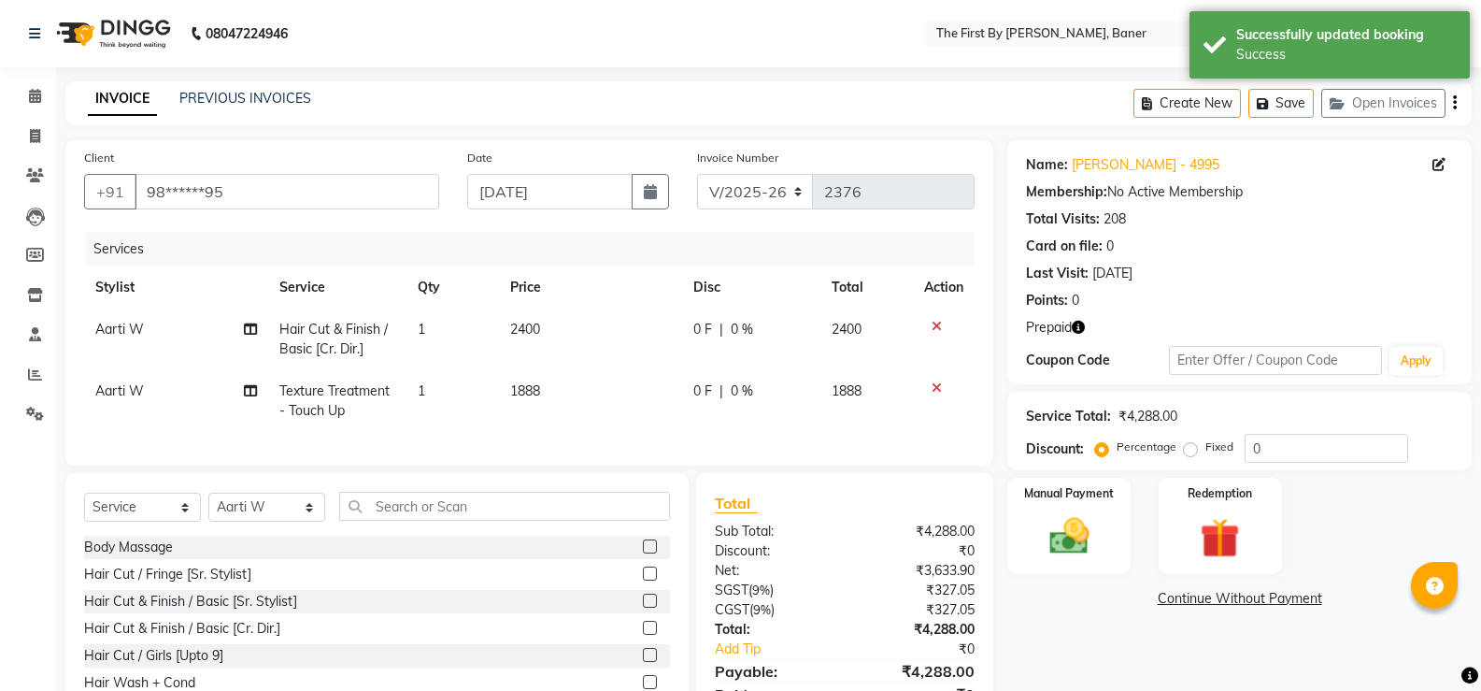
click at [936, 322] on td at bounding box center [944, 339] width 62 height 62
click at [933, 327] on icon at bounding box center [937, 326] width 10 height 13
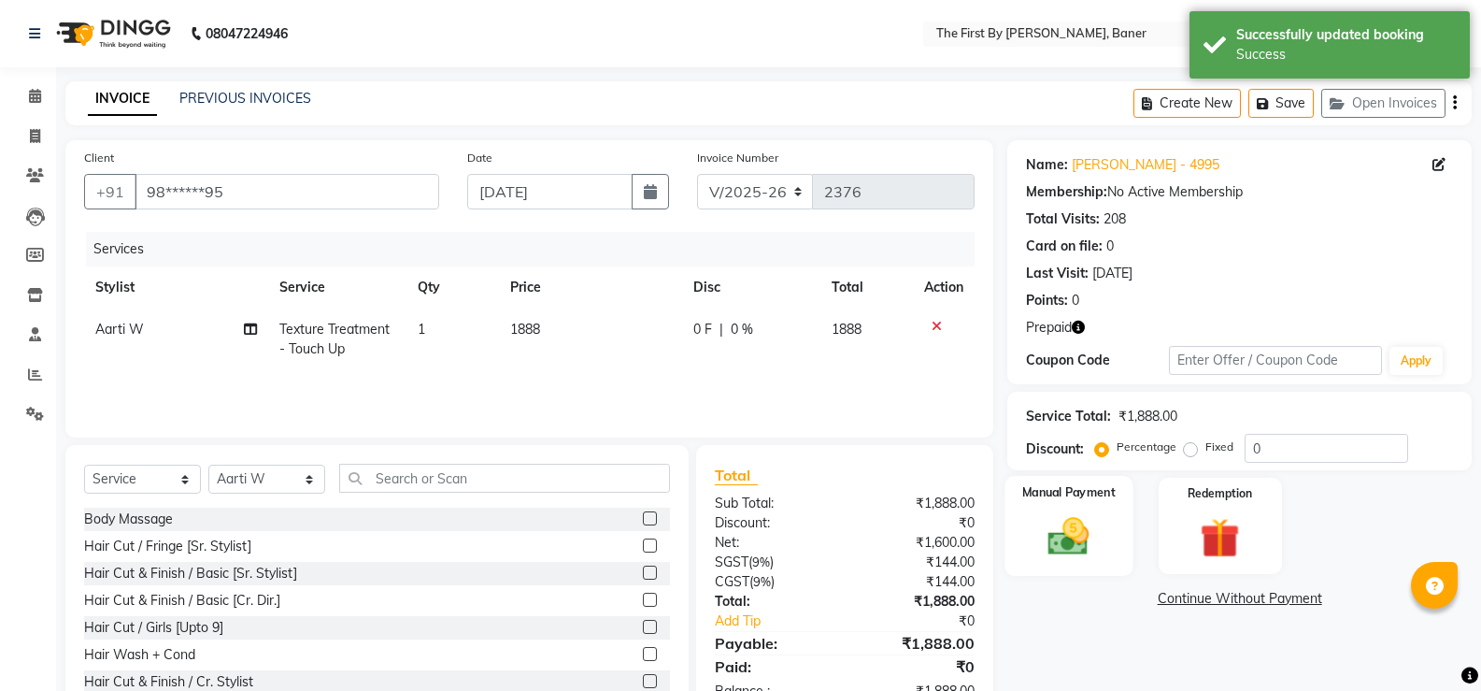
click at [1060, 524] on img at bounding box center [1068, 536] width 66 height 48
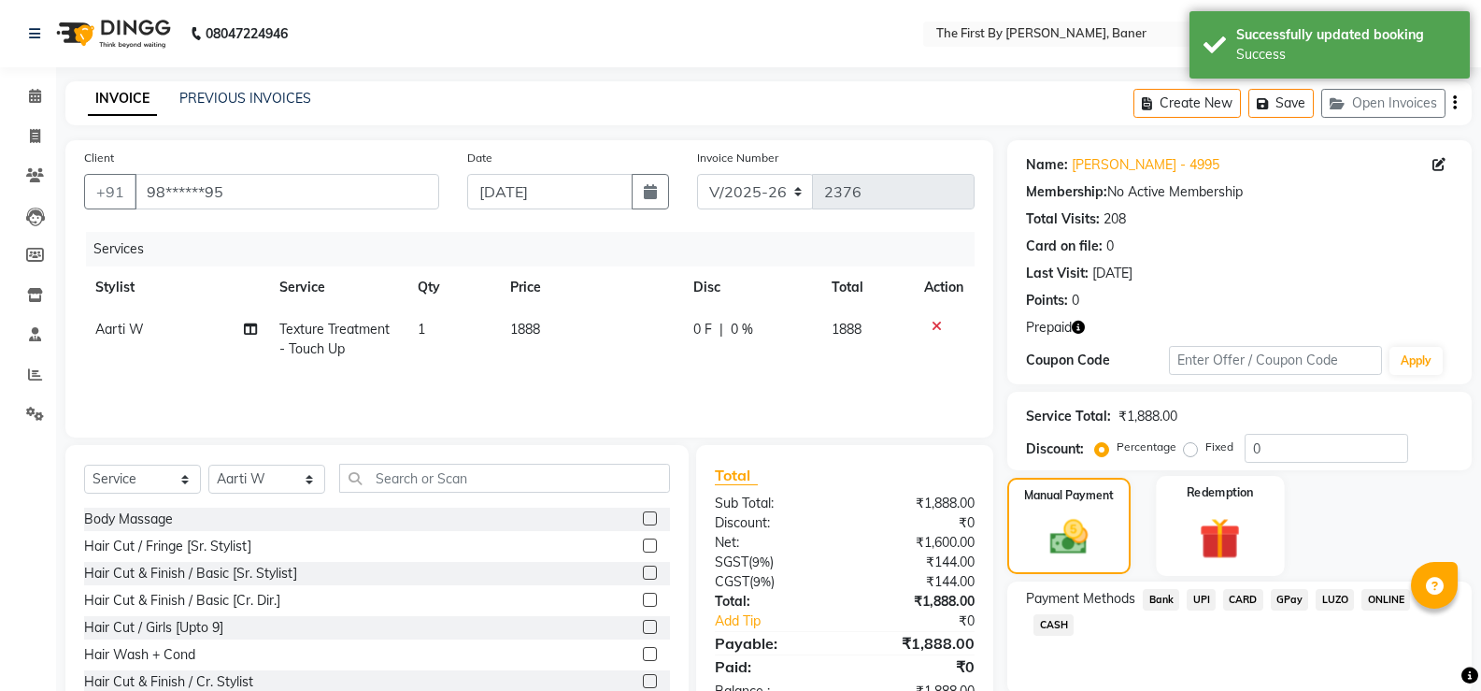
click at [1235, 512] on img at bounding box center [1220, 537] width 66 height 51
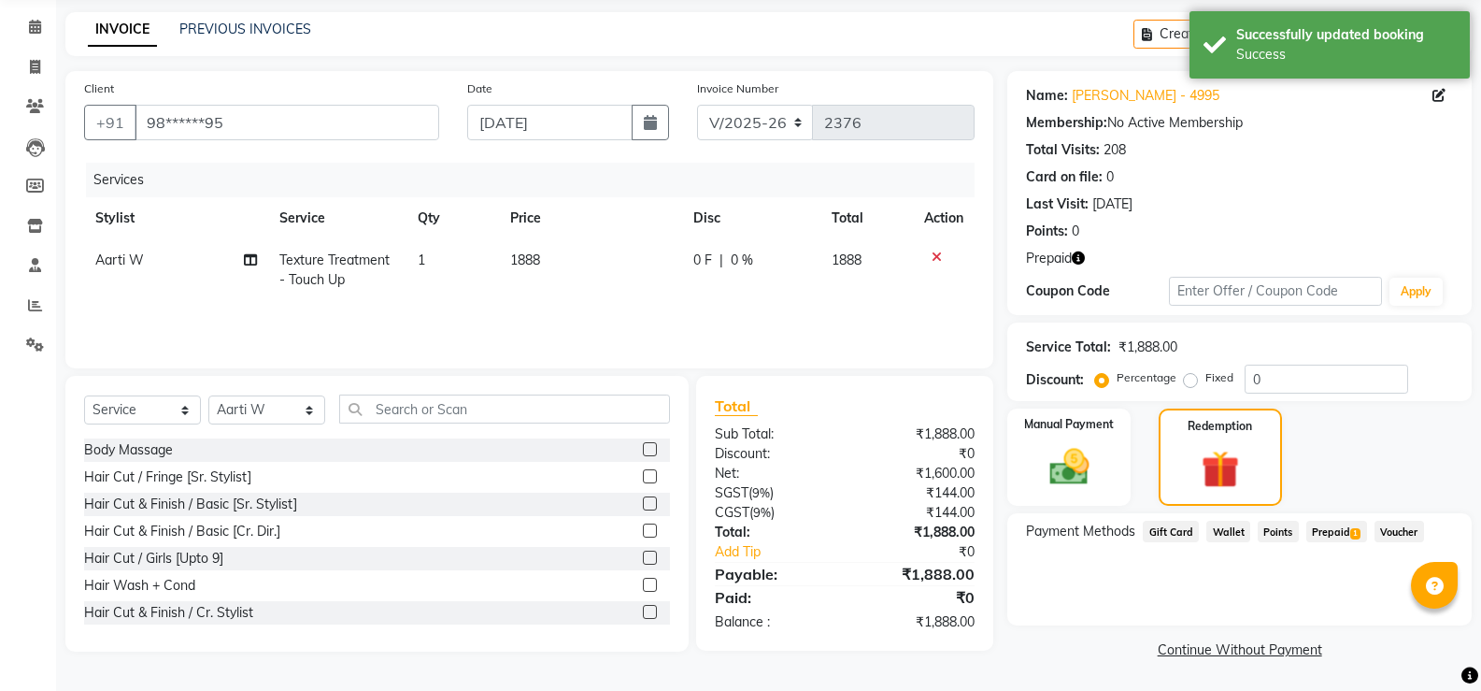
click at [1321, 531] on span "Prepaid 1" at bounding box center [1337, 531] width 61 height 21
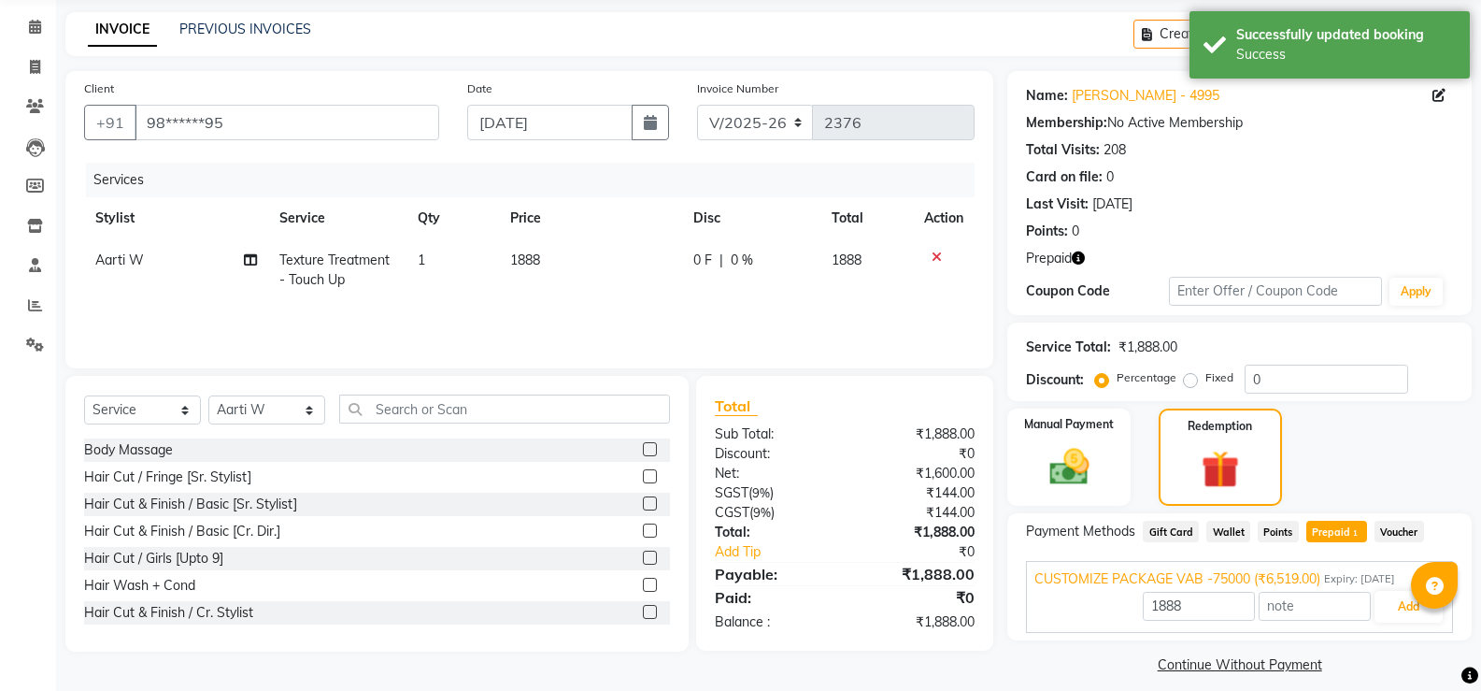
scroll to position [85, 0]
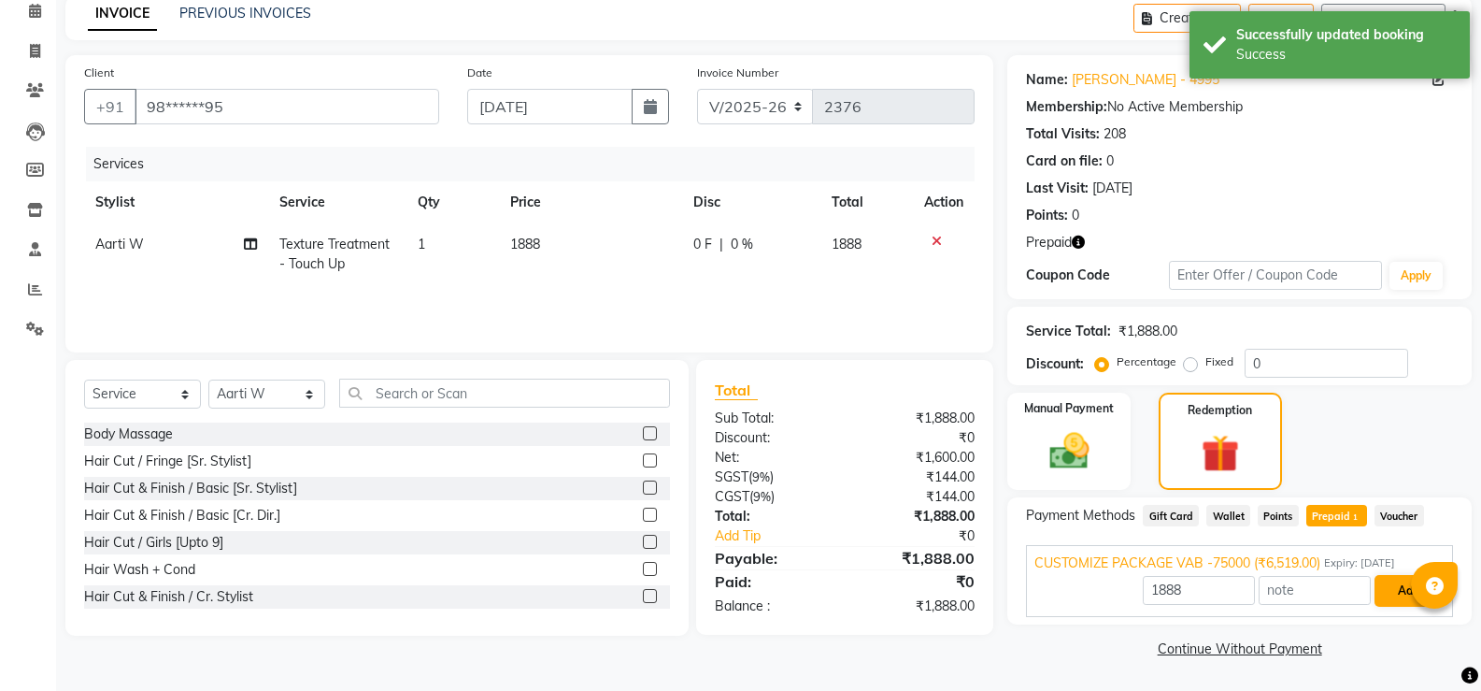
click at [1386, 575] on div "1888 Add" at bounding box center [1240, 591] width 410 height 36
click at [1386, 592] on button "Add" at bounding box center [1409, 591] width 68 height 32
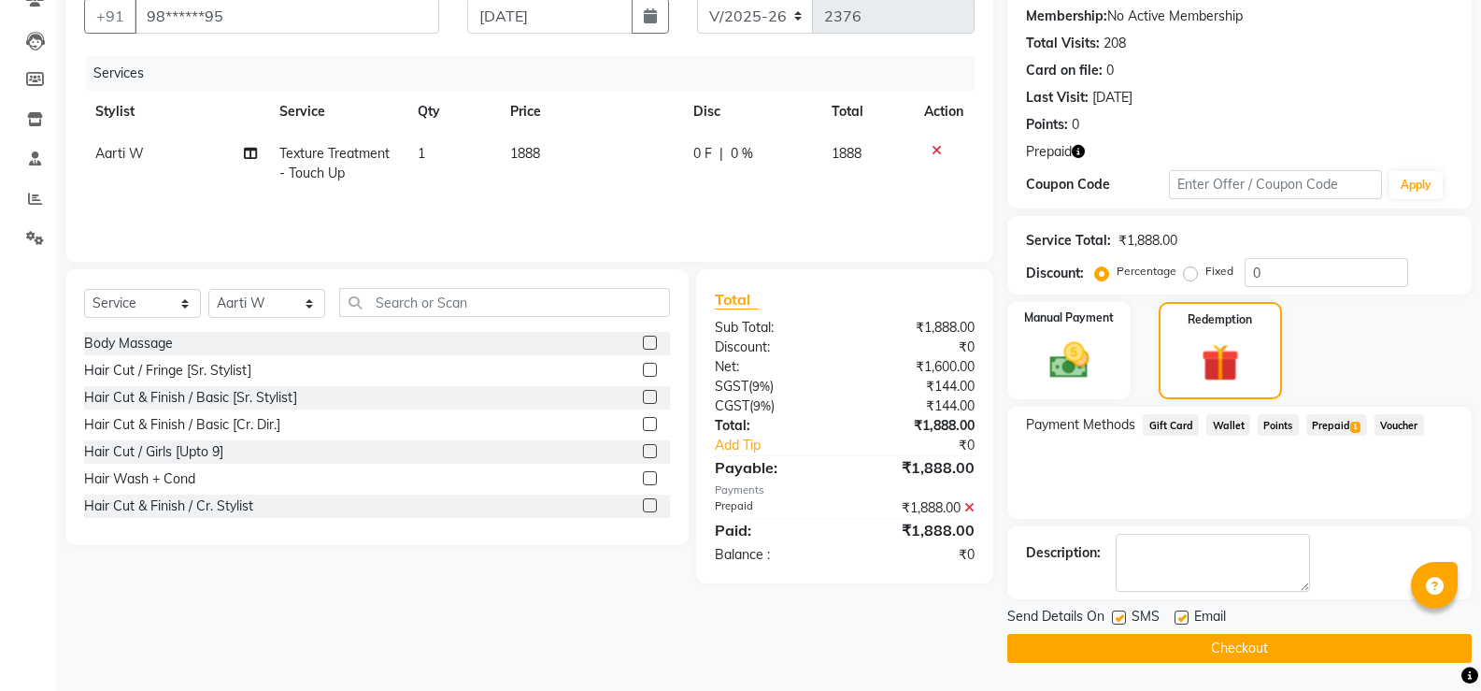
click at [1301, 645] on button "Checkout" at bounding box center [1239, 648] width 464 height 29
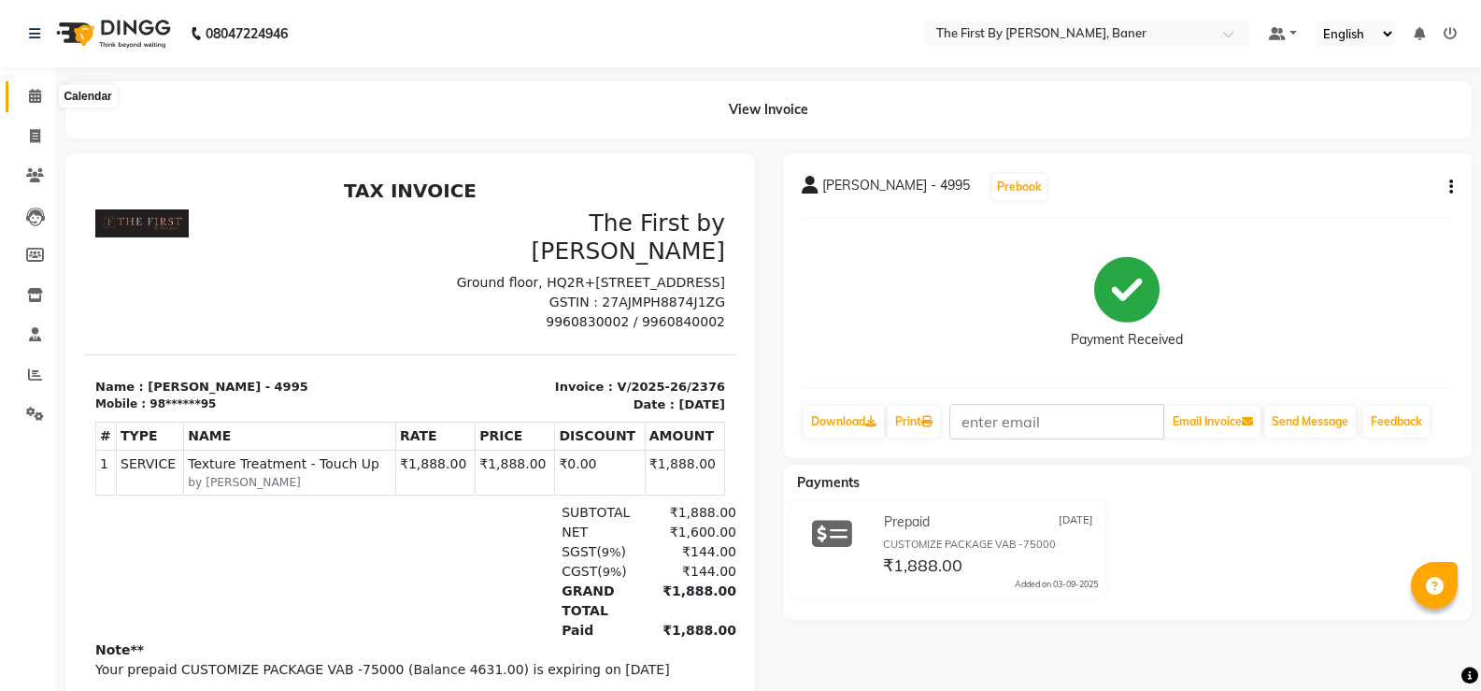
click at [43, 102] on span at bounding box center [35, 96] width 33 height 21
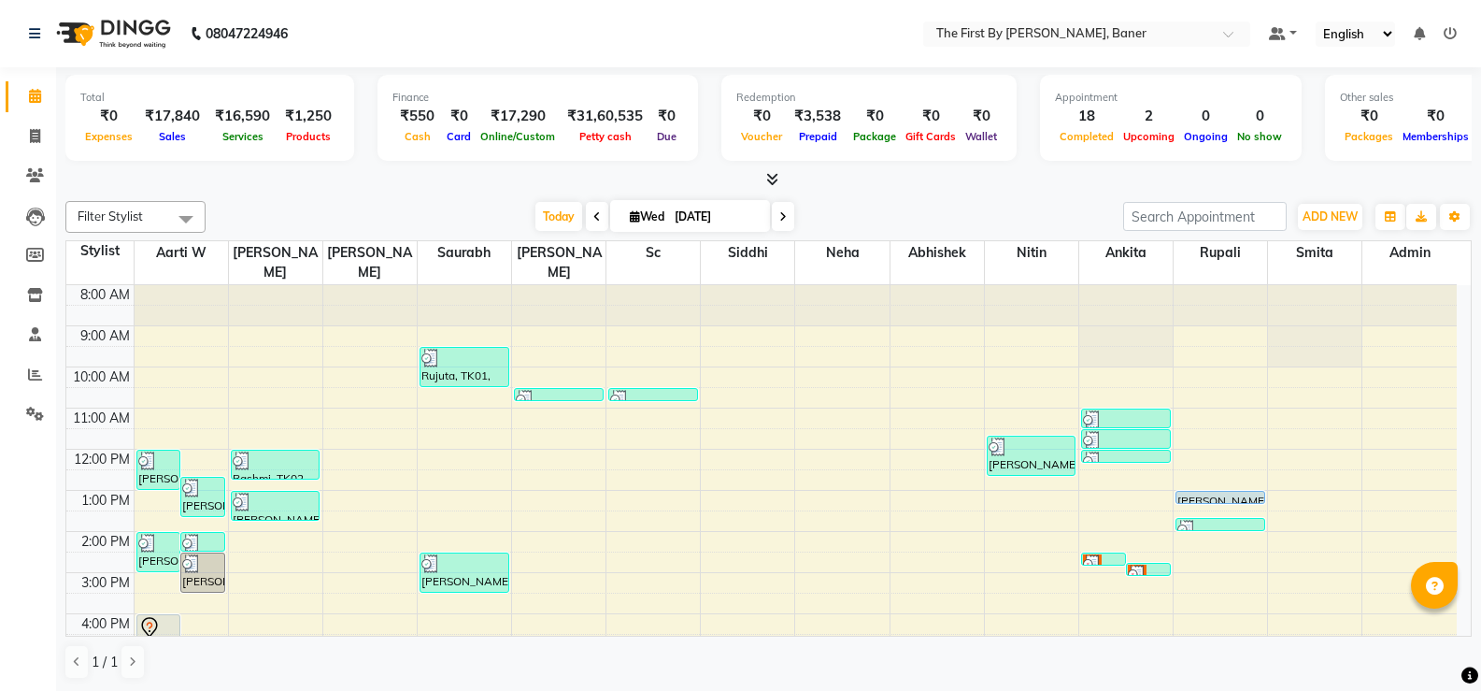
scroll to position [93, 0]
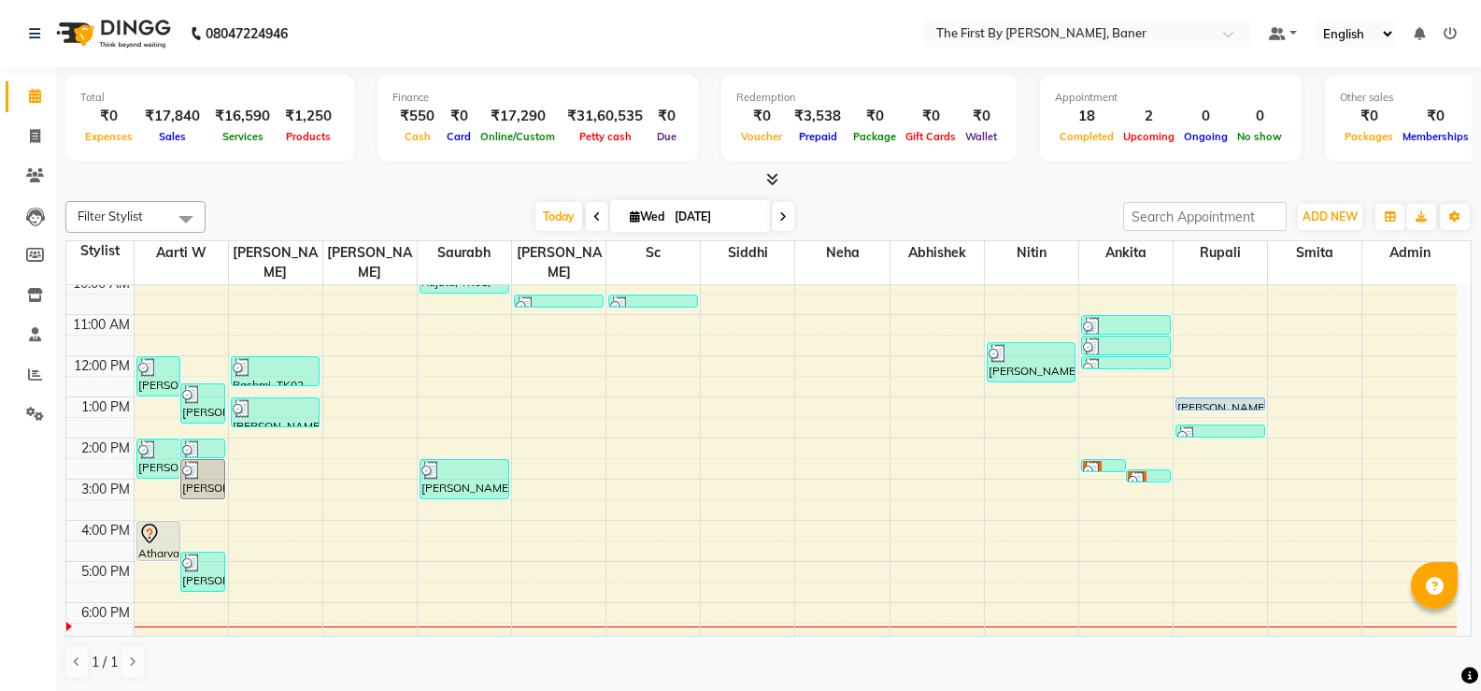
click at [435, 562] on div "8:00 AM 9:00 AM 10:00 AM 11:00 AM 12:00 PM 1:00 PM 2:00 PM 3:00 PM 4:00 PM 5:00…" at bounding box center [761, 459] width 1391 height 534
select select "49037"
select select "tentative"
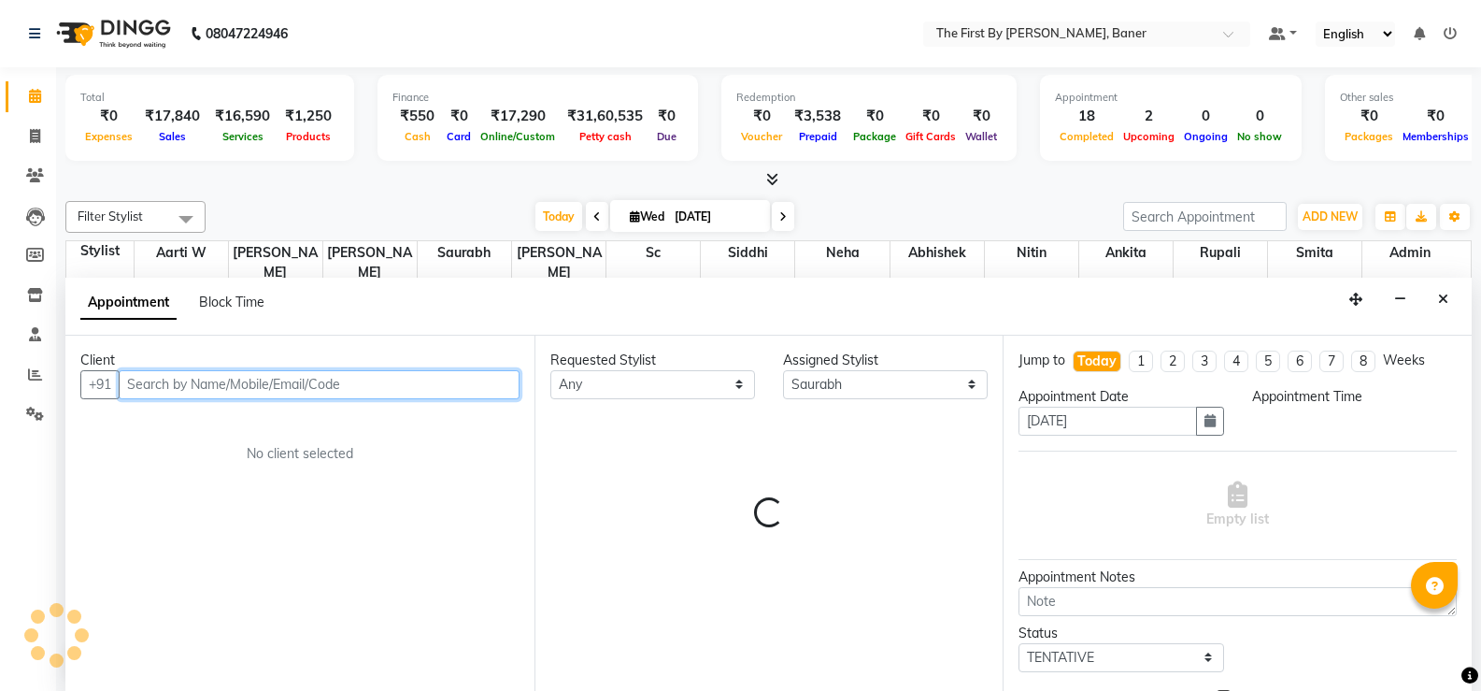
select select "1020"
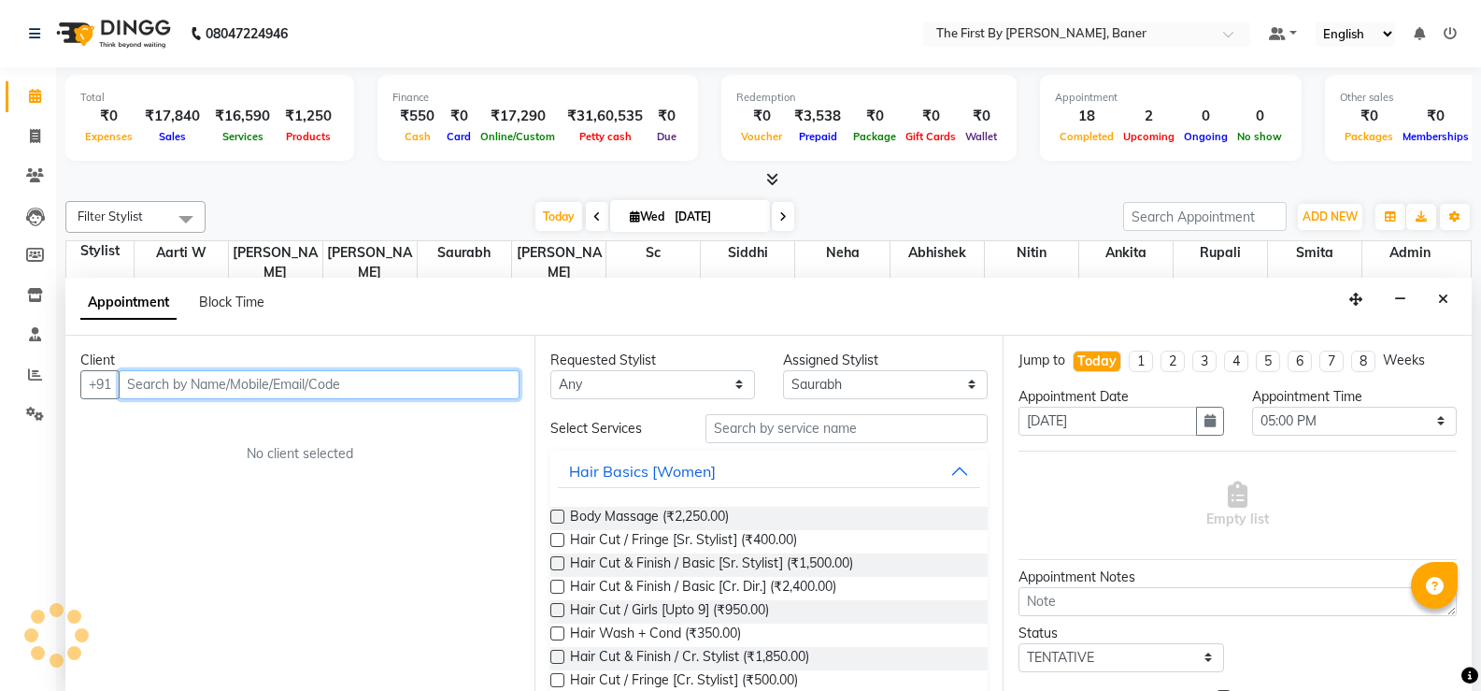
scroll to position [1, 0]
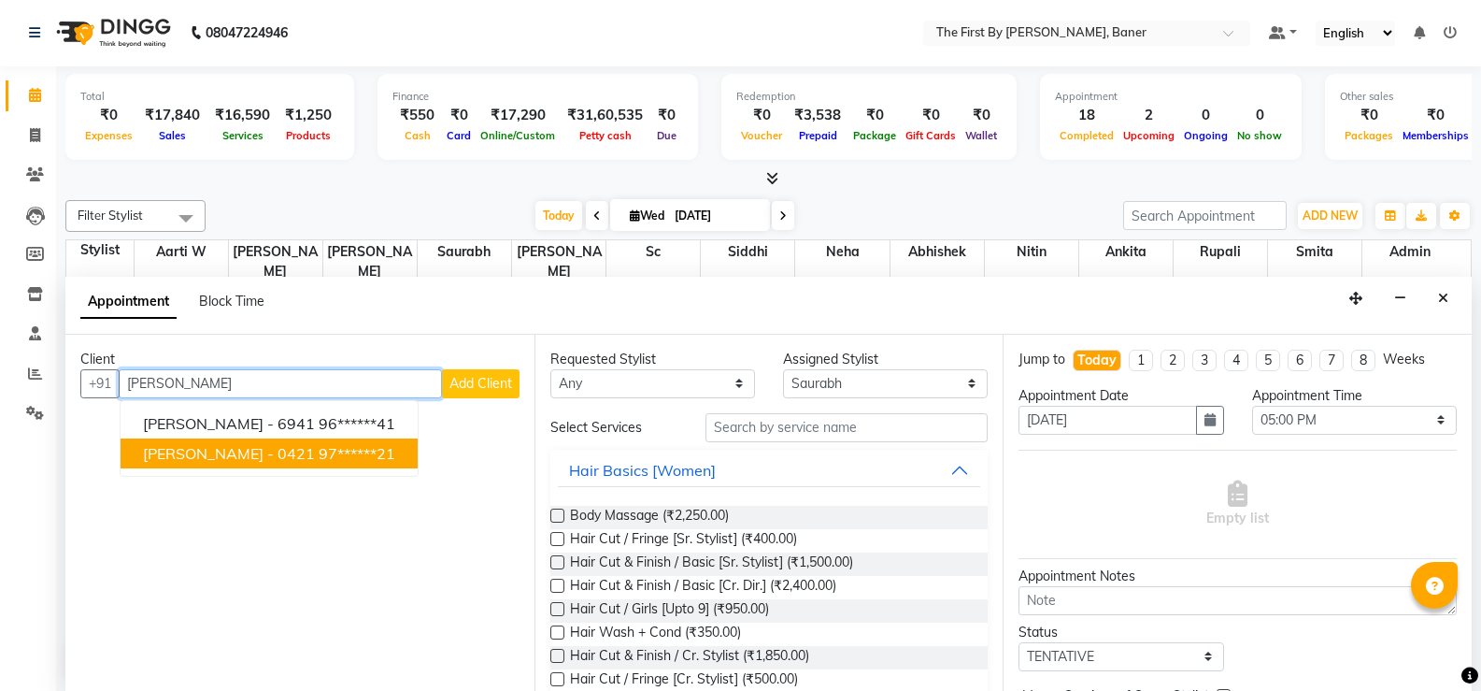
drag, startPoint x: 268, startPoint y: 436, endPoint x: 313, endPoint y: 436, distance: 44.9
click at [271, 436] on button "[PERSON_NAME] - 6941 96******41" at bounding box center [269, 423] width 297 height 30
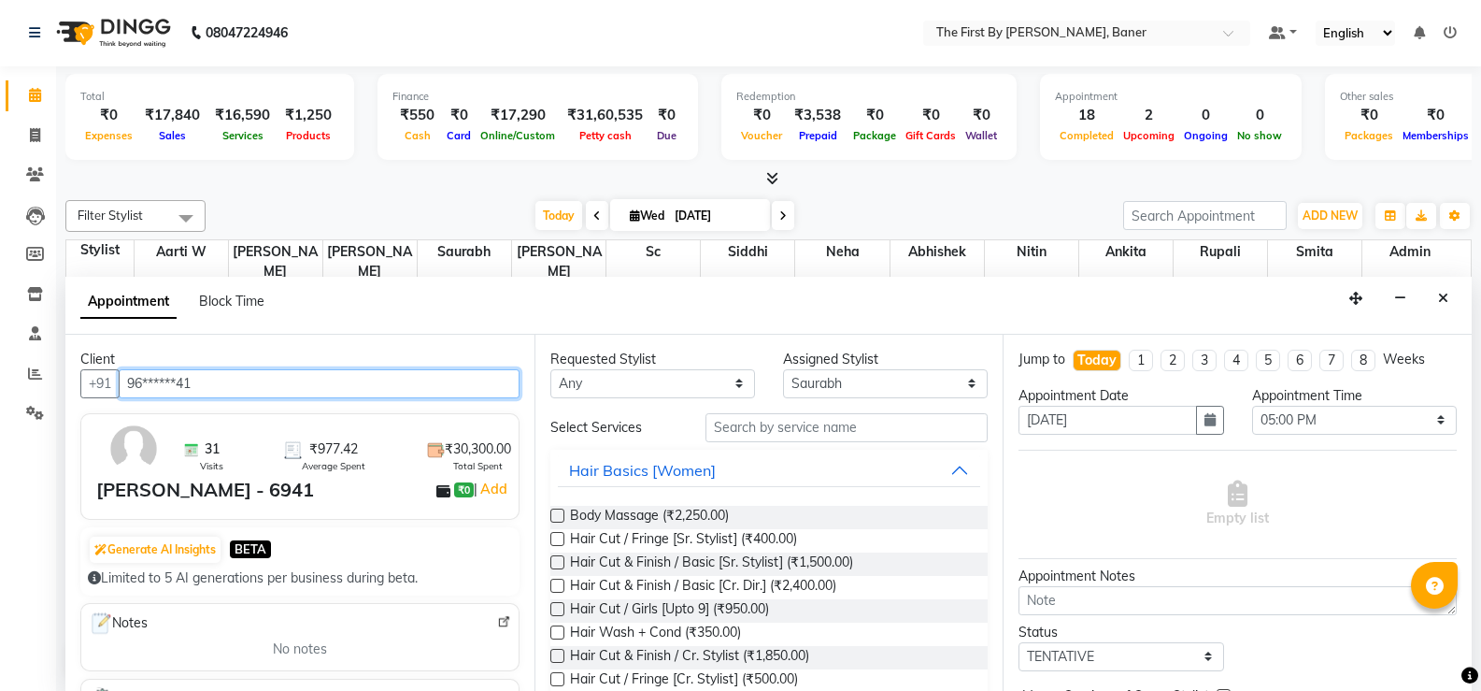
type input "96******41"
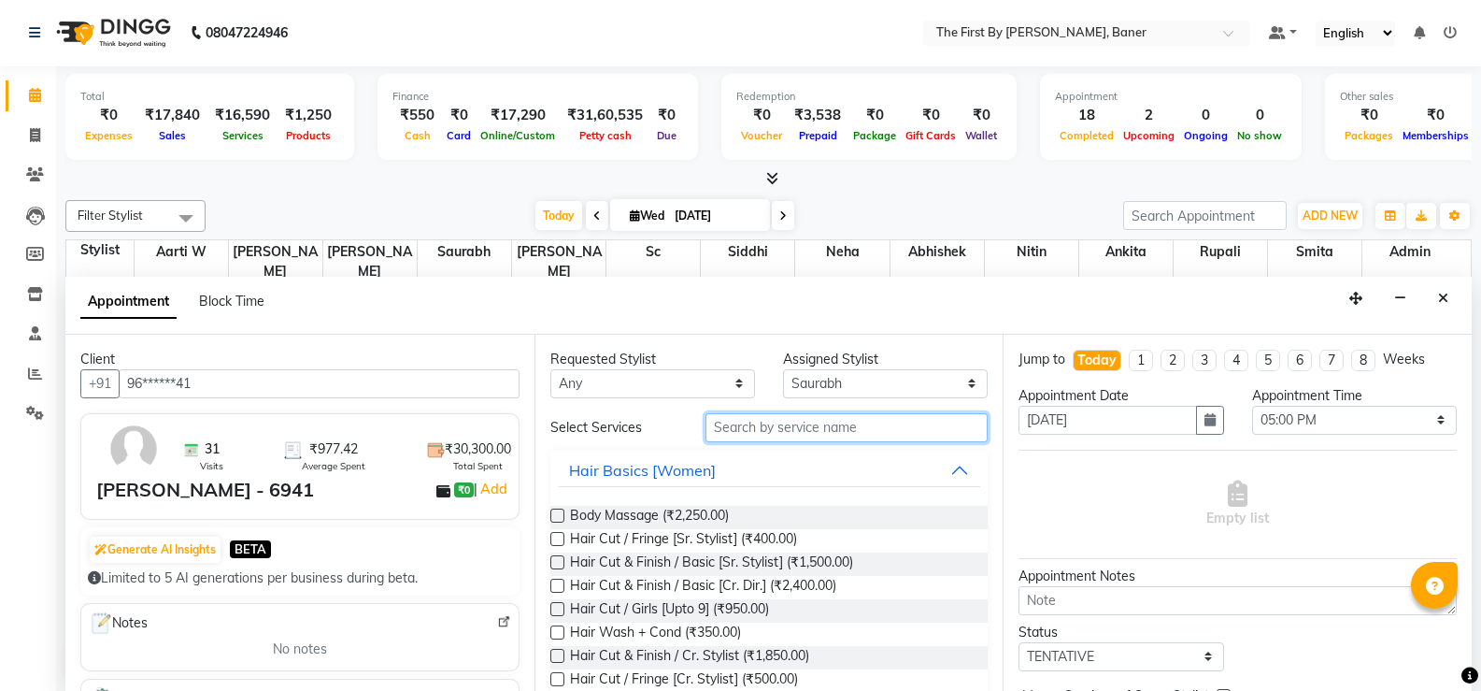
drag, startPoint x: 752, startPoint y: 416, endPoint x: 753, endPoint y: 430, distance: 14.0
click at [753, 417] on input "text" at bounding box center [847, 427] width 282 height 29
click at [753, 430] on input "text" at bounding box center [847, 427] width 282 height 29
click at [852, 410] on div "Requested Stylist Any Aarti W Abhishek Admin [PERSON_NAME] [PERSON_NAME] Neha N…" at bounding box center [769, 513] width 469 height 356
click at [851, 424] on input "text" at bounding box center [847, 427] width 282 height 29
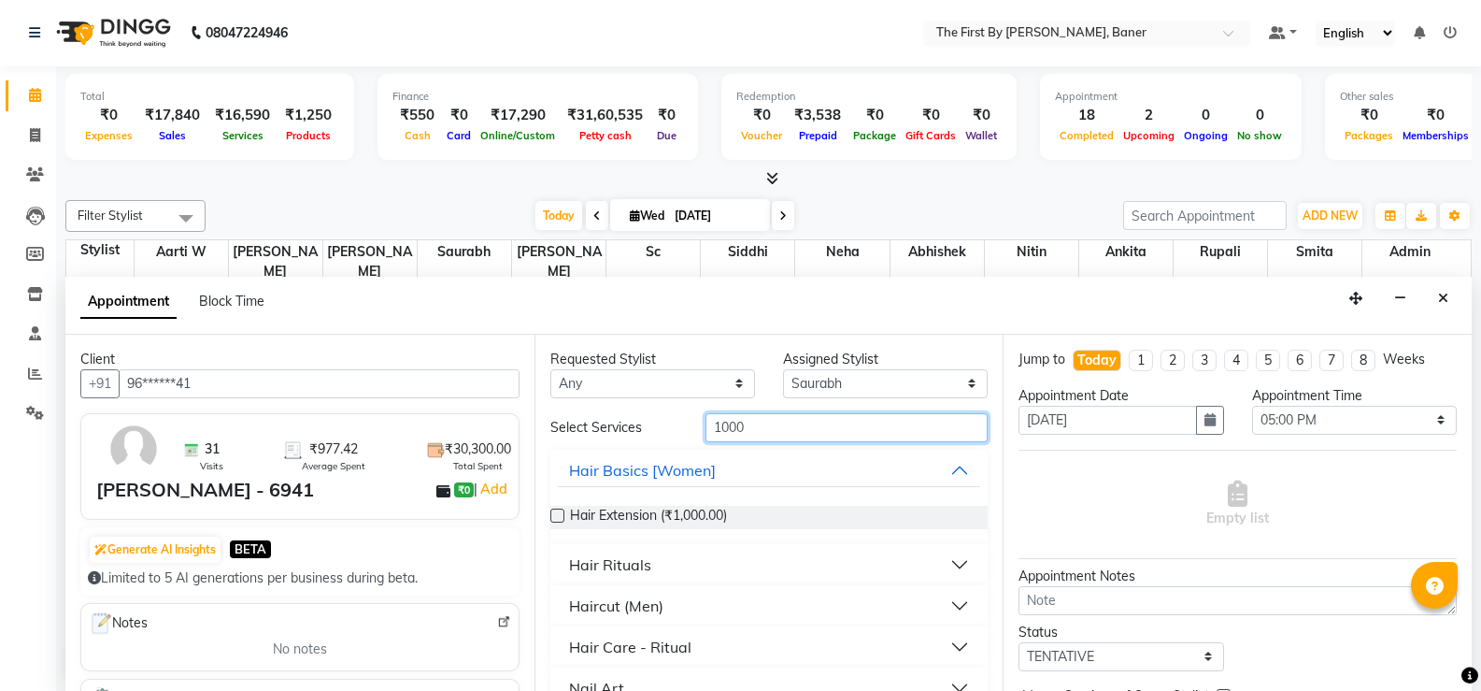
type input "1000"
click at [567, 602] on button "Haircut (Men)" at bounding box center [769, 606] width 423 height 34
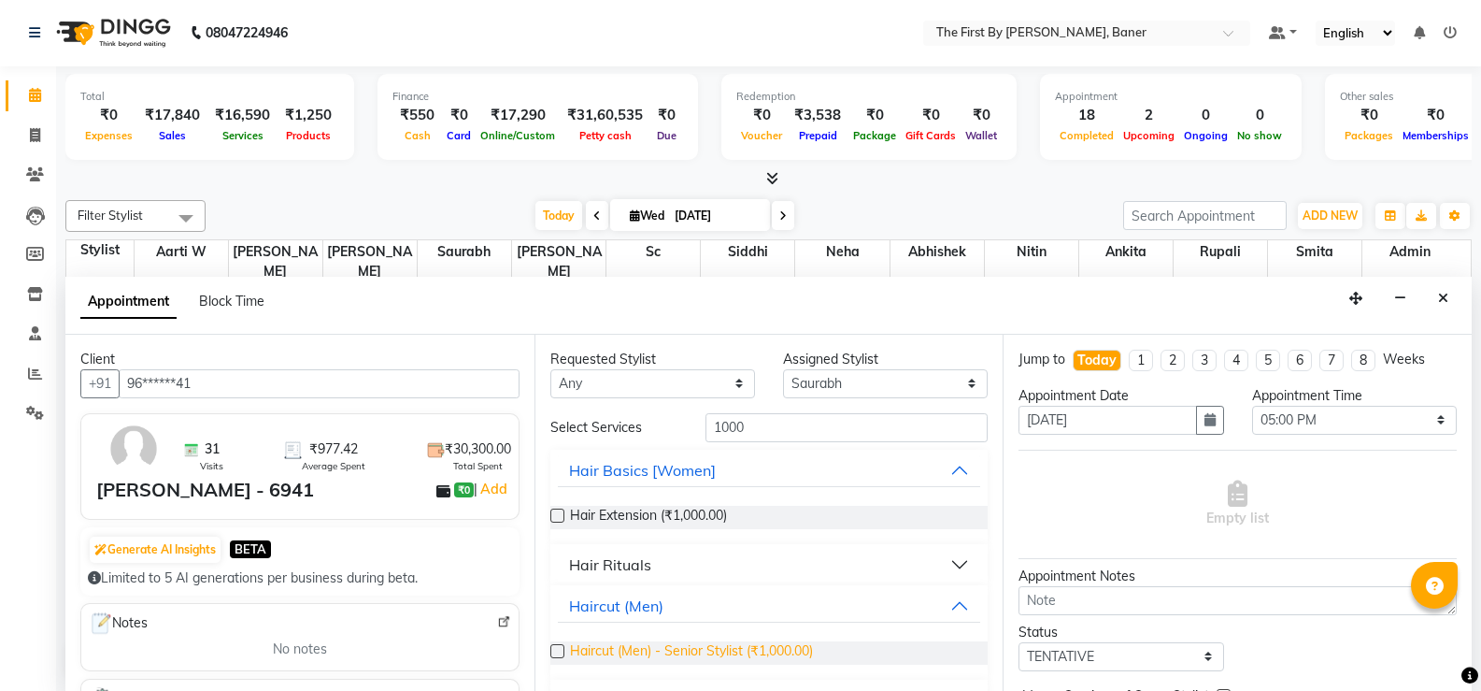
click at [650, 652] on span "Haircut (Men) - Senior Stylist (₹1,000.00)" at bounding box center [691, 652] width 243 height 23
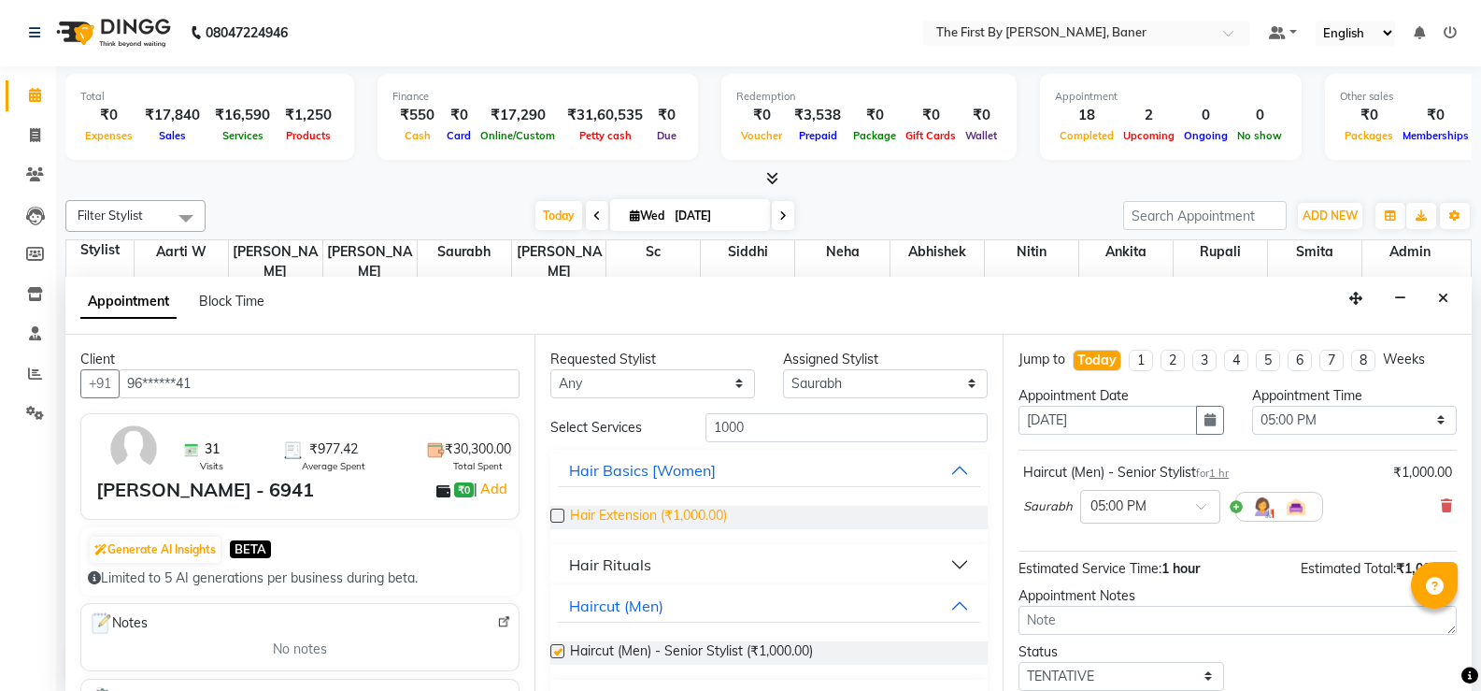
checkbox input "false"
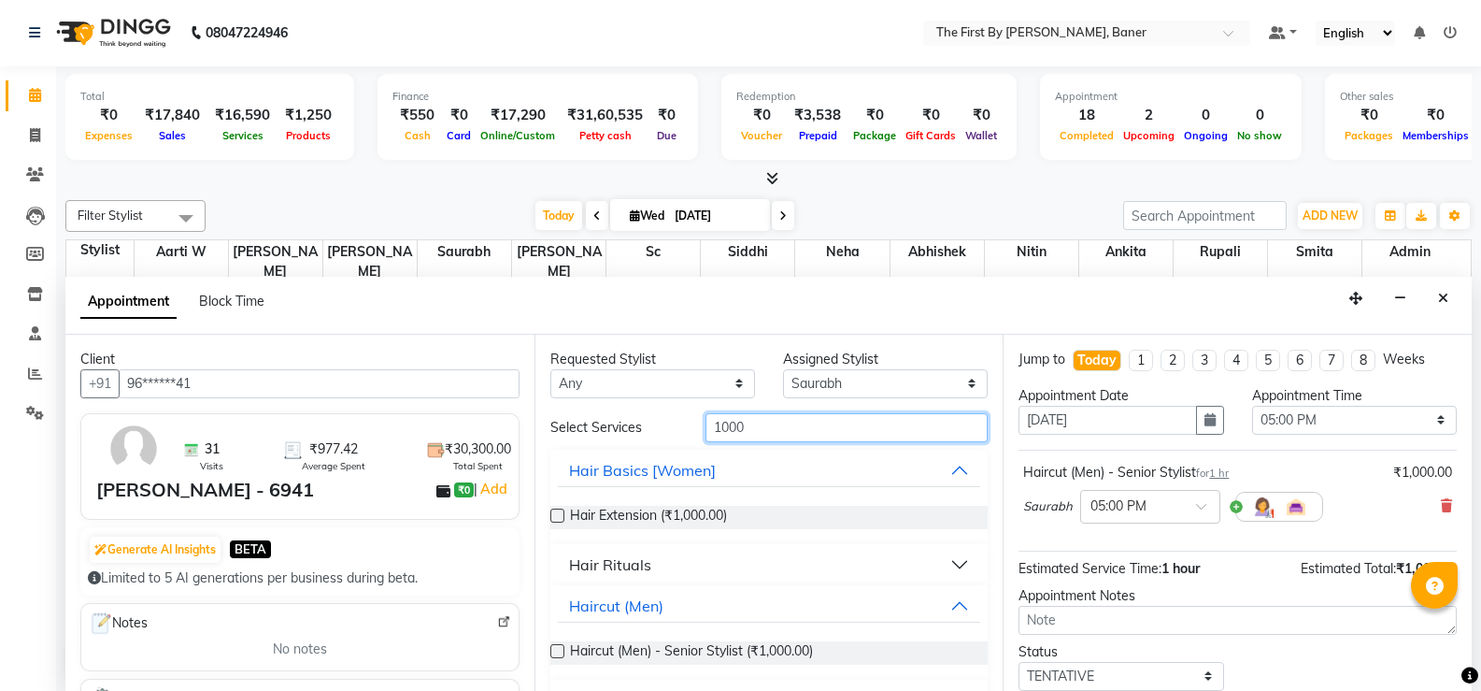
click at [722, 421] on input "1000" at bounding box center [847, 427] width 282 height 29
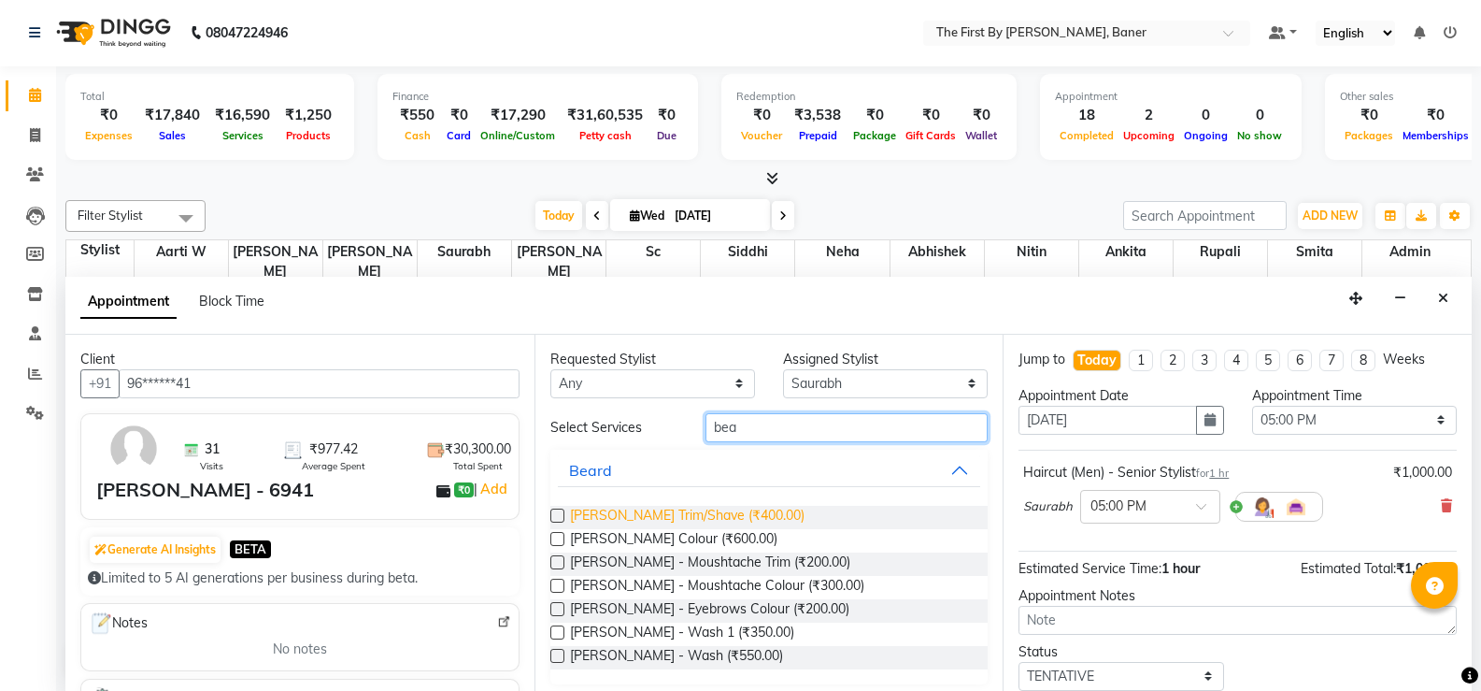
type input "bea"
click at [721, 512] on span "[PERSON_NAME] Trim/Shave (₹400.00)" at bounding box center [687, 517] width 235 height 23
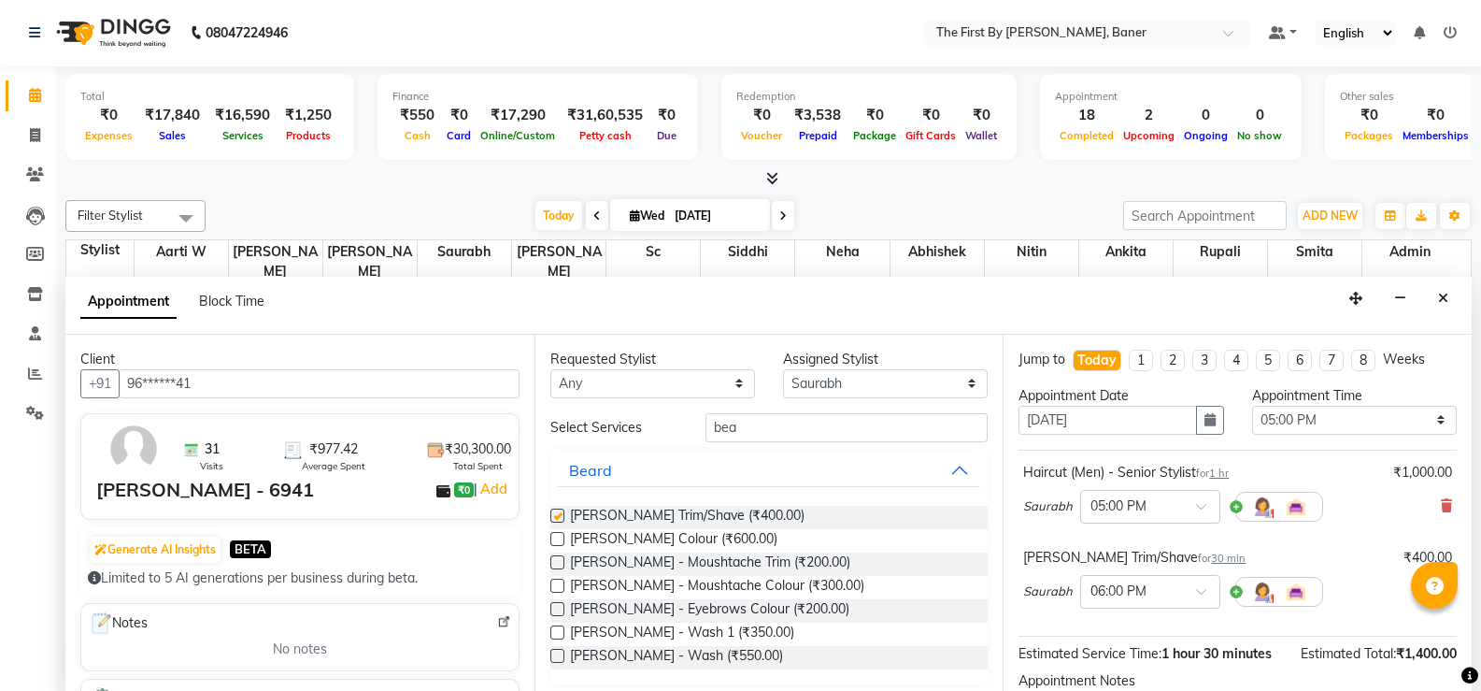
checkbox input "false"
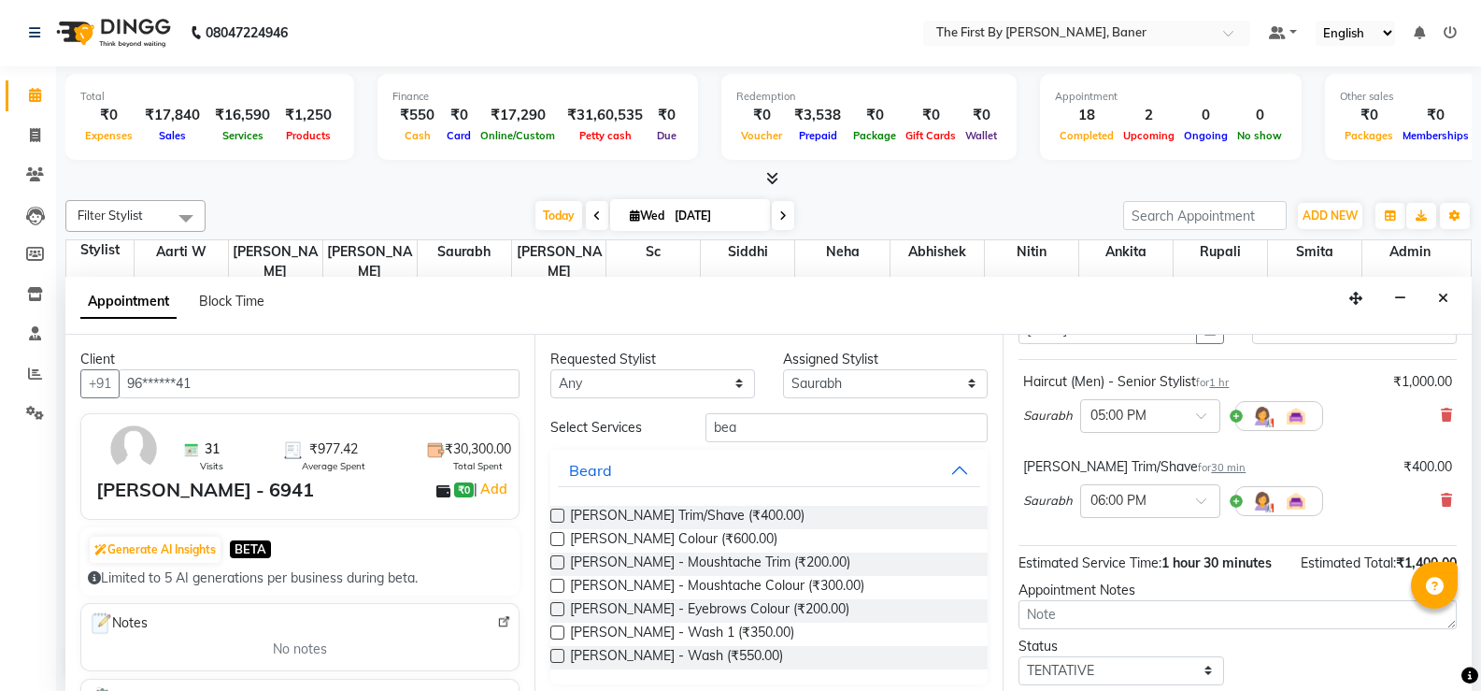
scroll to position [203, 0]
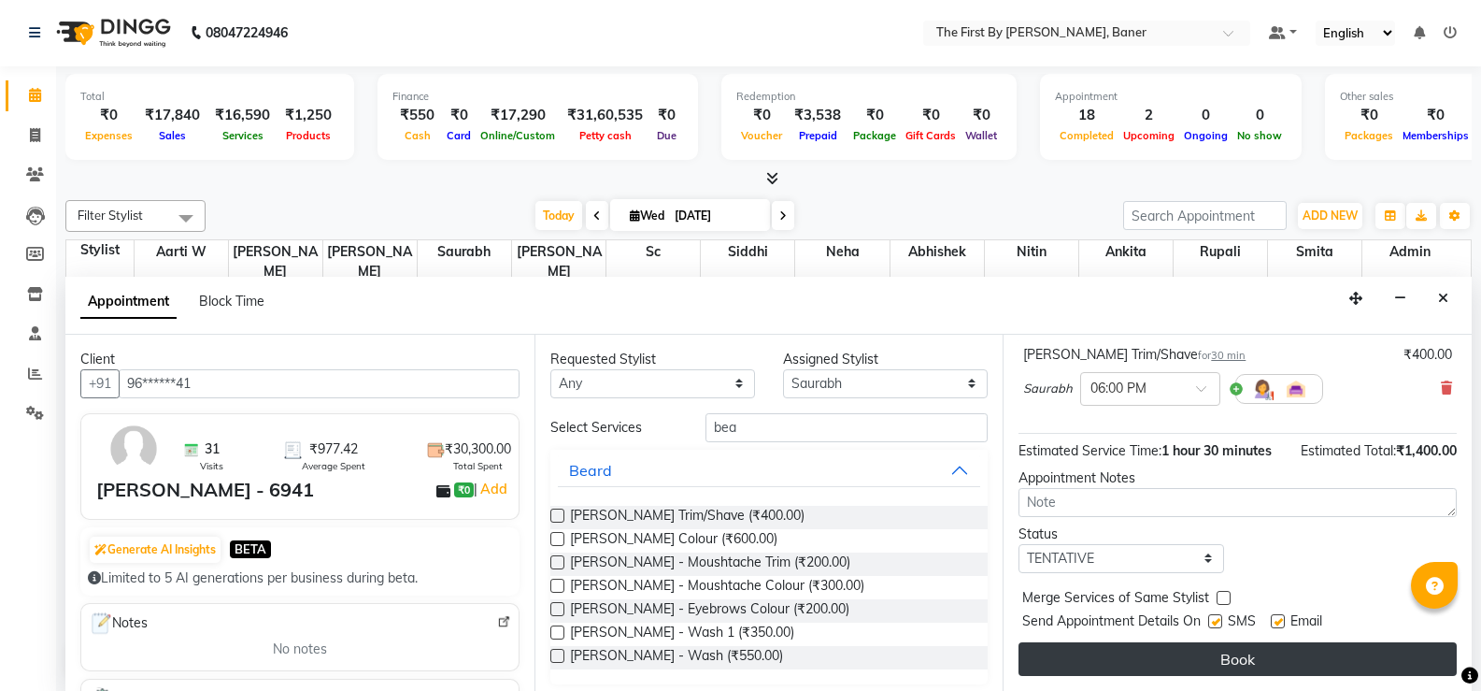
click at [1158, 643] on button "Book" at bounding box center [1238, 659] width 438 height 34
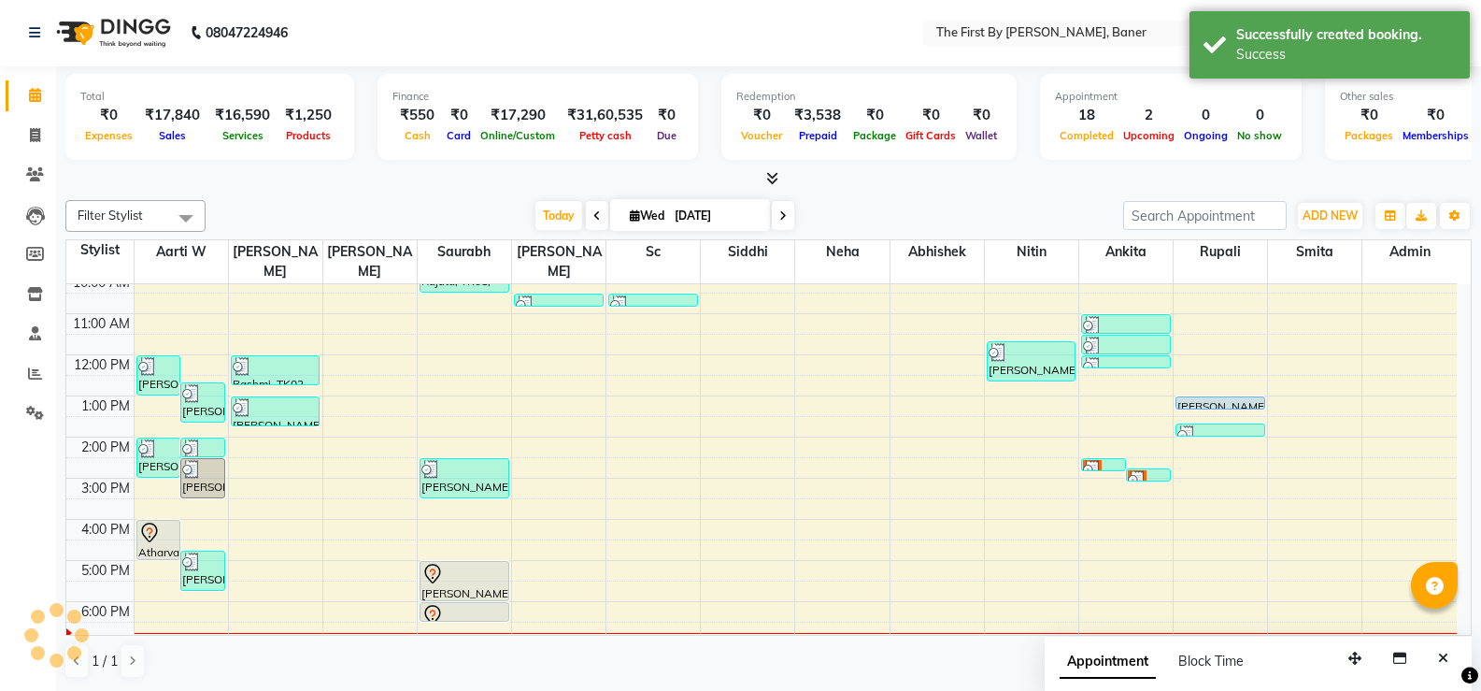
scroll to position [0, 0]
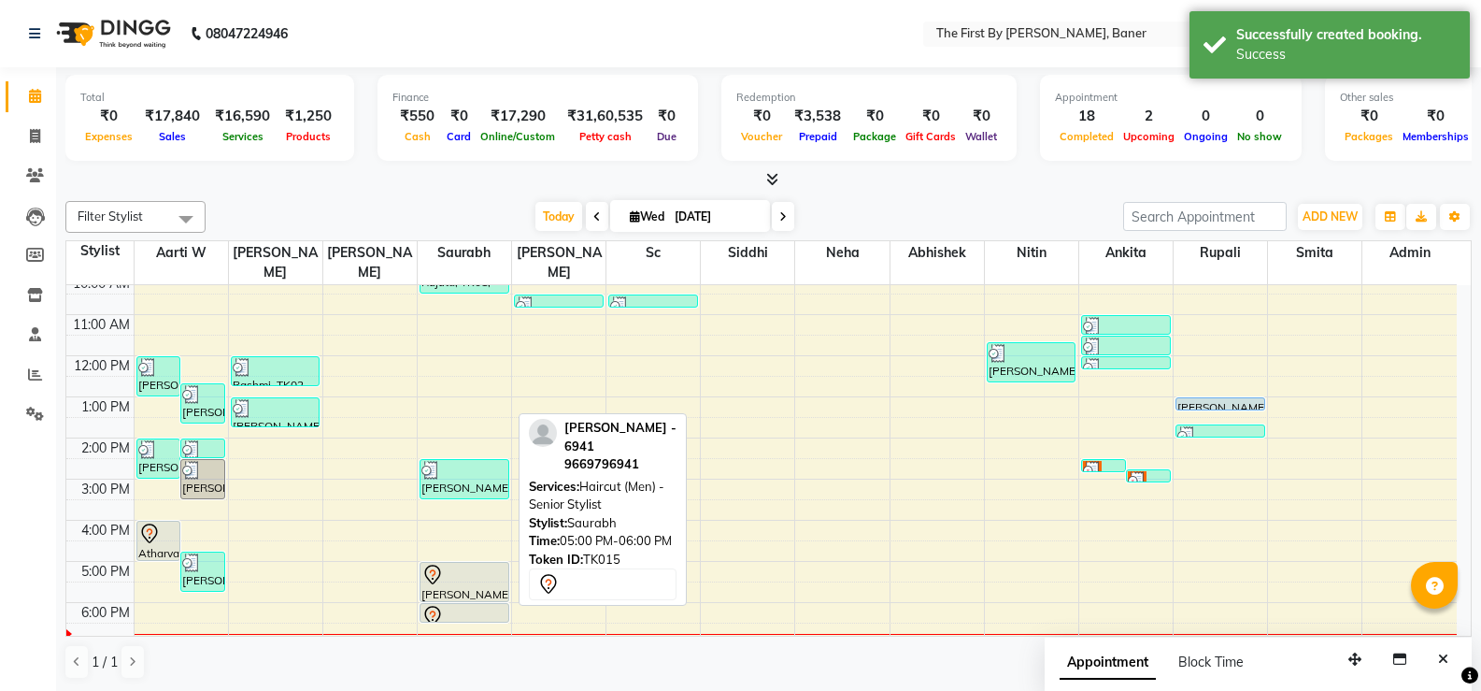
click at [433, 597] on div at bounding box center [465, 600] width 88 height 7
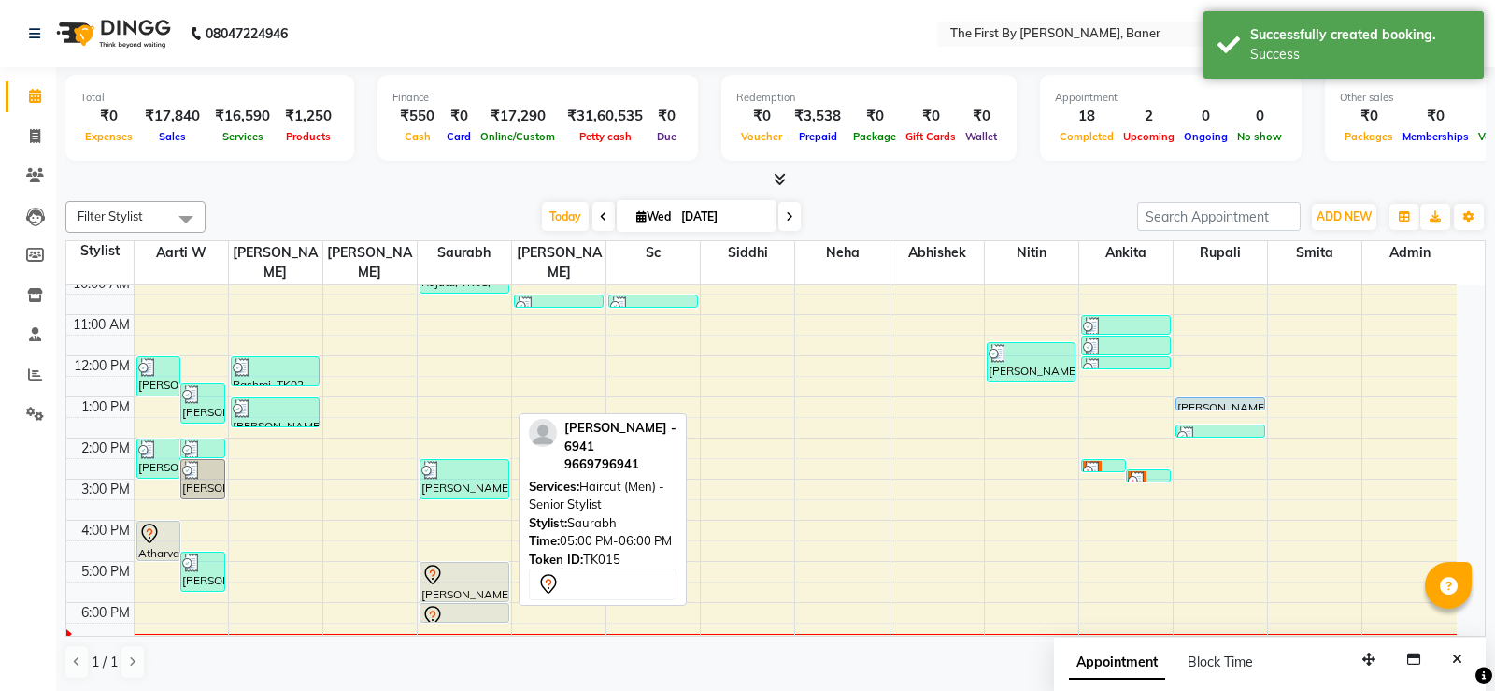
select select "7"
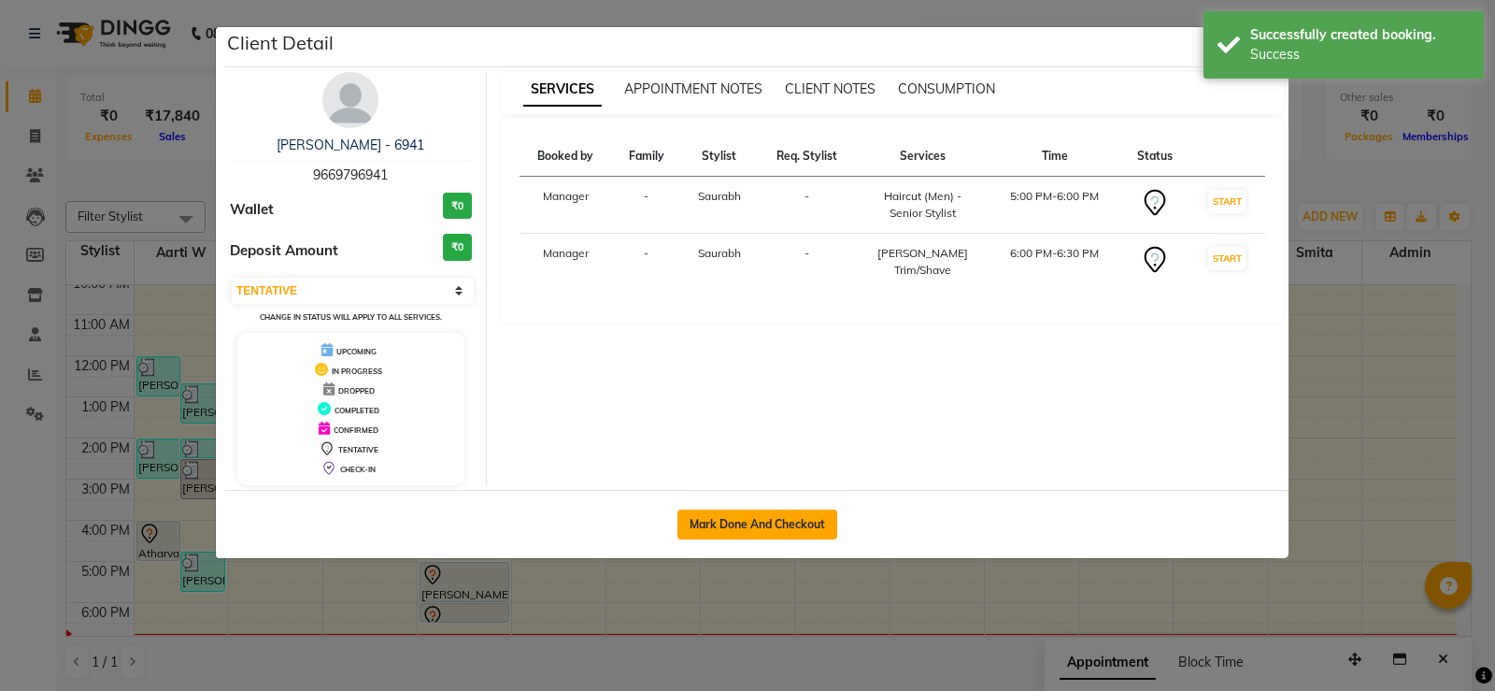
click at [797, 528] on button "Mark Done And Checkout" at bounding box center [758, 524] width 160 height 30
select select "6411"
select select "service"
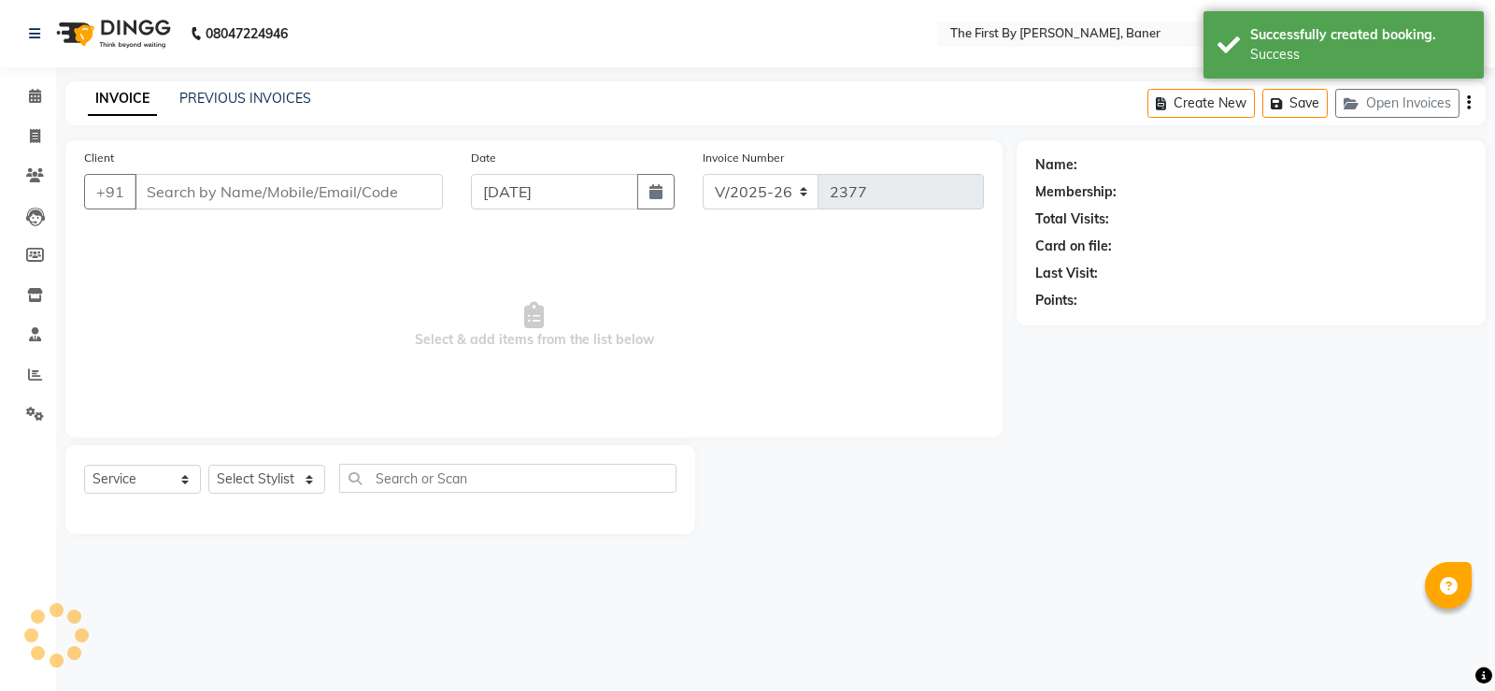
type input "96******41"
select select "49037"
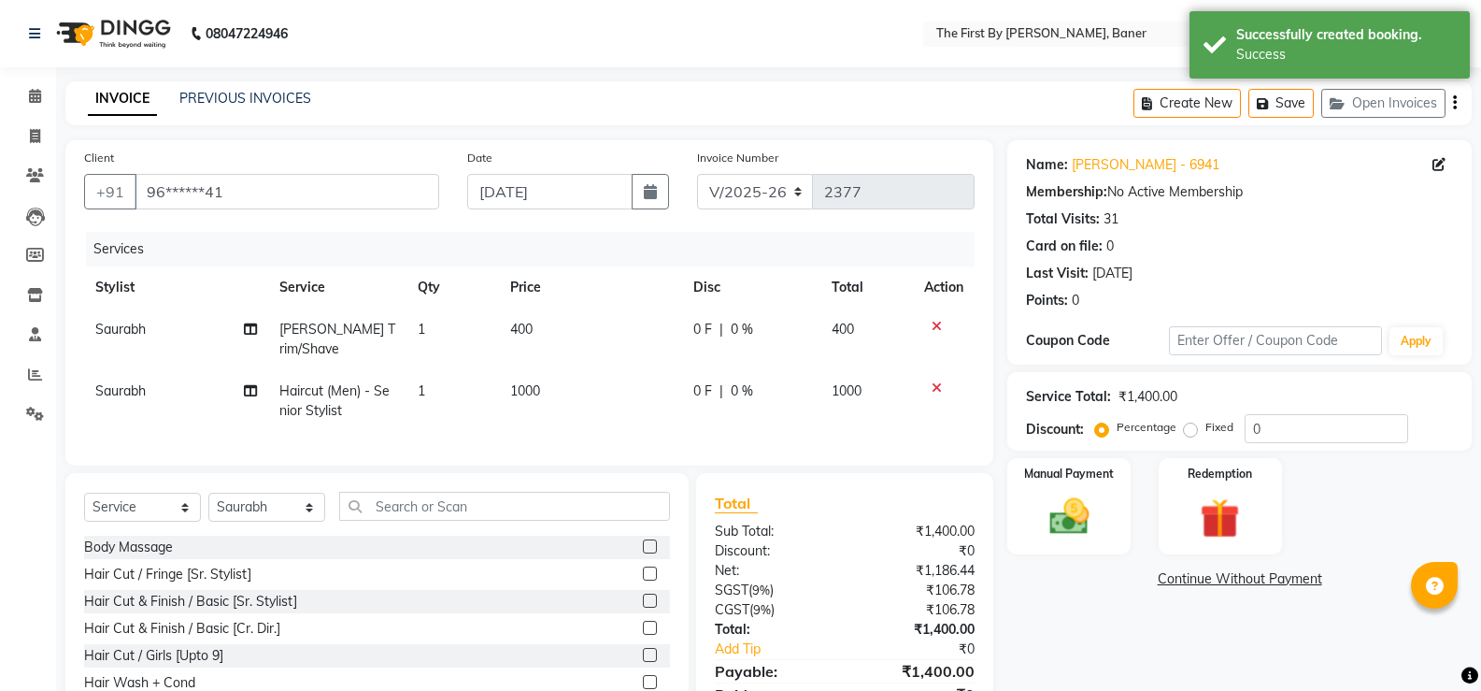
click at [1070, 532] on img at bounding box center [1069, 516] width 64 height 46
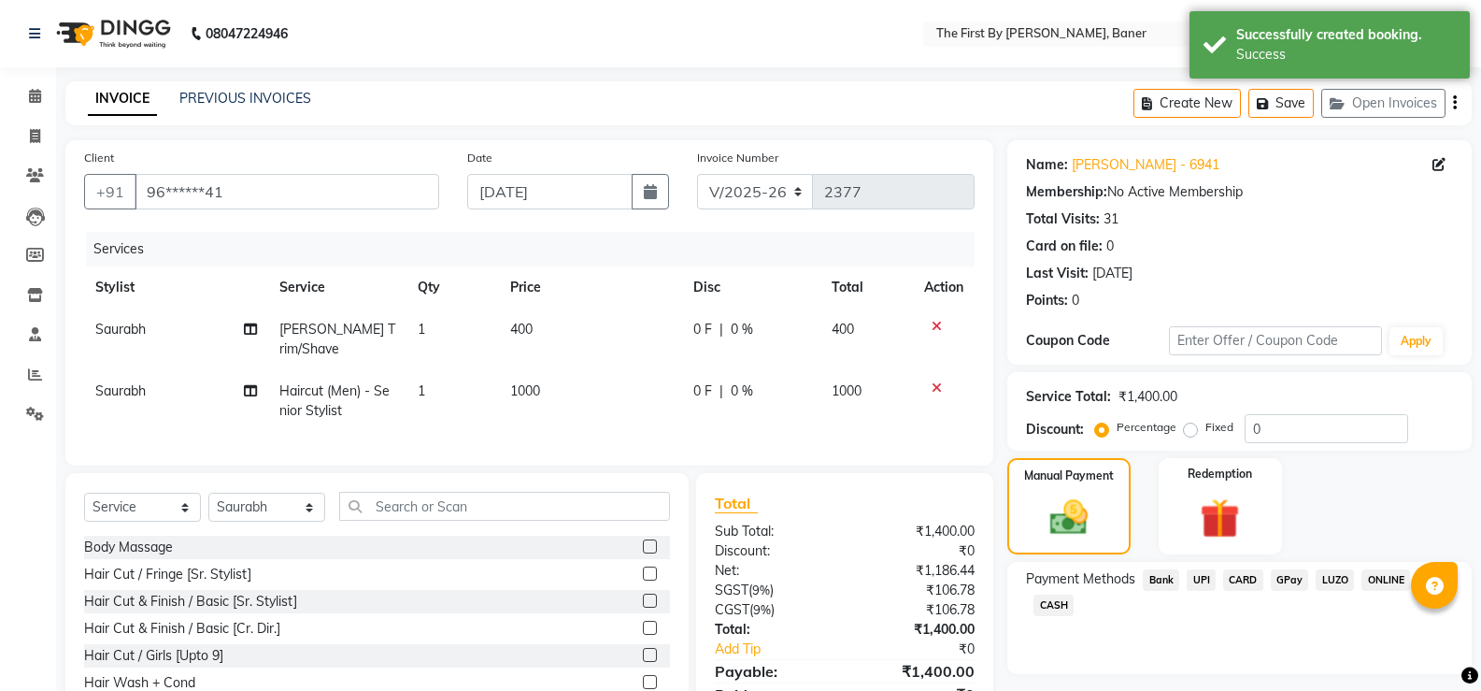
click at [1183, 572] on div "UPI" at bounding box center [1197, 581] width 36 height 25
click at [1199, 578] on span "UPI" at bounding box center [1201, 579] width 29 height 21
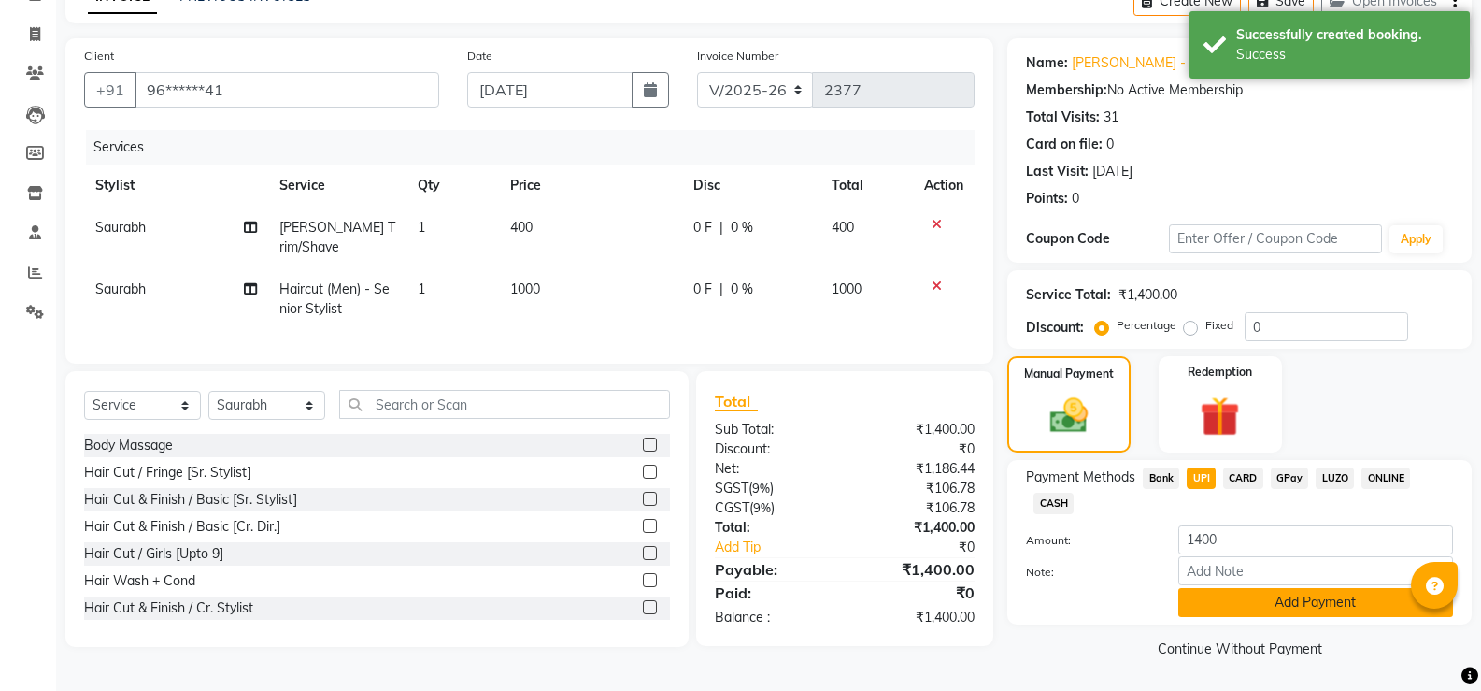
click at [1218, 604] on button "Add Payment" at bounding box center [1315, 602] width 275 height 29
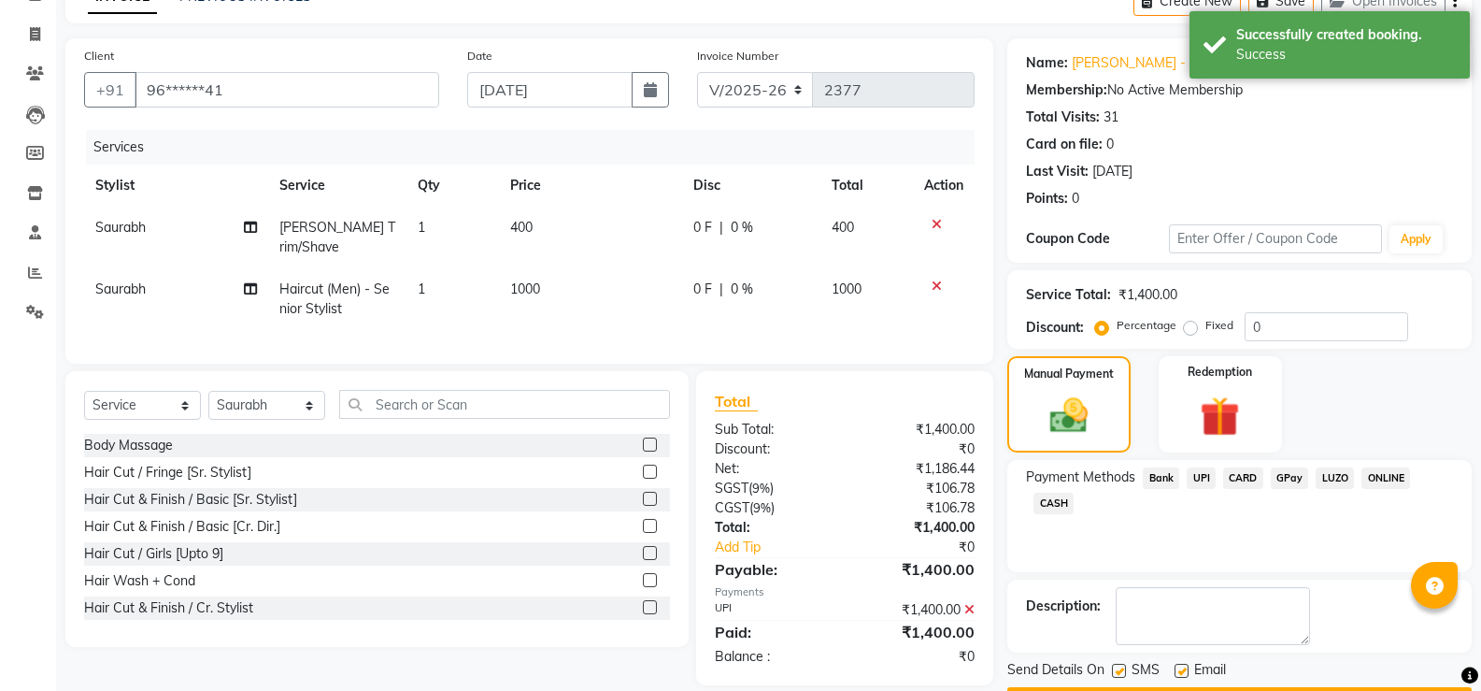
scroll to position [155, 0]
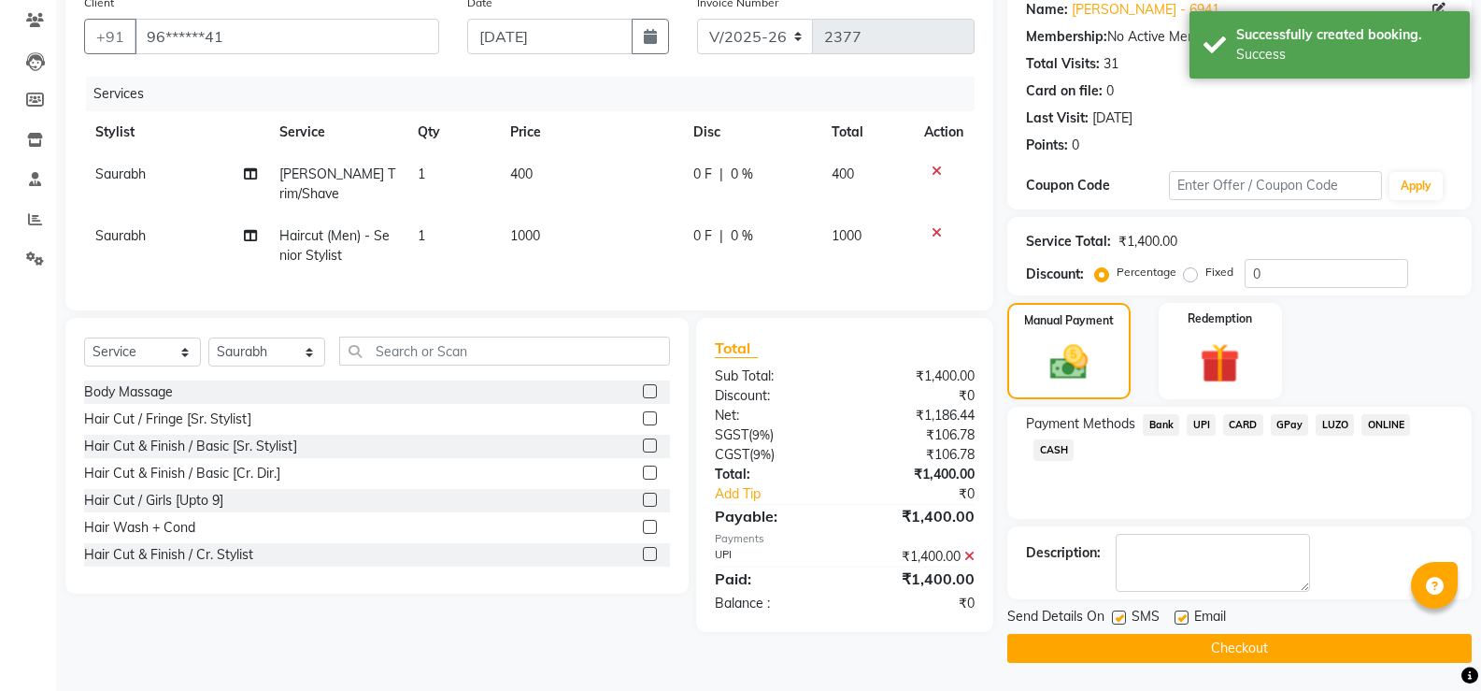
click at [1220, 647] on button "Checkout" at bounding box center [1239, 648] width 464 height 29
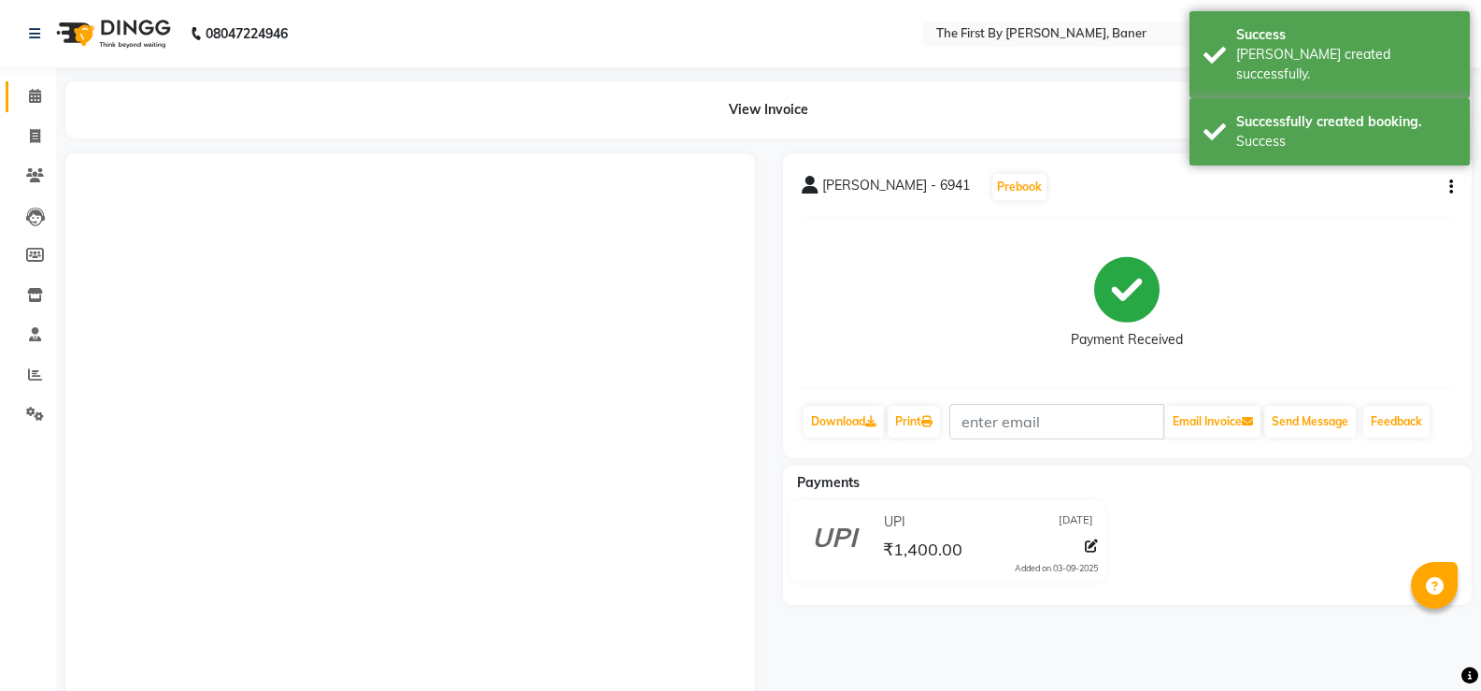
click at [36, 110] on link "Calendar" at bounding box center [28, 96] width 45 height 31
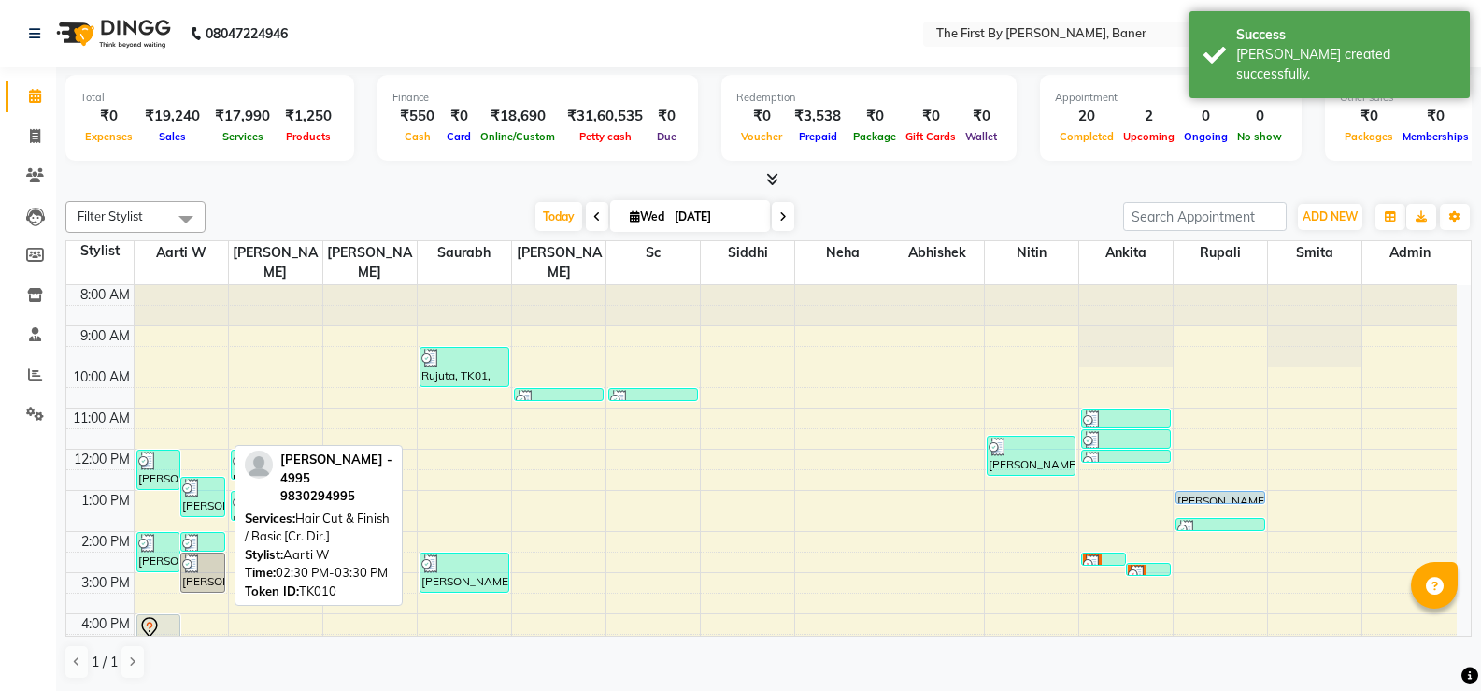
click at [210, 554] on div "[PERSON_NAME] - 4995, TK10, 02:30 PM-03:30 PM, Hair Cut & Finish / Basic [Cr. D…" at bounding box center [202, 572] width 43 height 38
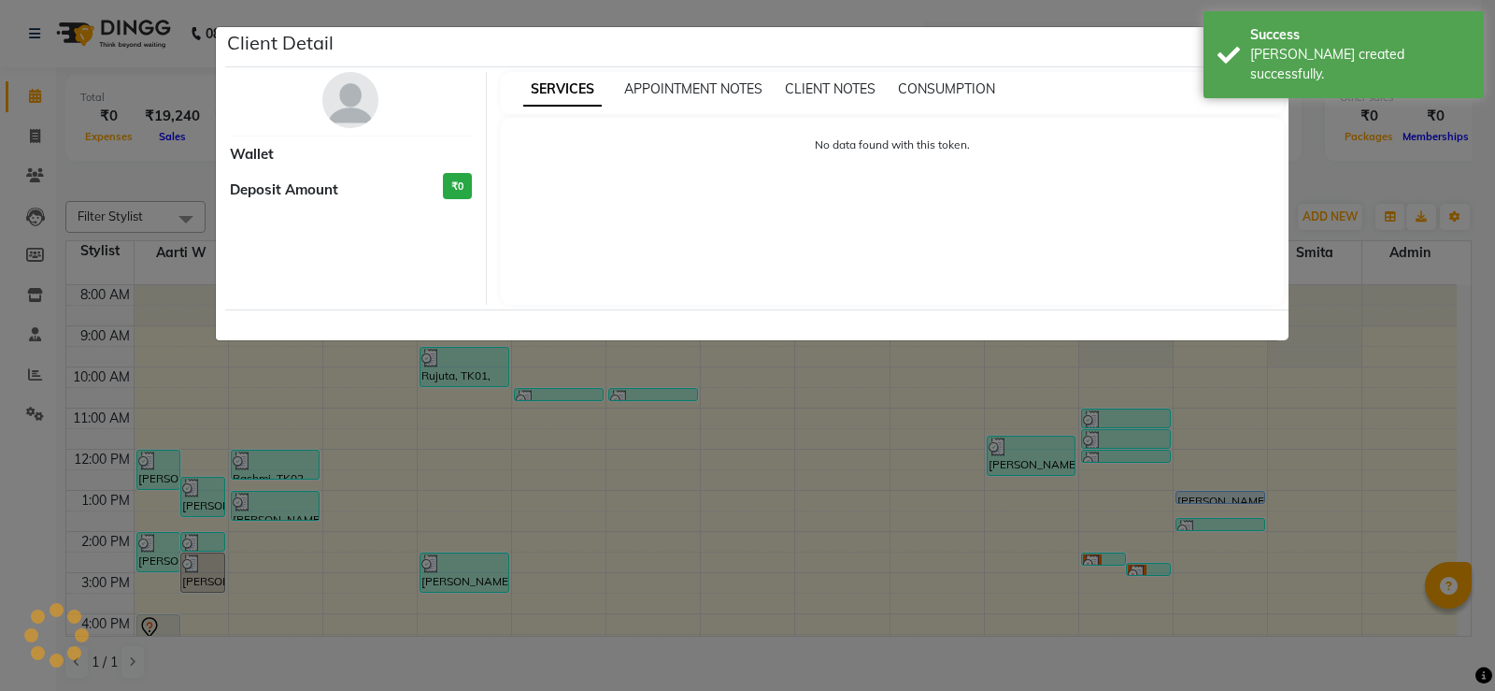
select select "3"
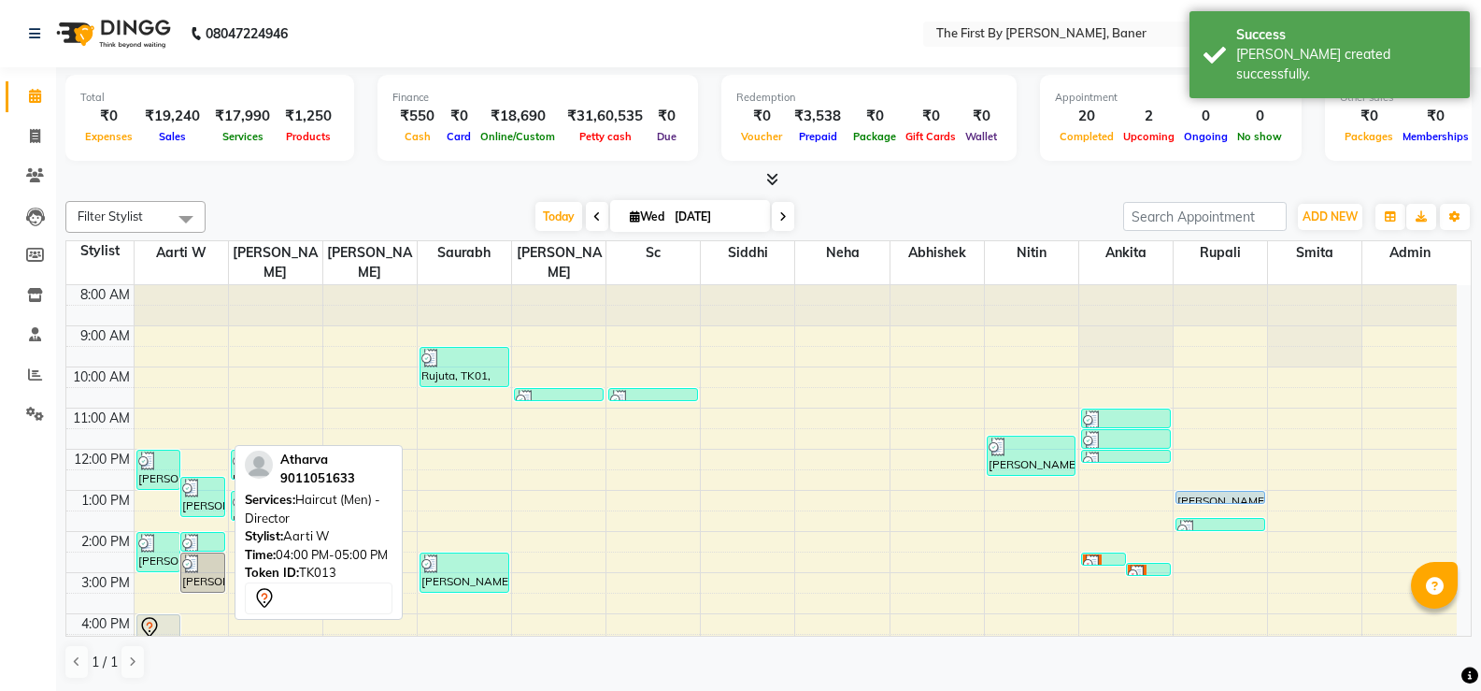
click at [154, 624] on div "Atharva, TK13, 04:00 PM-05:00 PM, Haircut (Men) - Director" at bounding box center [158, 634] width 43 height 38
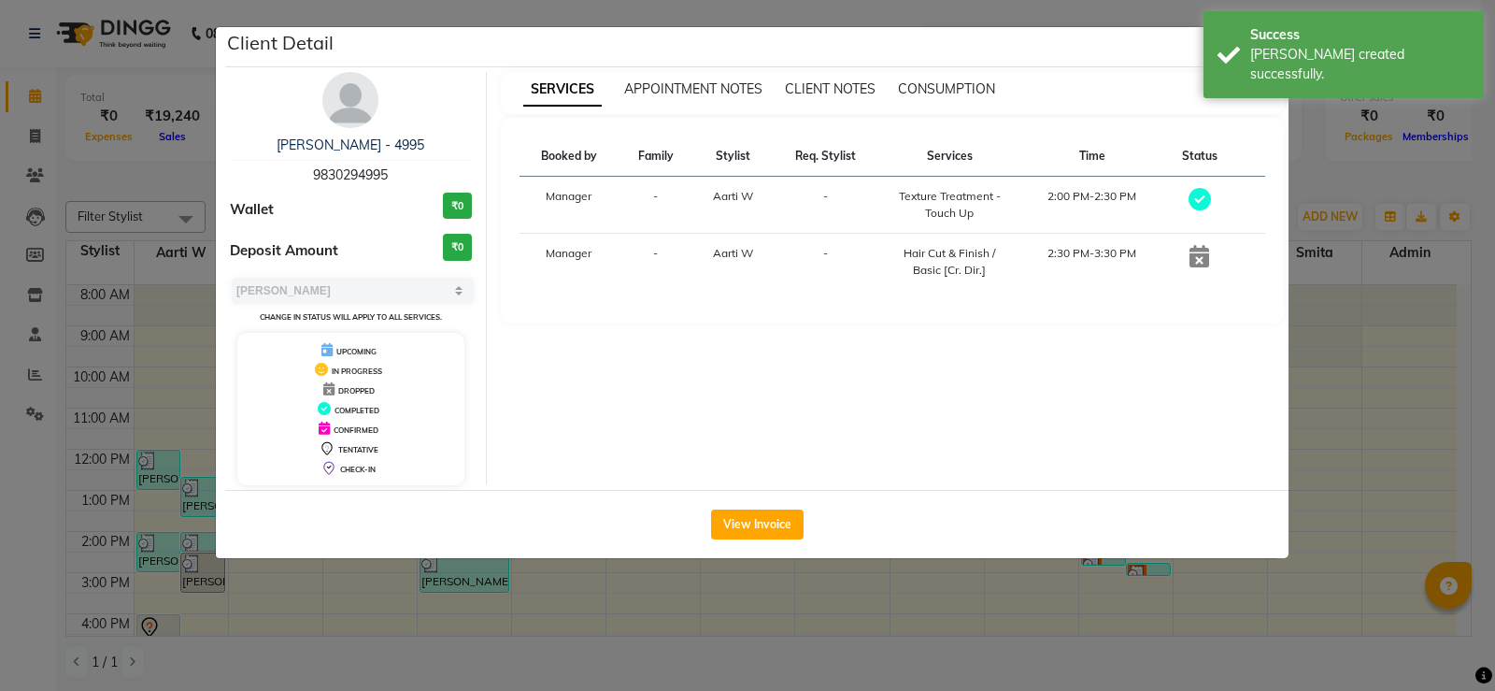
select select "7"
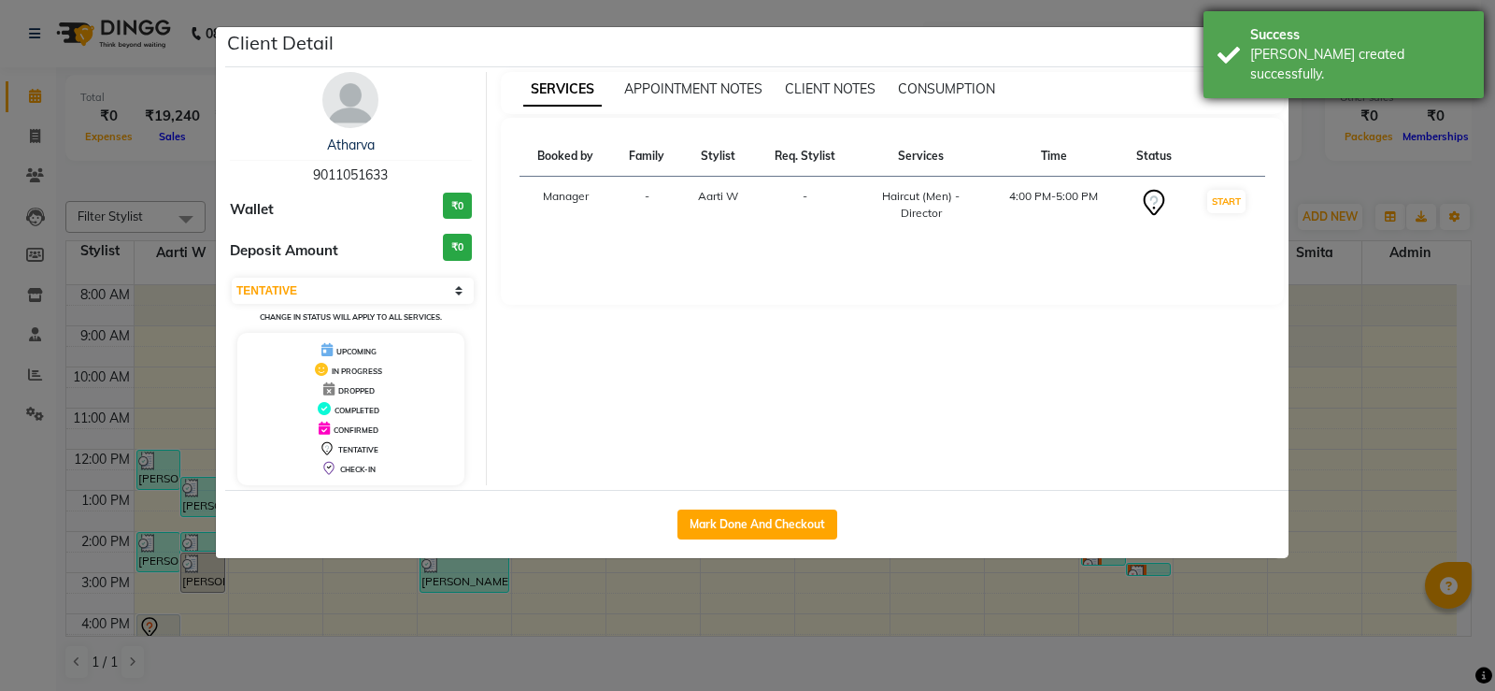
click at [1233, 50] on div "Success [PERSON_NAME] created successfully." at bounding box center [1344, 54] width 280 height 87
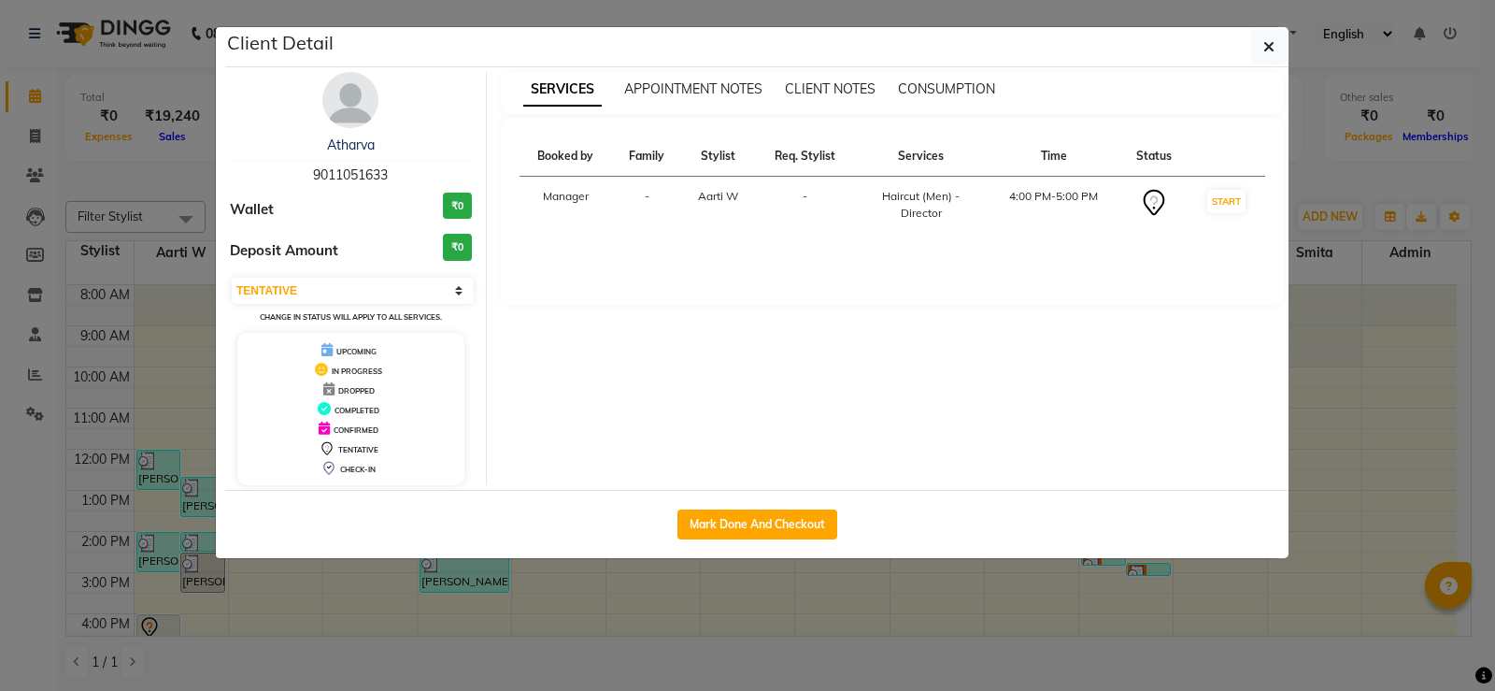
click at [1283, 42] on button "button" at bounding box center [1269, 47] width 36 height 36
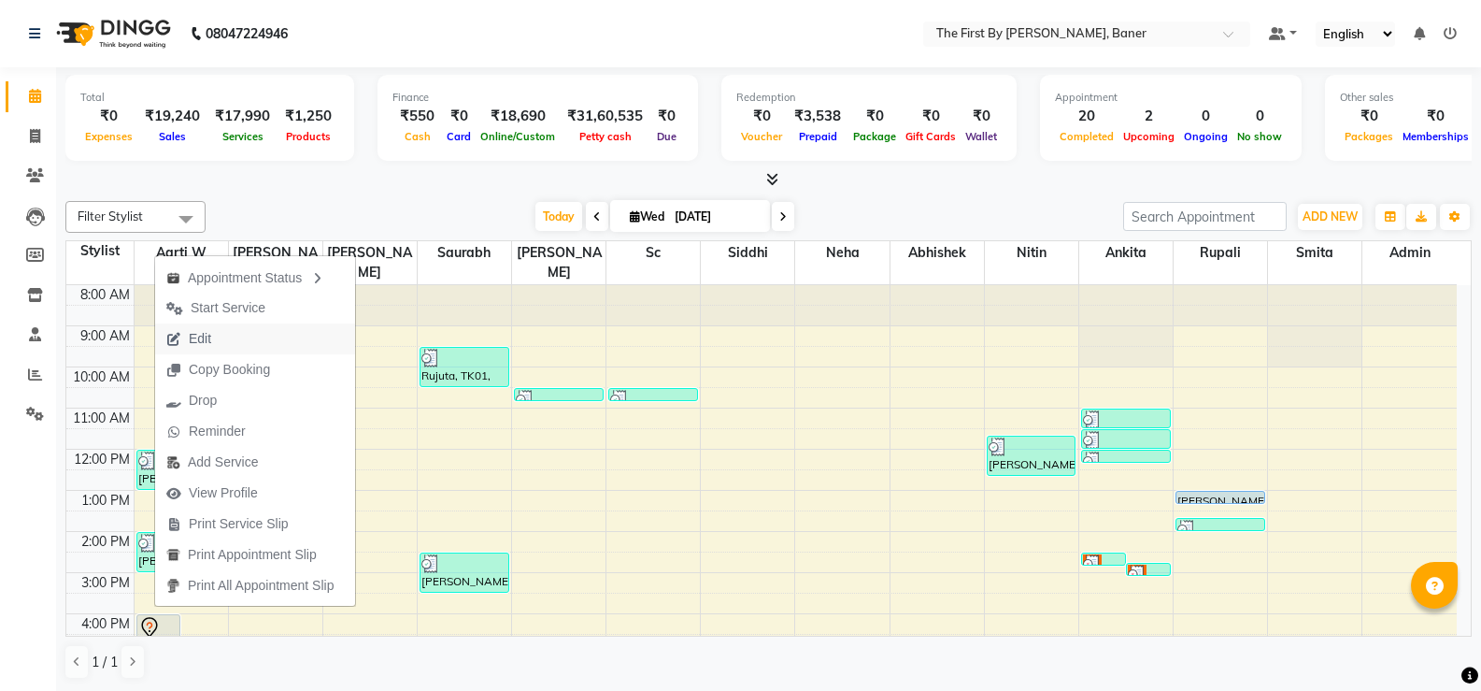
click at [201, 344] on span "Edit" at bounding box center [200, 339] width 22 height 20
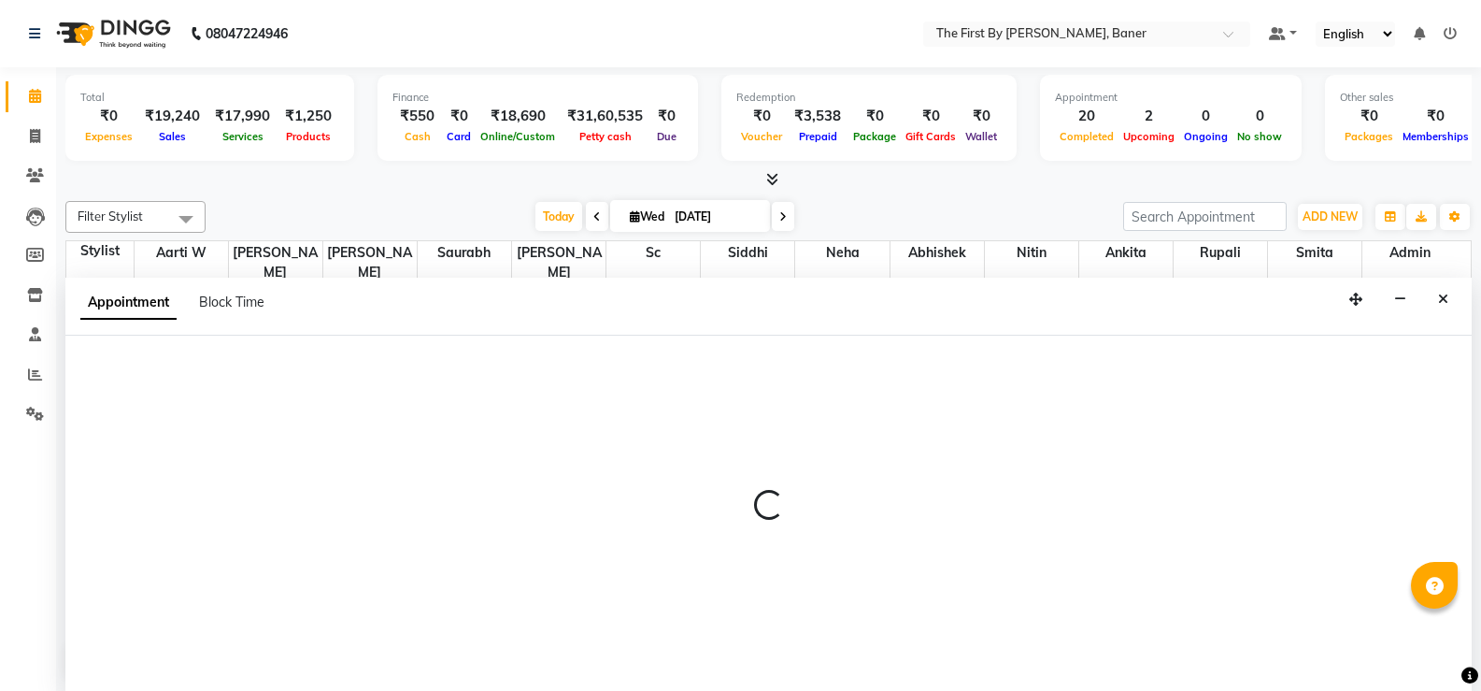
scroll to position [1, 0]
select select "49005"
select select "960"
select select "tentative"
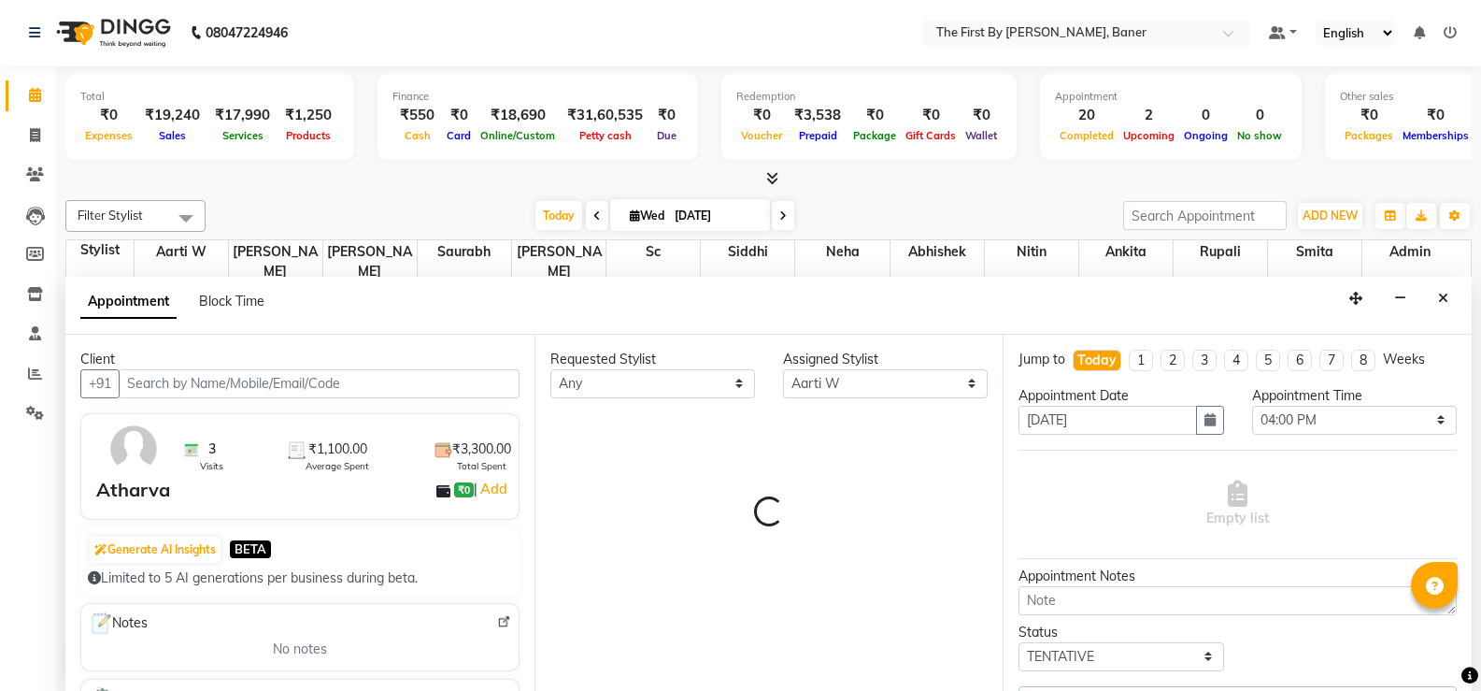
scroll to position [164, 0]
select select "3211"
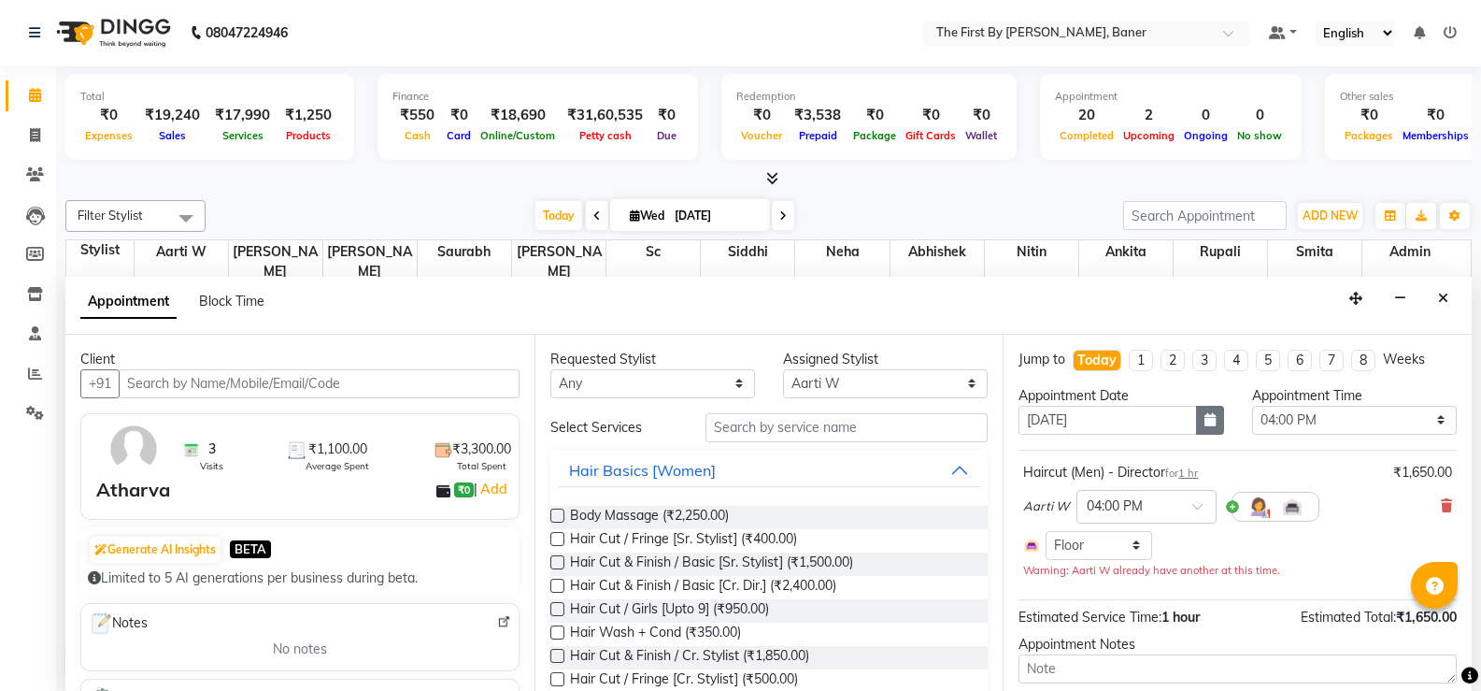
click at [1205, 424] on icon "button" at bounding box center [1210, 419] width 11 height 13
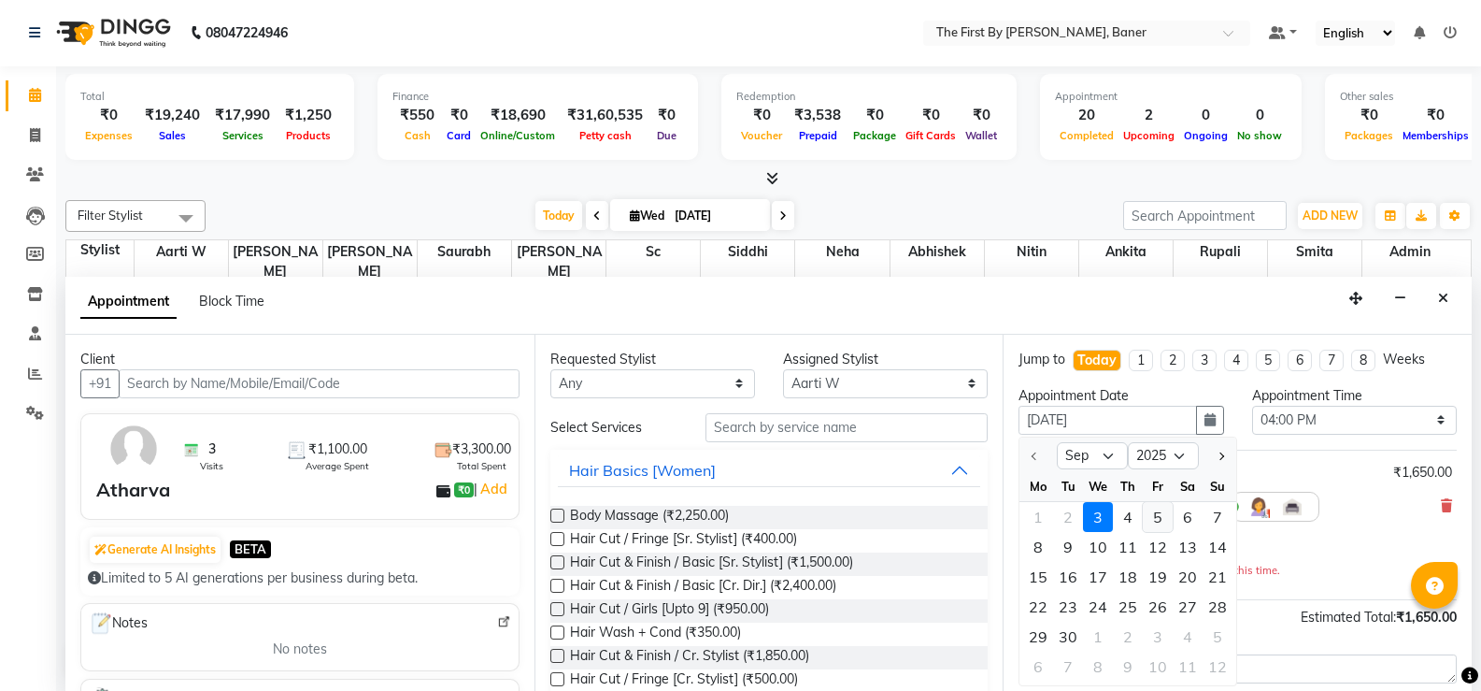
click at [1162, 518] on div "5" at bounding box center [1158, 517] width 30 height 30
type input "[DATE]"
select select "960"
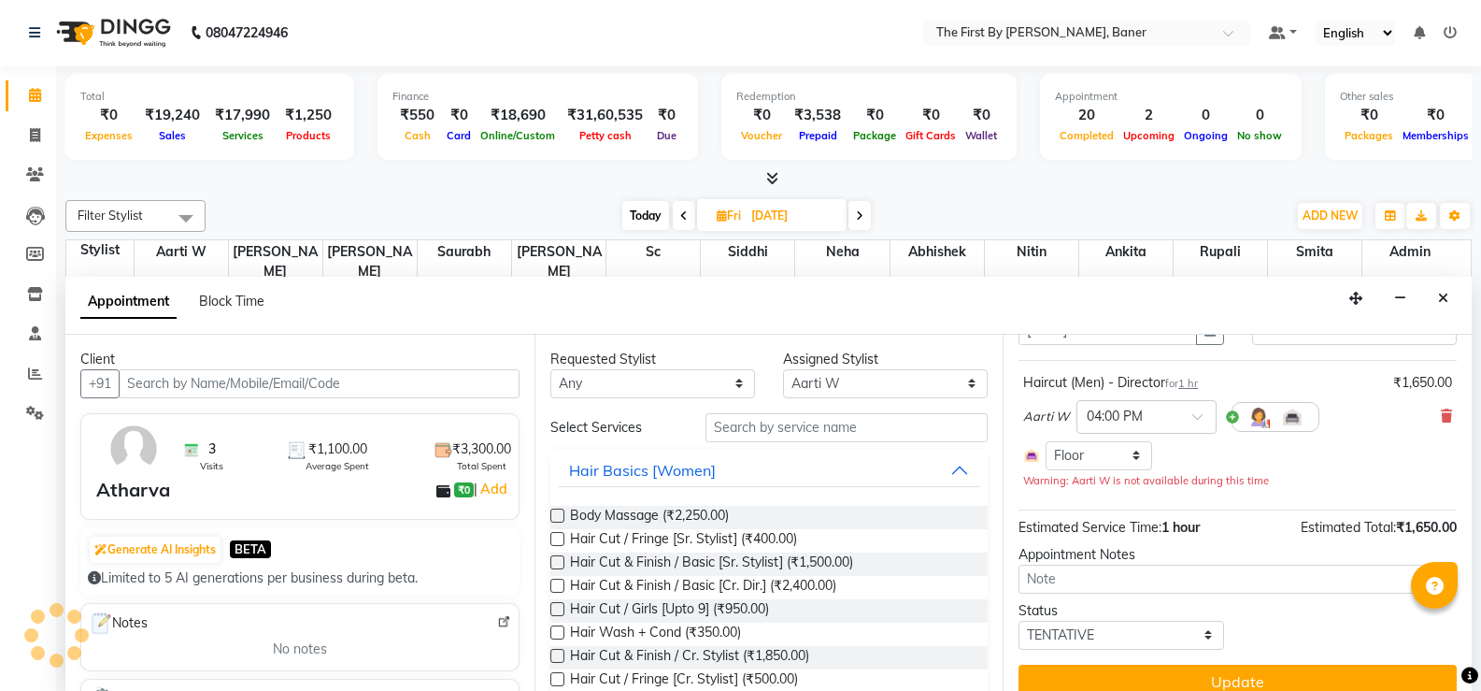
scroll to position [93, 0]
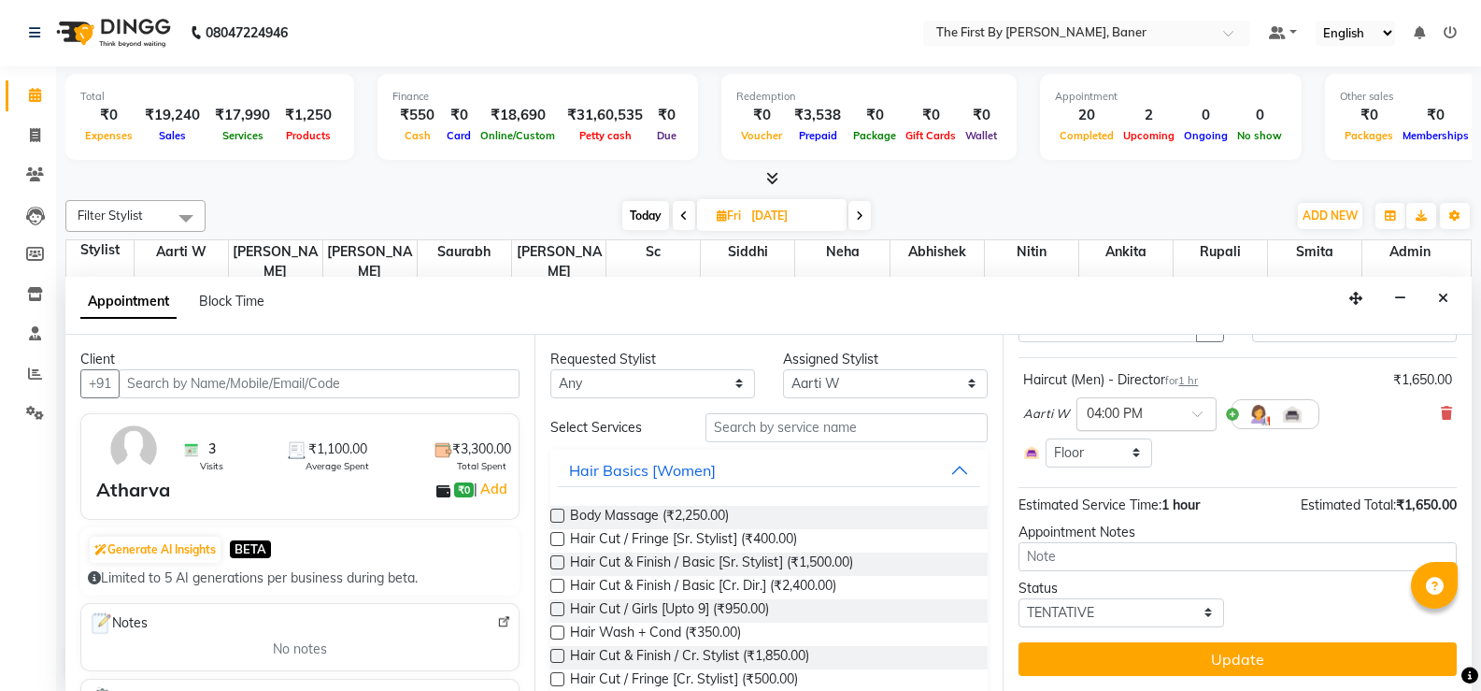
click at [1133, 408] on input "text" at bounding box center [1128, 413] width 82 height 20
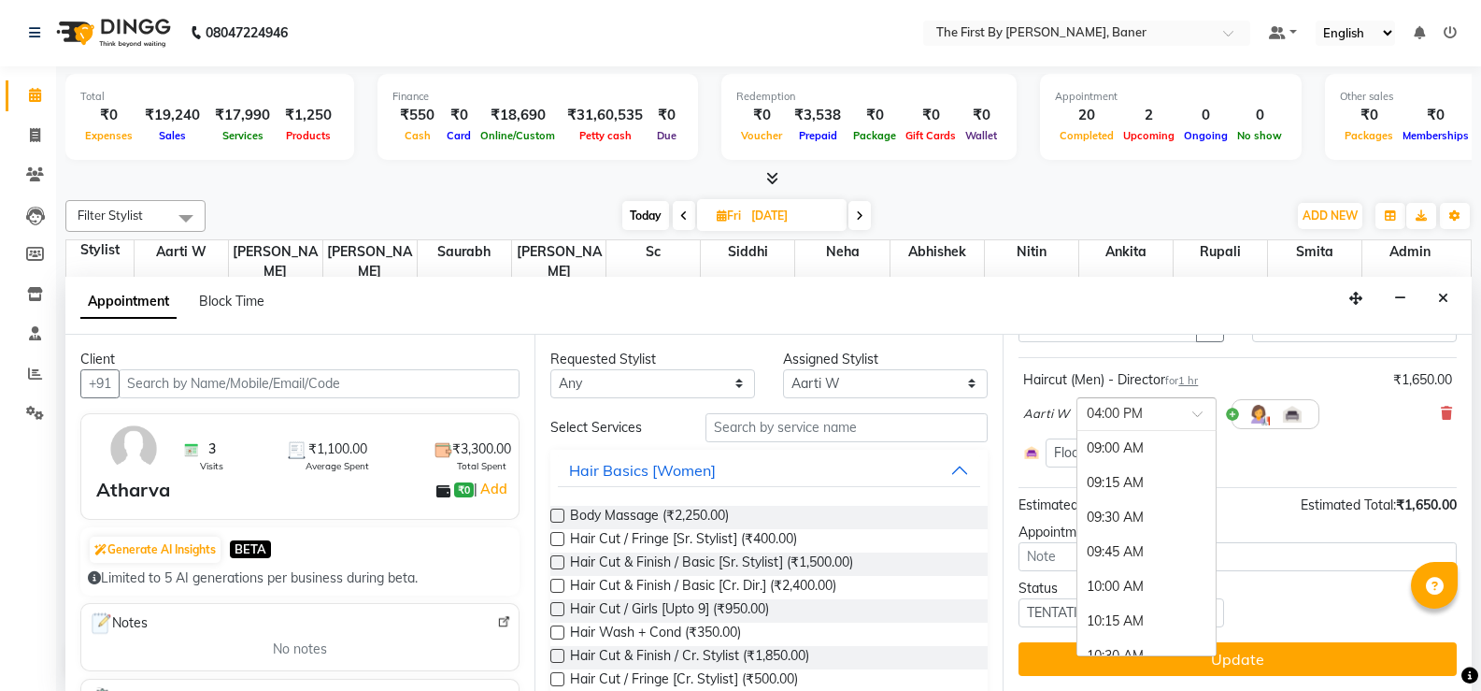
scroll to position [968, 0]
click at [1106, 515] on div "04:30 PM" at bounding box center [1147, 517] width 138 height 35
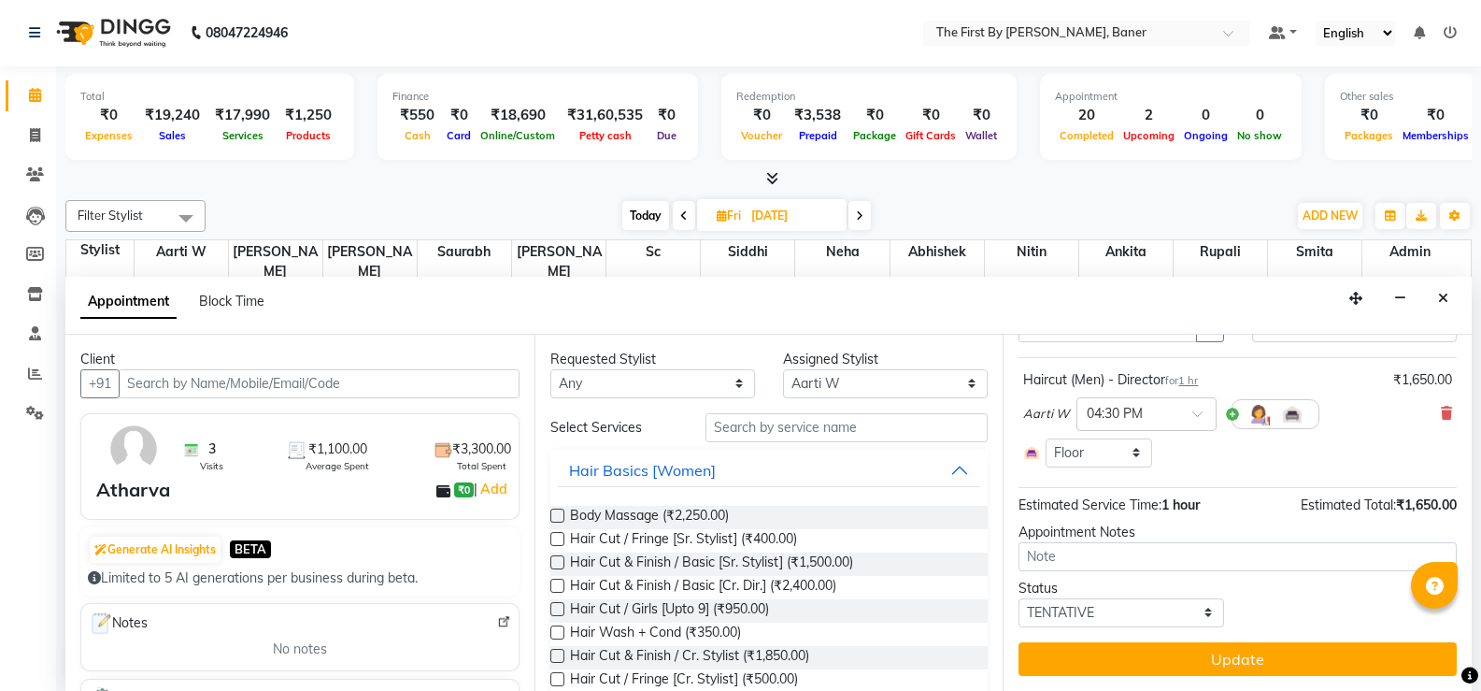
click at [1161, 667] on button "Update" at bounding box center [1238, 659] width 438 height 34
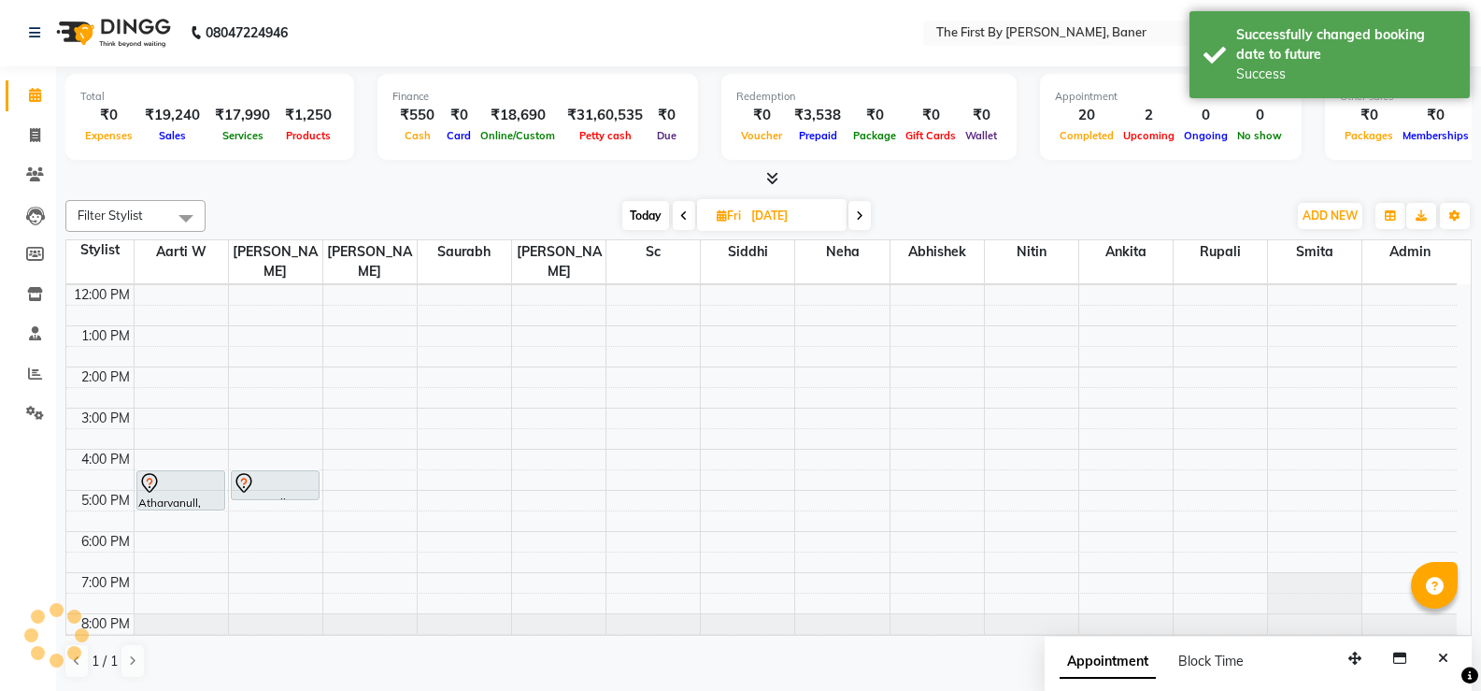
scroll to position [0, 0]
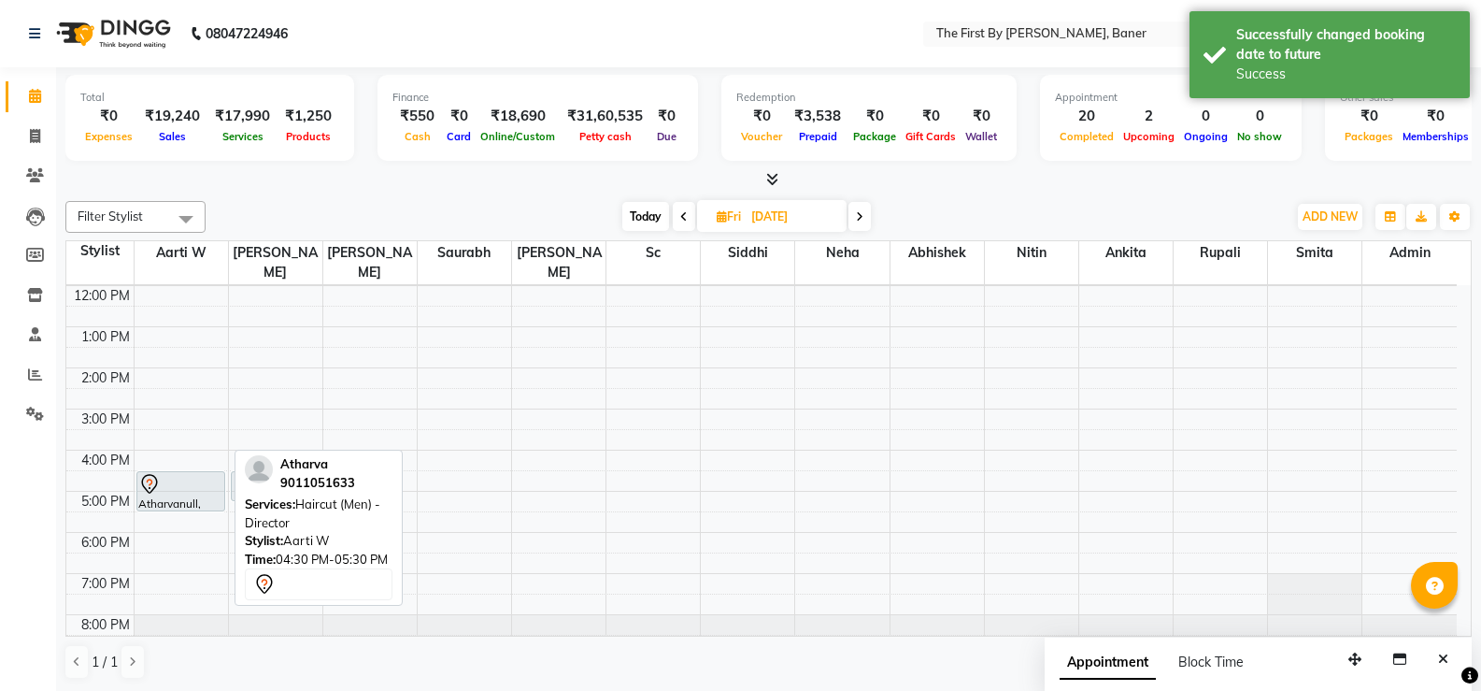
click at [197, 473] on div at bounding box center [181, 484] width 86 height 22
select select "7"
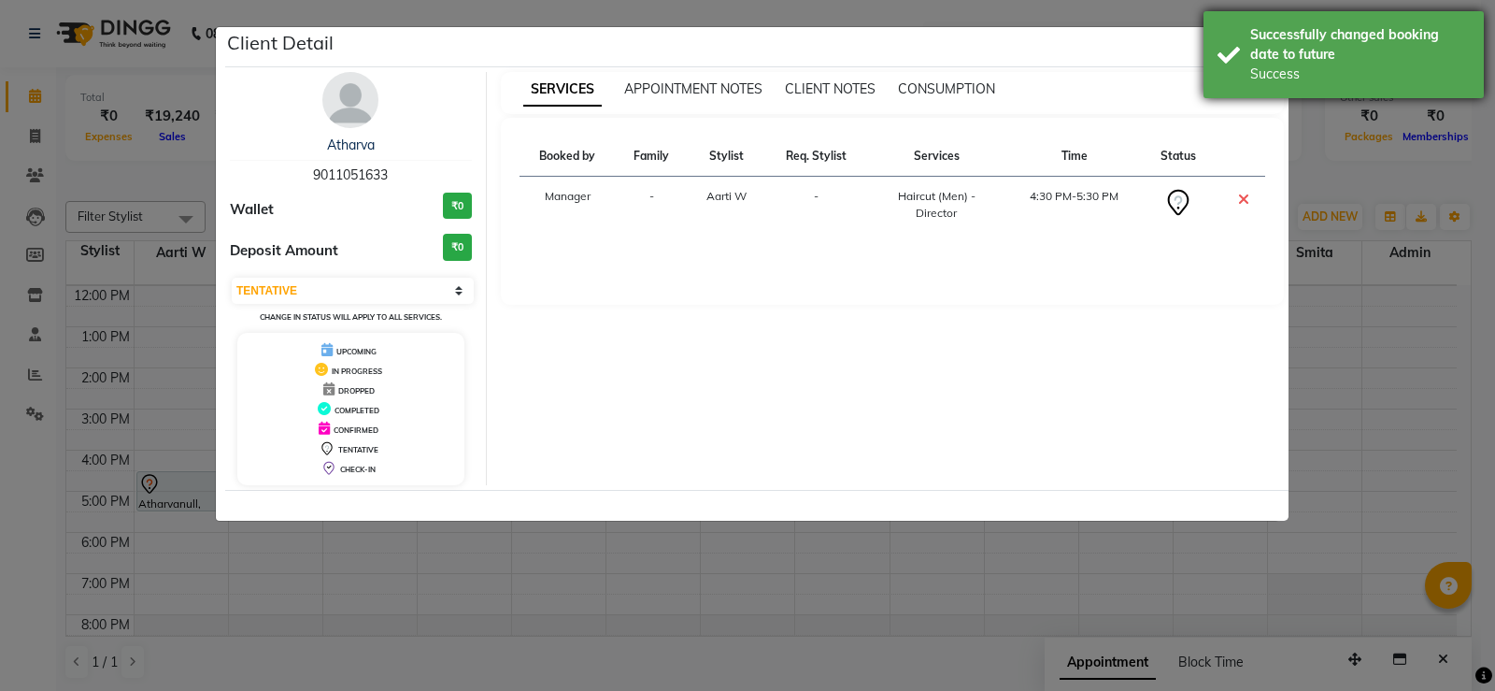
click at [1283, 48] on div "Successfully changed booking date to future" at bounding box center [1360, 44] width 220 height 39
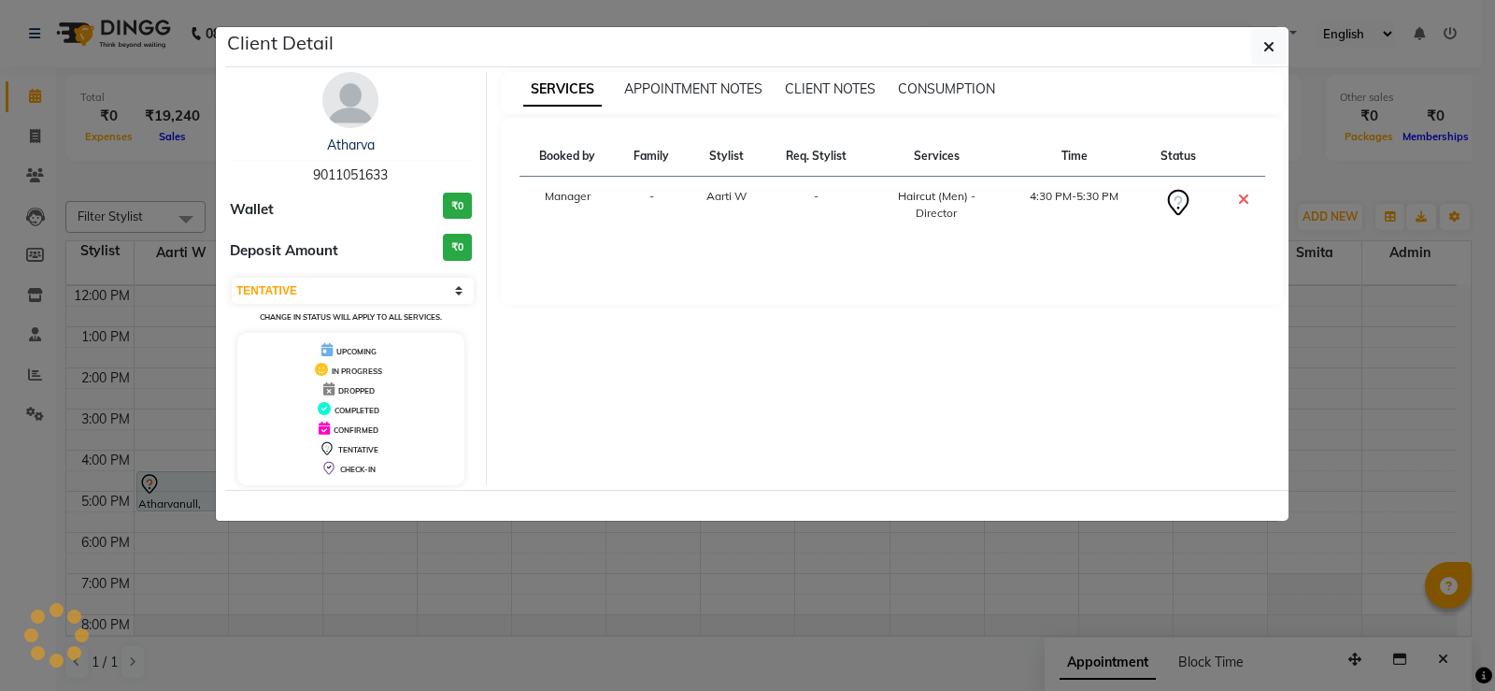
click at [323, 148] on div "Atharva" at bounding box center [351, 146] width 242 height 20
click at [339, 147] on link "Atharva" at bounding box center [351, 144] width 48 height 17
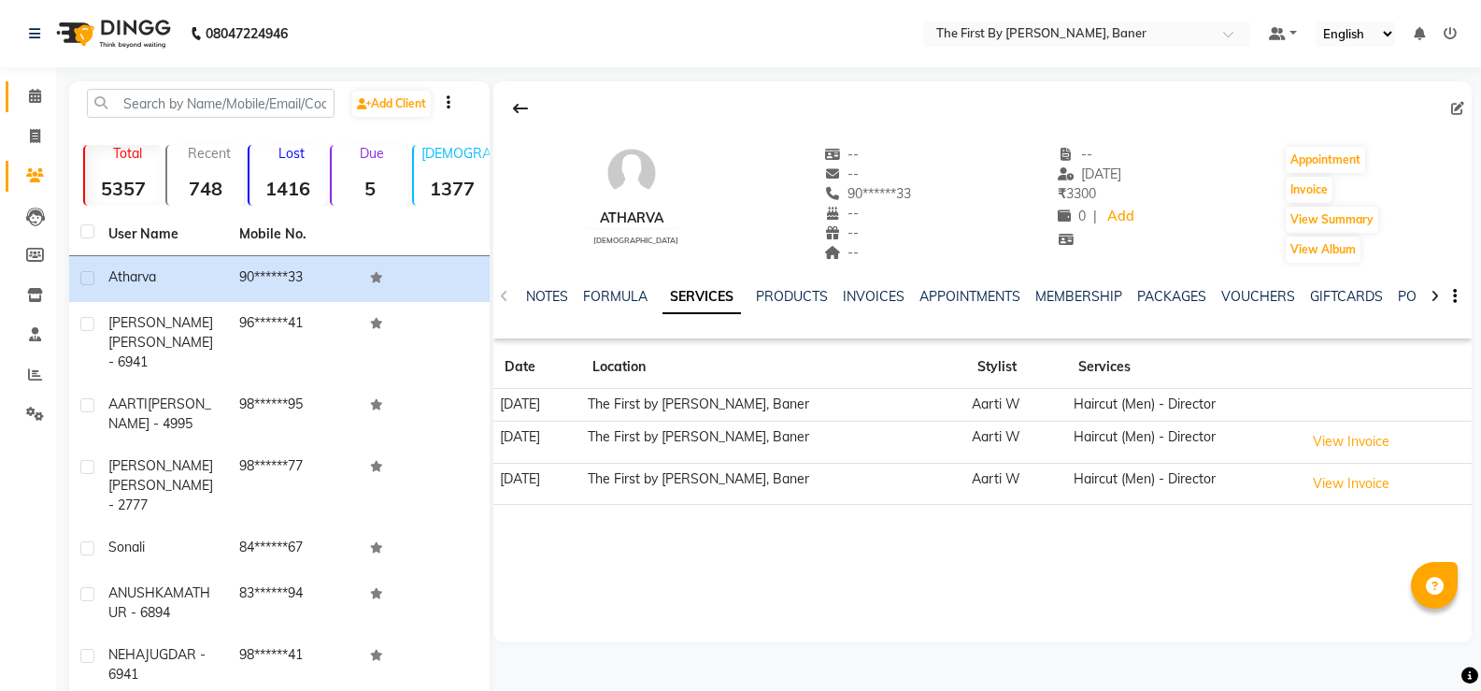
click at [14, 90] on link "Calendar" at bounding box center [28, 96] width 45 height 31
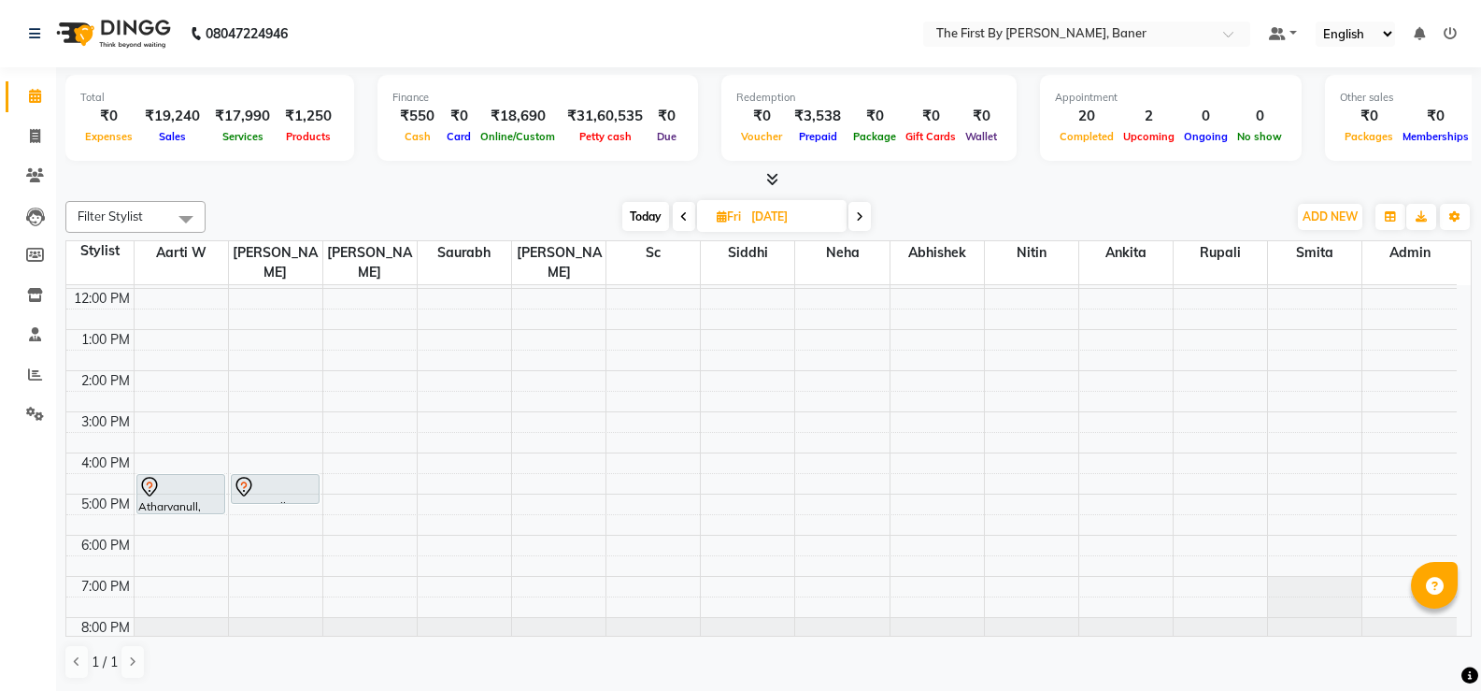
scroll to position [164, 0]
click at [23, 370] on span at bounding box center [35, 374] width 33 height 21
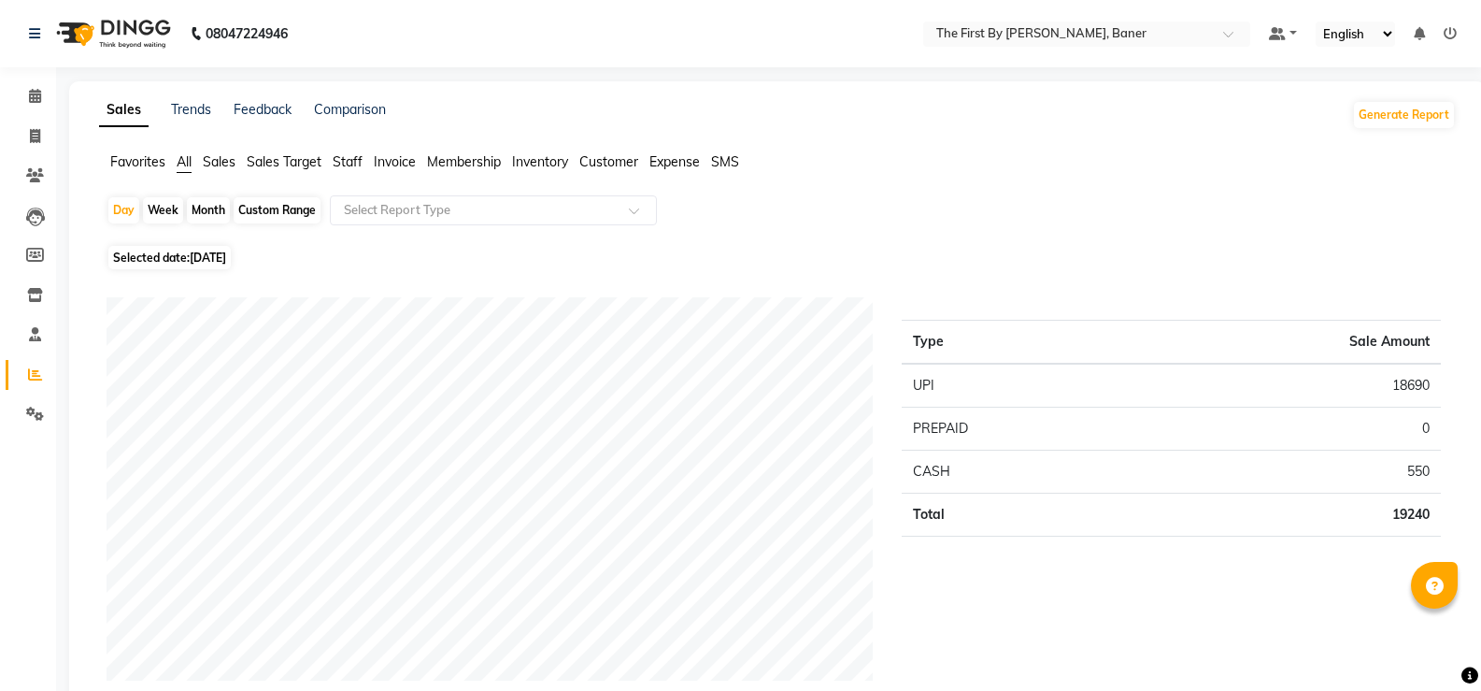
click at [287, 156] on span "Sales Target" at bounding box center [284, 161] width 75 height 17
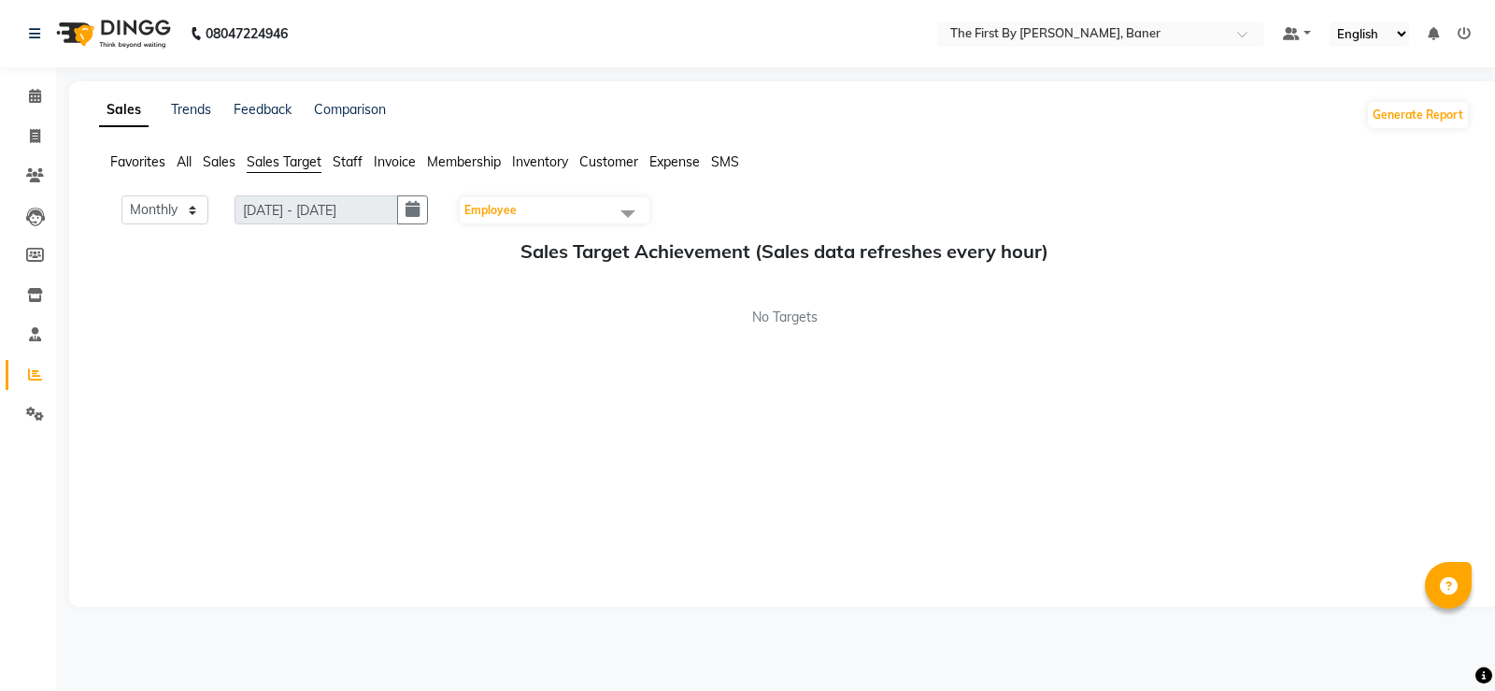
click at [346, 163] on span "Staff" at bounding box center [348, 161] width 30 height 17
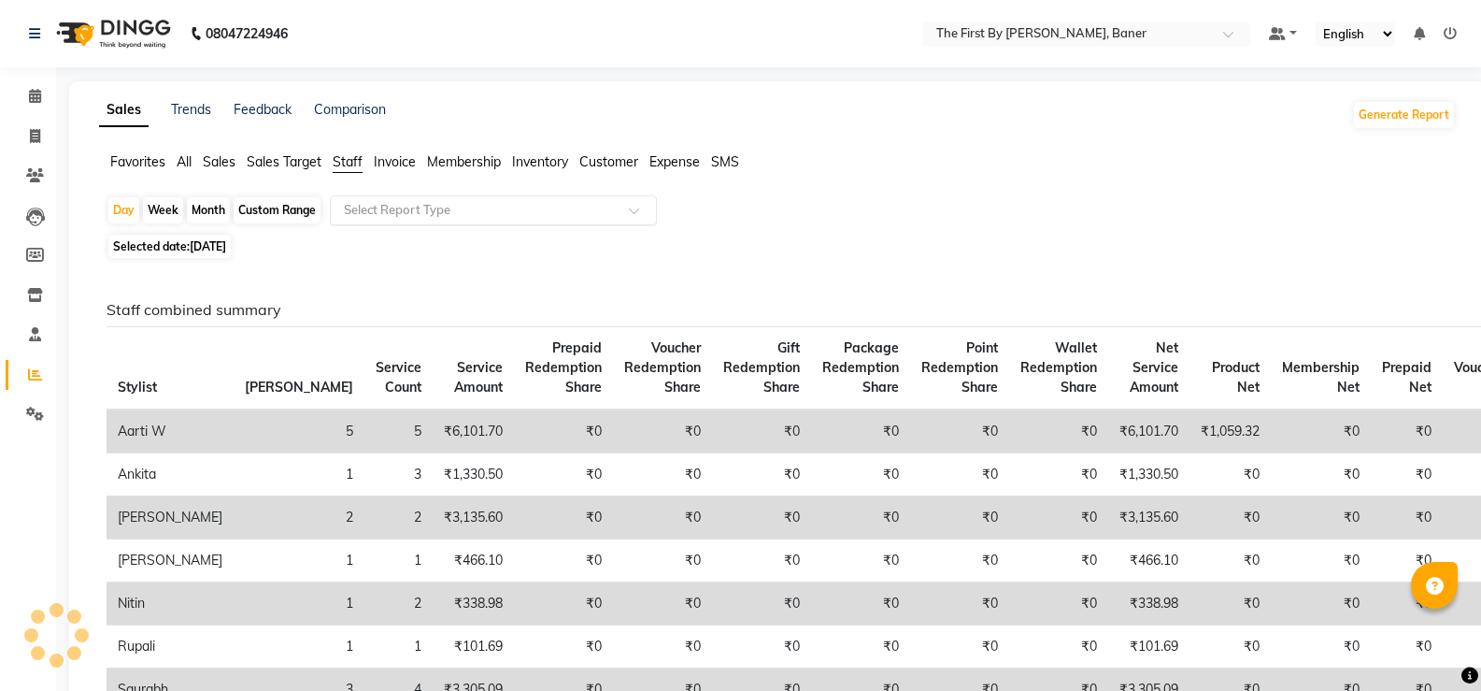
click at [434, 214] on input "text" at bounding box center [474, 210] width 269 height 19
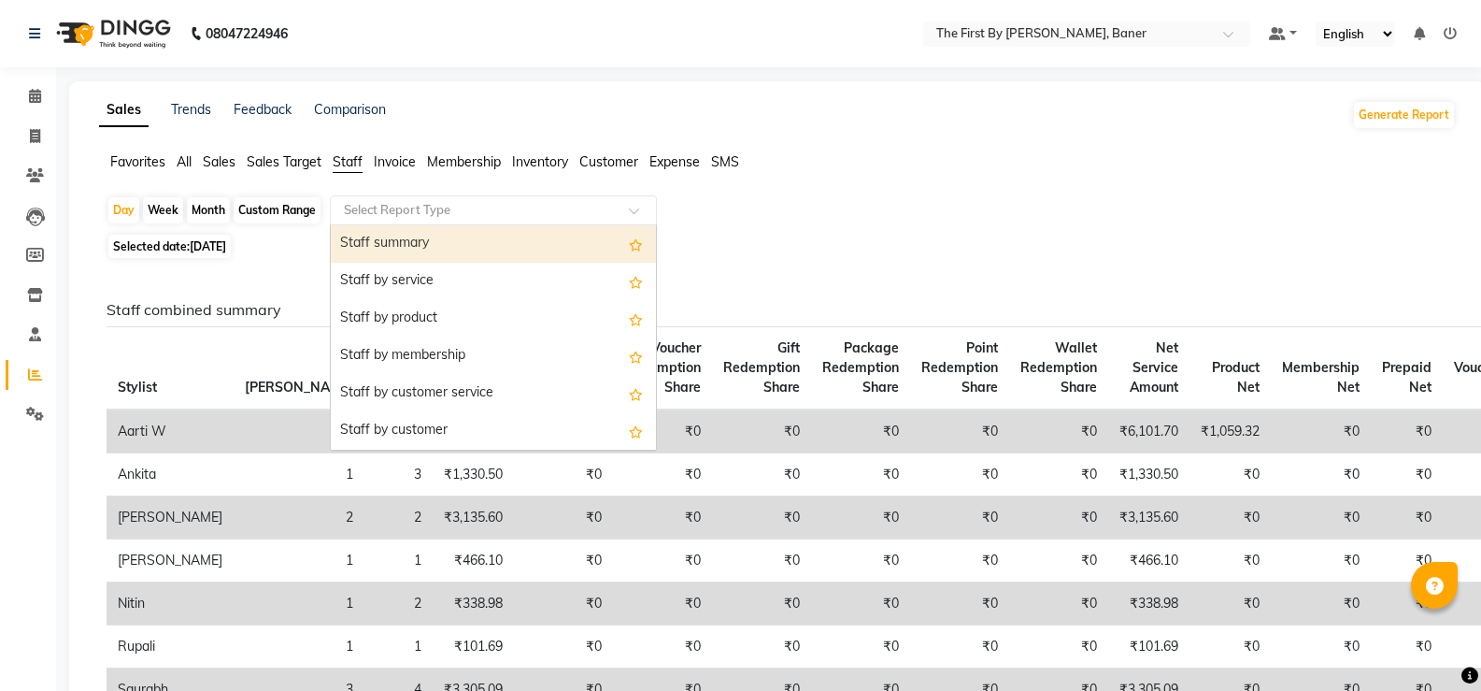
click at [386, 246] on div "Staff summary" at bounding box center [493, 243] width 325 height 37
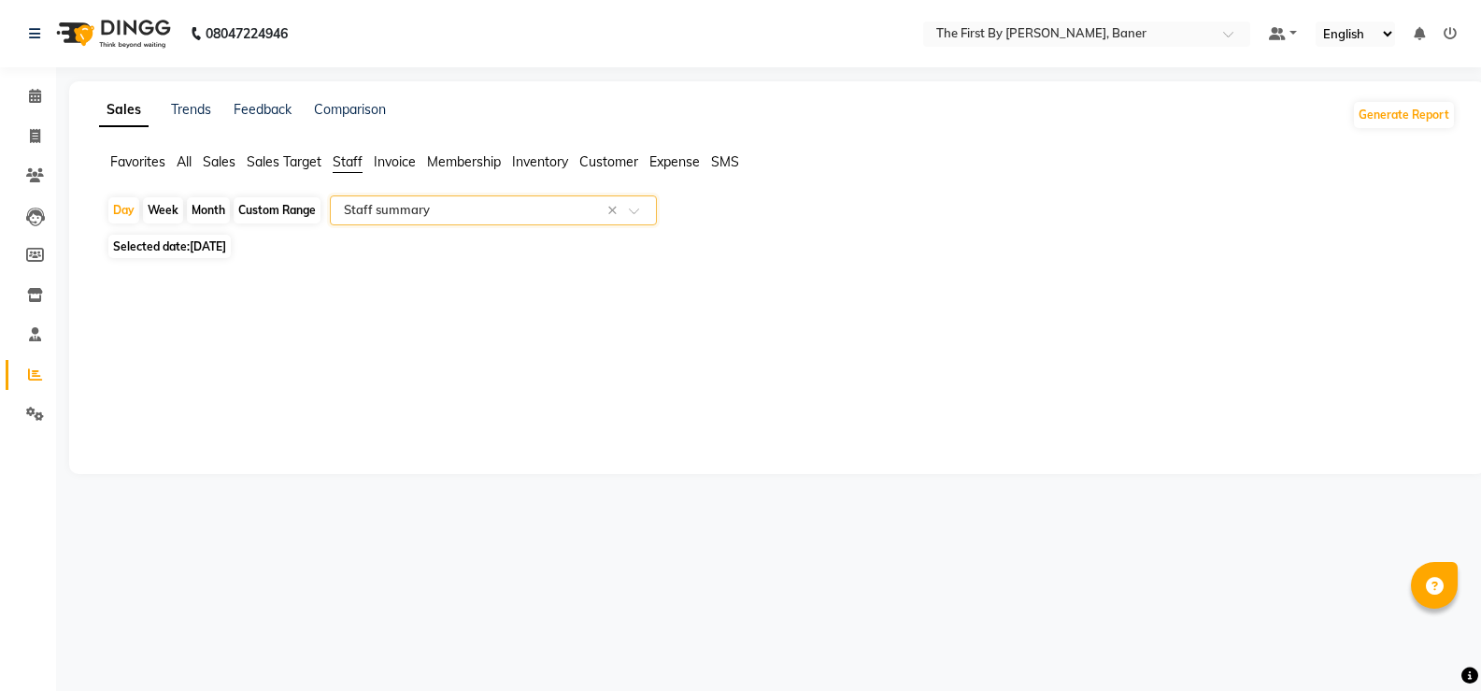
select select "csv"
click at [214, 206] on div "Month" at bounding box center [208, 210] width 43 height 26
select select "9"
select select "2025"
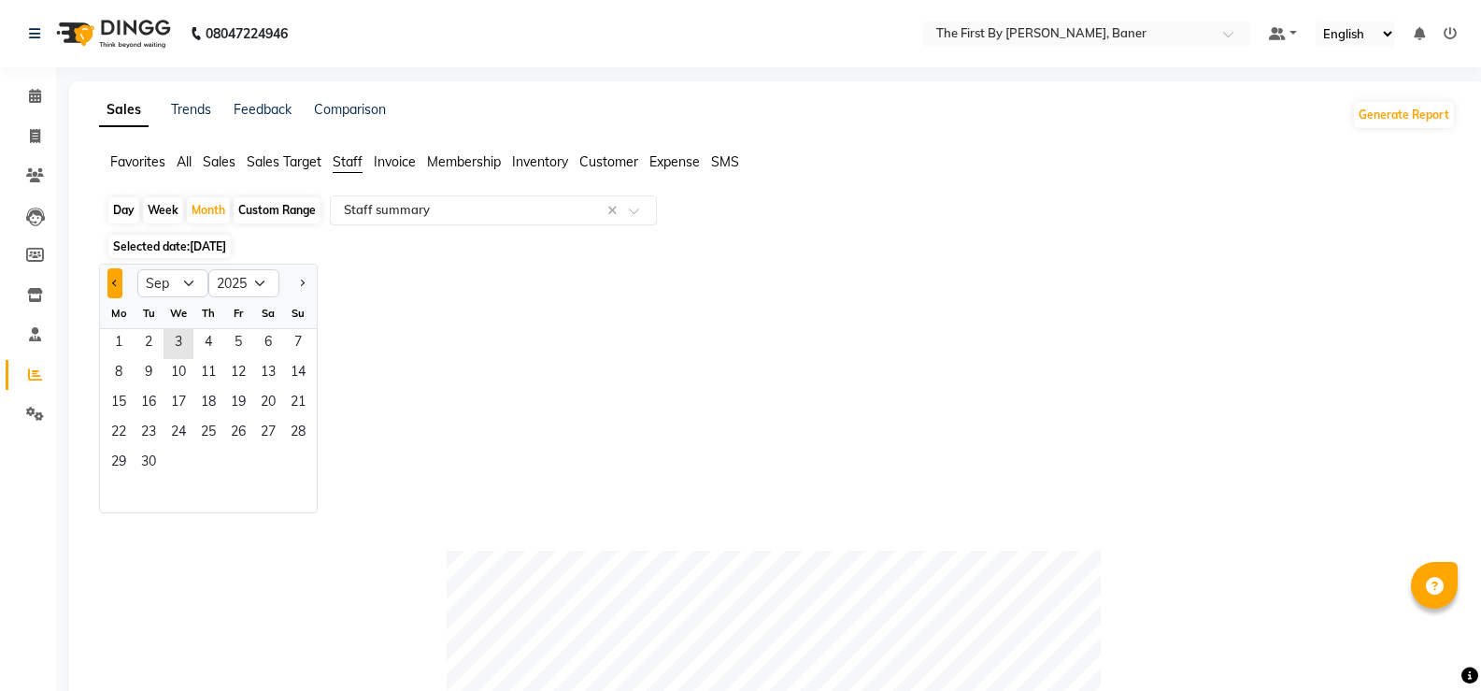
click at [115, 285] on span "Previous month" at bounding box center [115, 282] width 7 height 7
click at [106, 281] on div at bounding box center [118, 283] width 37 height 30
click at [115, 283] on span "Previous month" at bounding box center [115, 282] width 7 height 7
select select "7"
click at [142, 342] on span "1" at bounding box center [149, 344] width 30 height 30
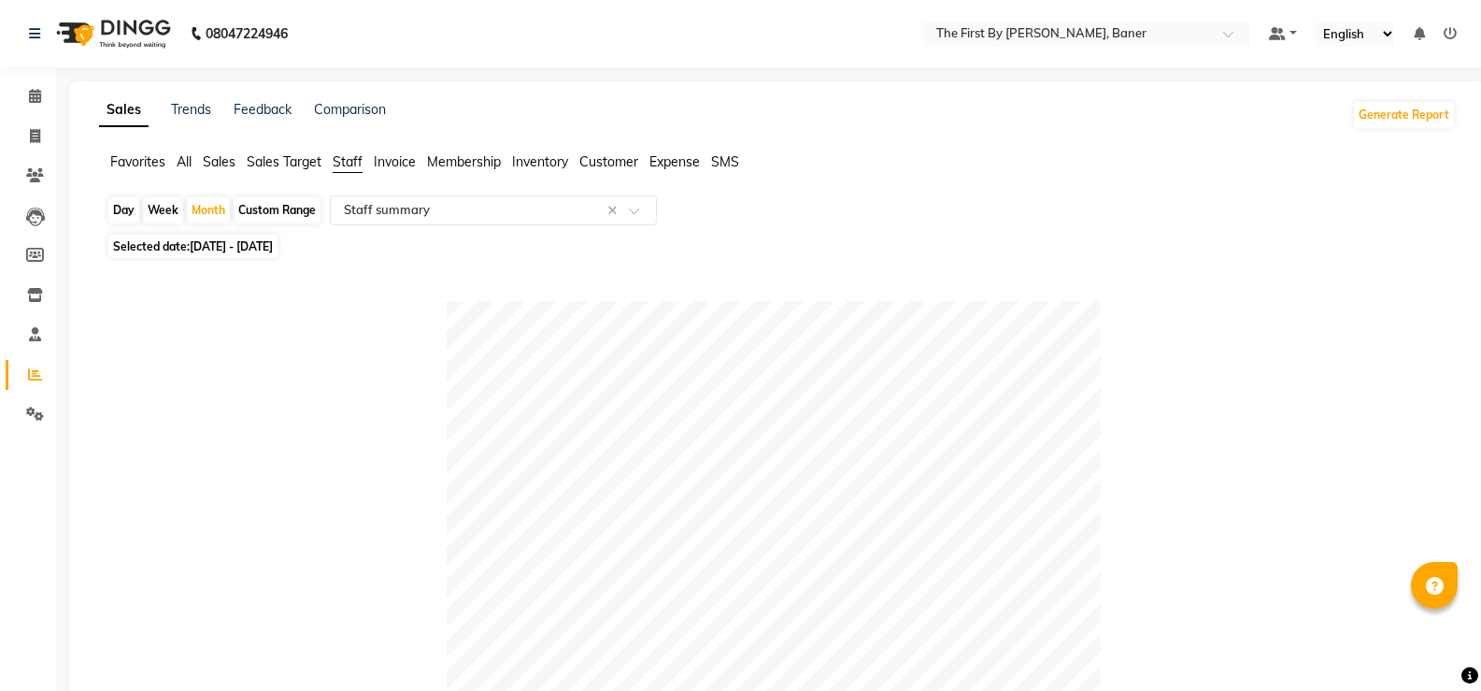
click at [1451, 31] on icon at bounding box center [1450, 33] width 13 height 13
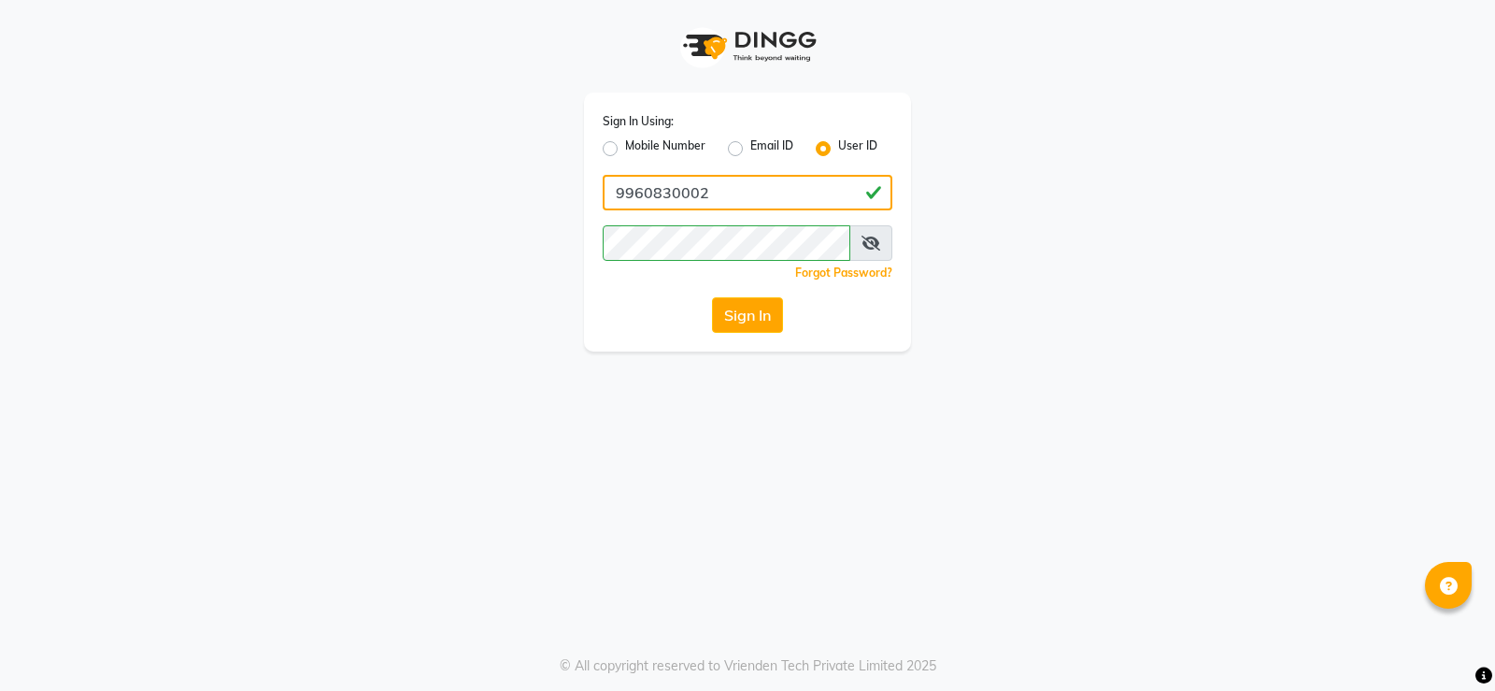
drag, startPoint x: 818, startPoint y: 204, endPoint x: 131, endPoint y: -10, distance: 719.5
click at [131, 0] on html "Sign In Using: Mobile Number Email ID User ID 9960830002 Remember me Forgot Pas…" at bounding box center [747, 345] width 1495 height 691
type input "thefirst"
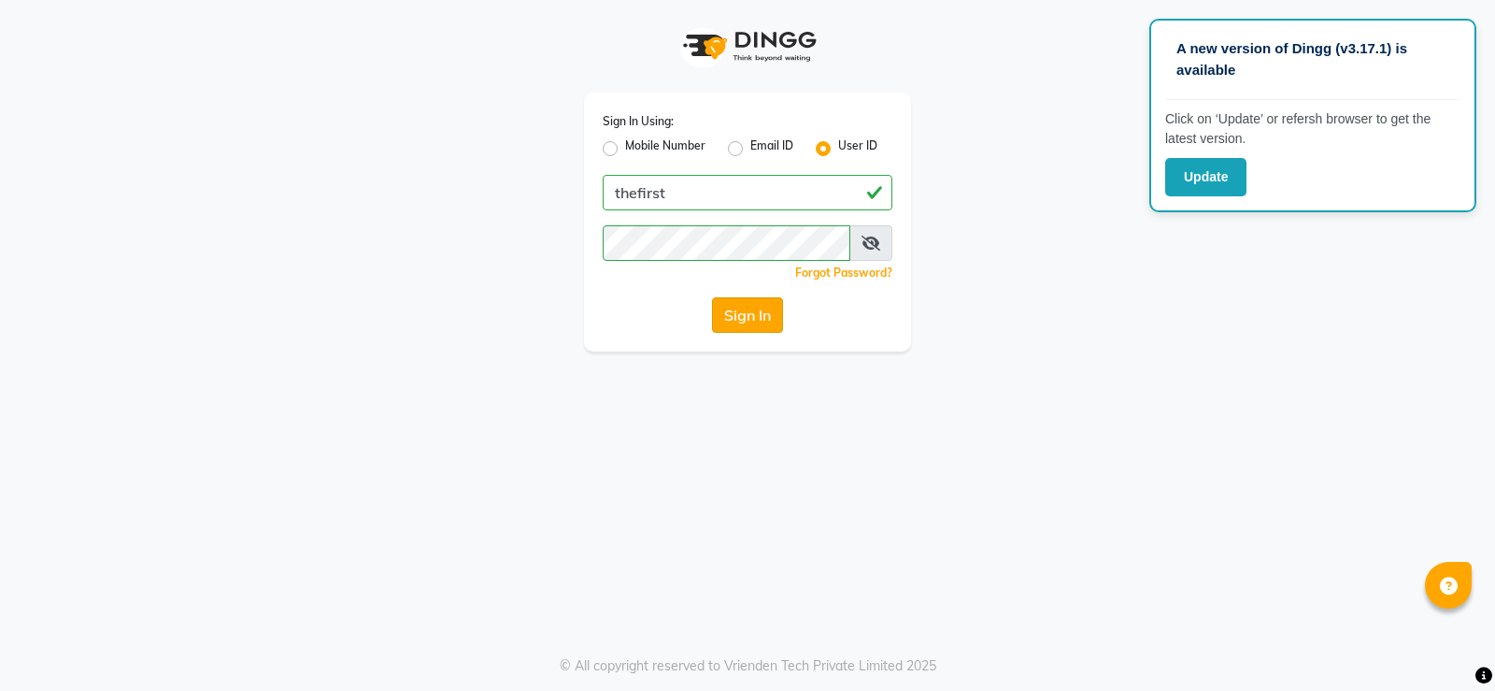
click at [747, 317] on button "Sign In" at bounding box center [747, 315] width 71 height 36
